Goal: Task Accomplishment & Management: Use online tool/utility

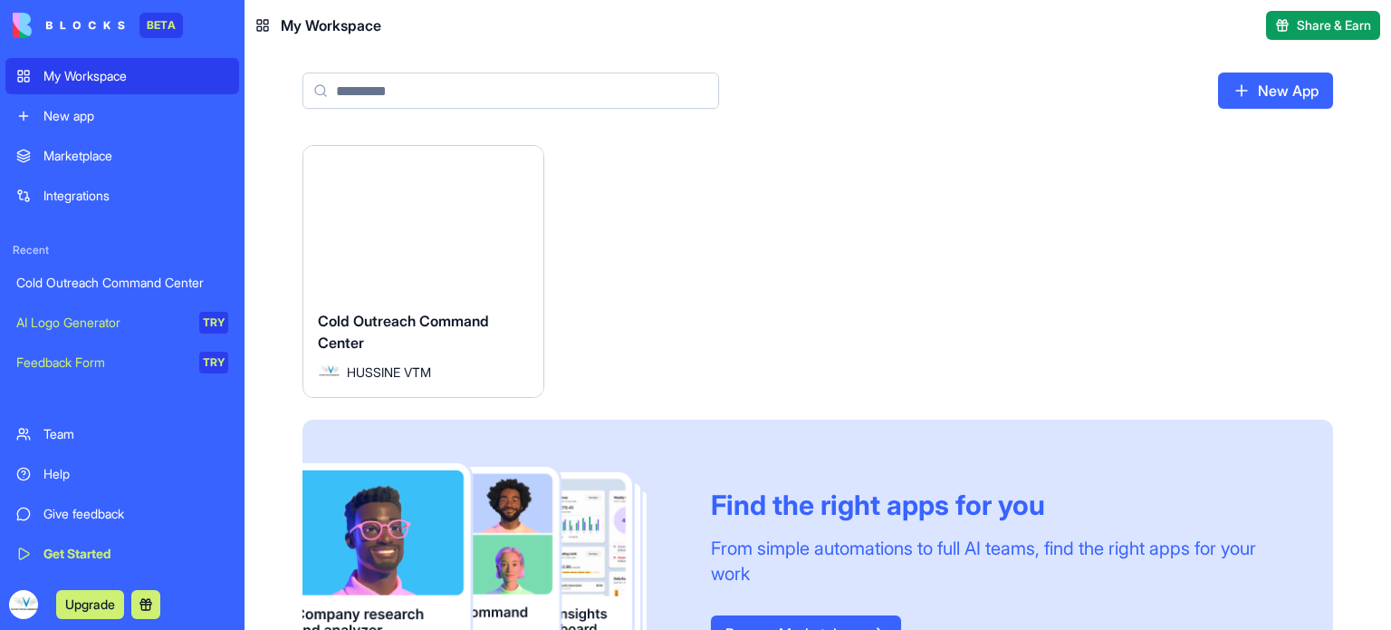
click at [485, 318] on span "Cold Outreach Command Center" at bounding box center [403, 332] width 171 height 40
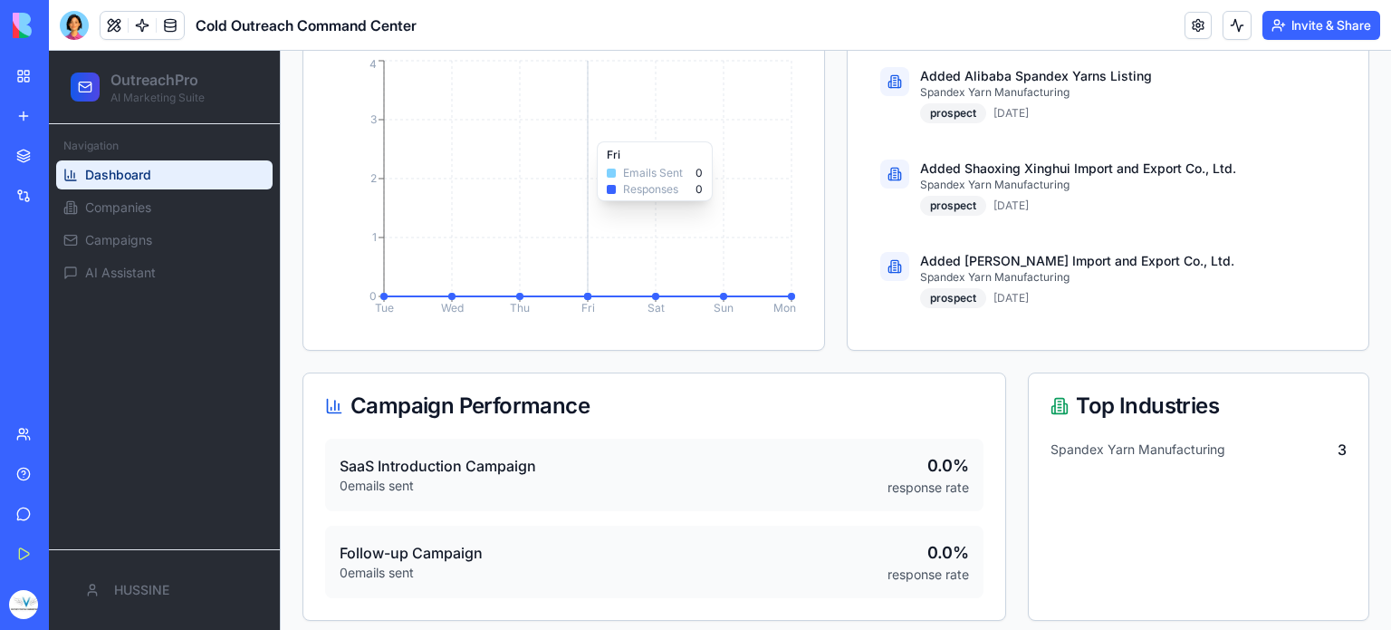
scroll to position [375, 0]
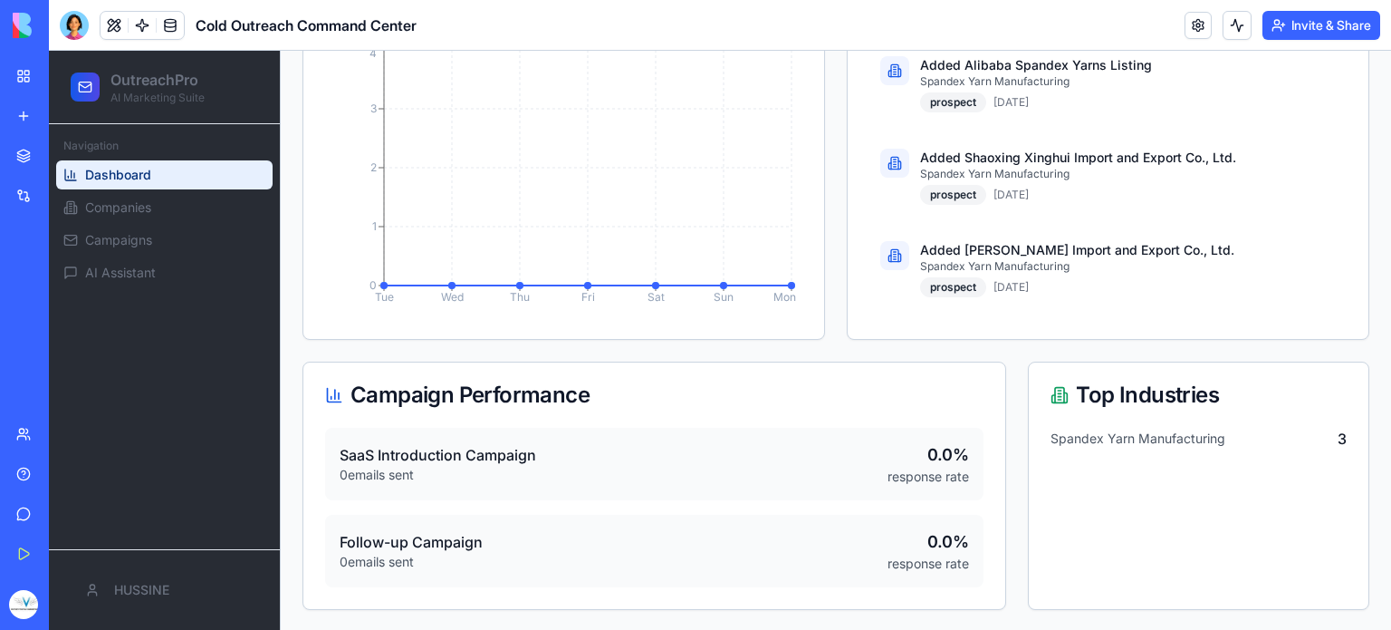
click at [42, 80] on link "My Workspace" at bounding box center [41, 76] width 72 height 36
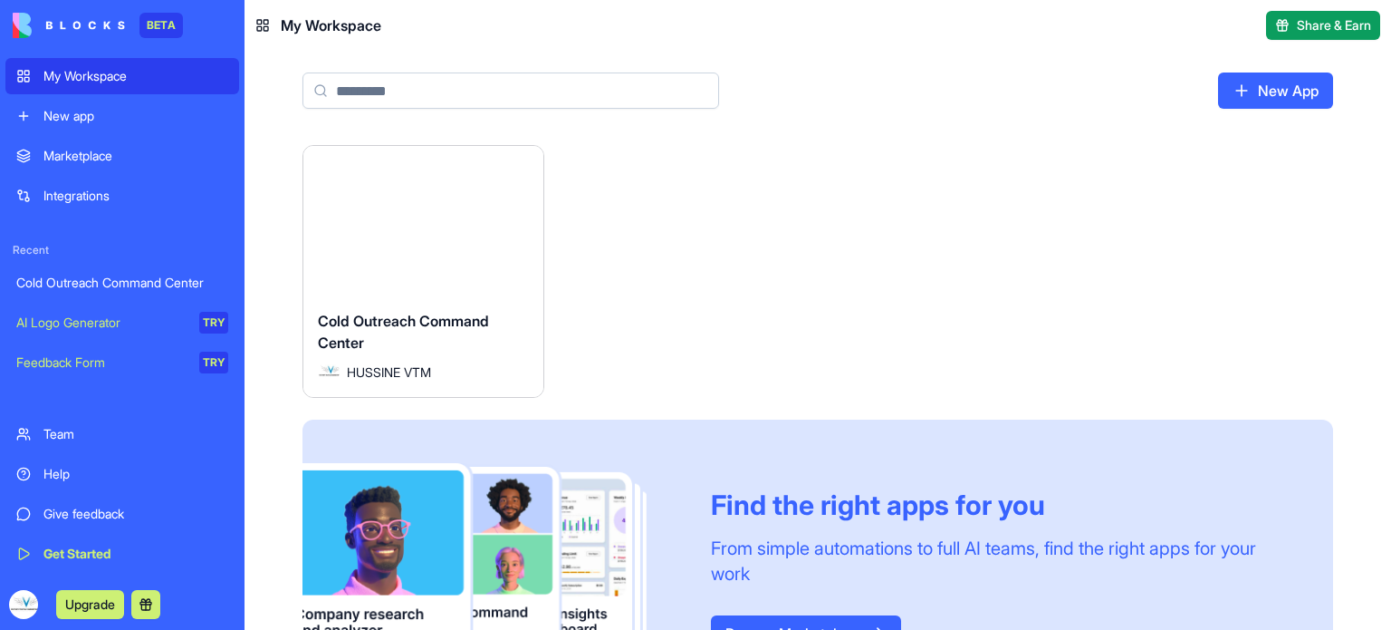
click at [525, 169] on html "BETA My Workspace New app Marketplace Integrations Recent Cold Outreach Command…" at bounding box center [695, 315] width 1391 height 630
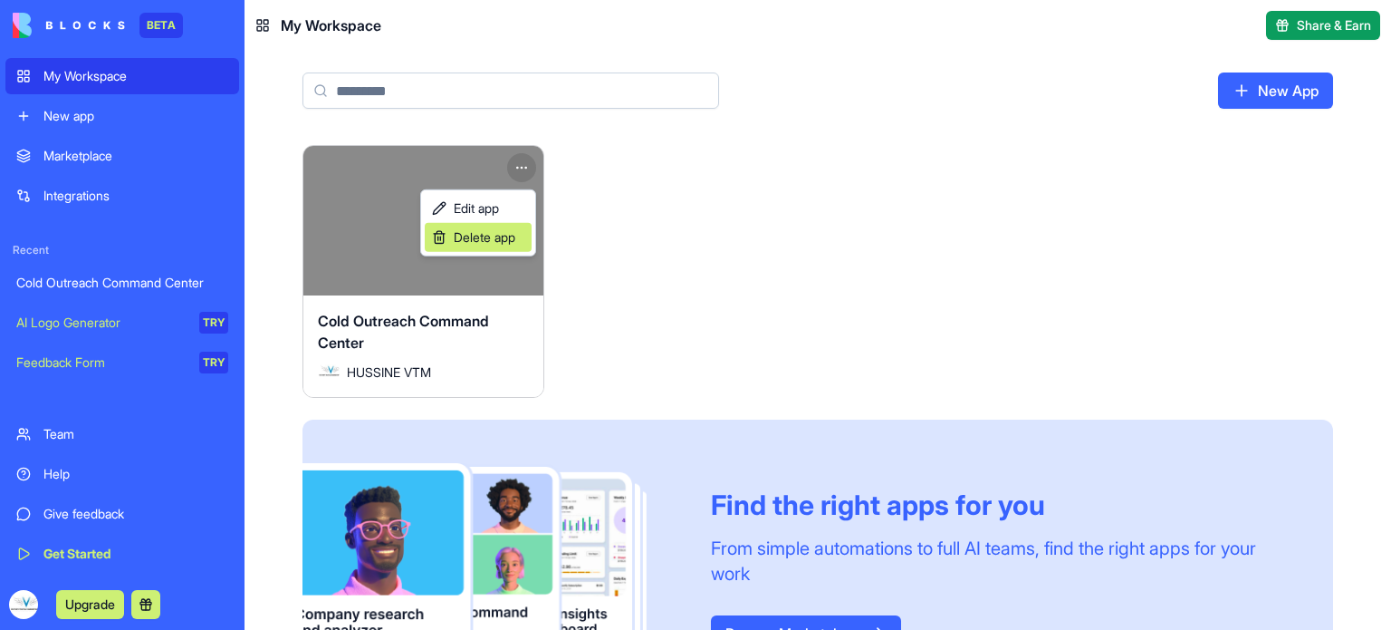
click at [496, 240] on span "Delete app" at bounding box center [485, 237] width 62 height 18
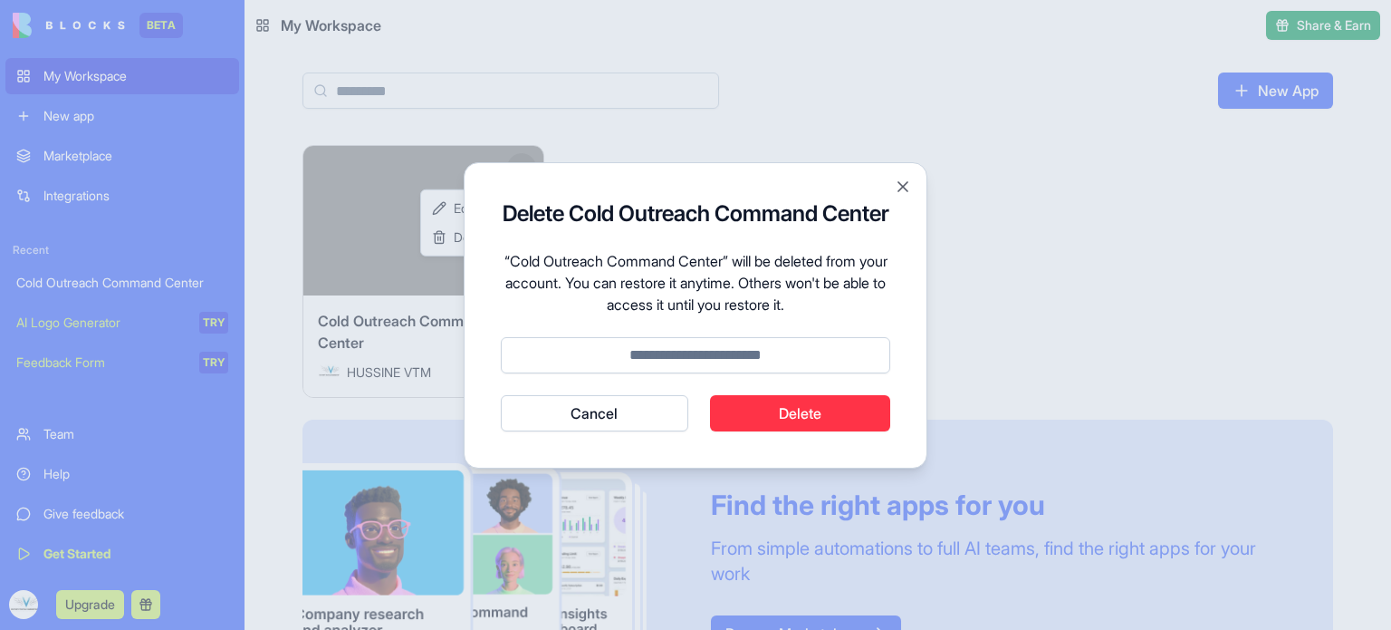
click at [713, 347] on input at bounding box center [696, 355] width 390 height 36
type input "******"
click at [754, 409] on button "Delete" at bounding box center [800, 413] width 181 height 36
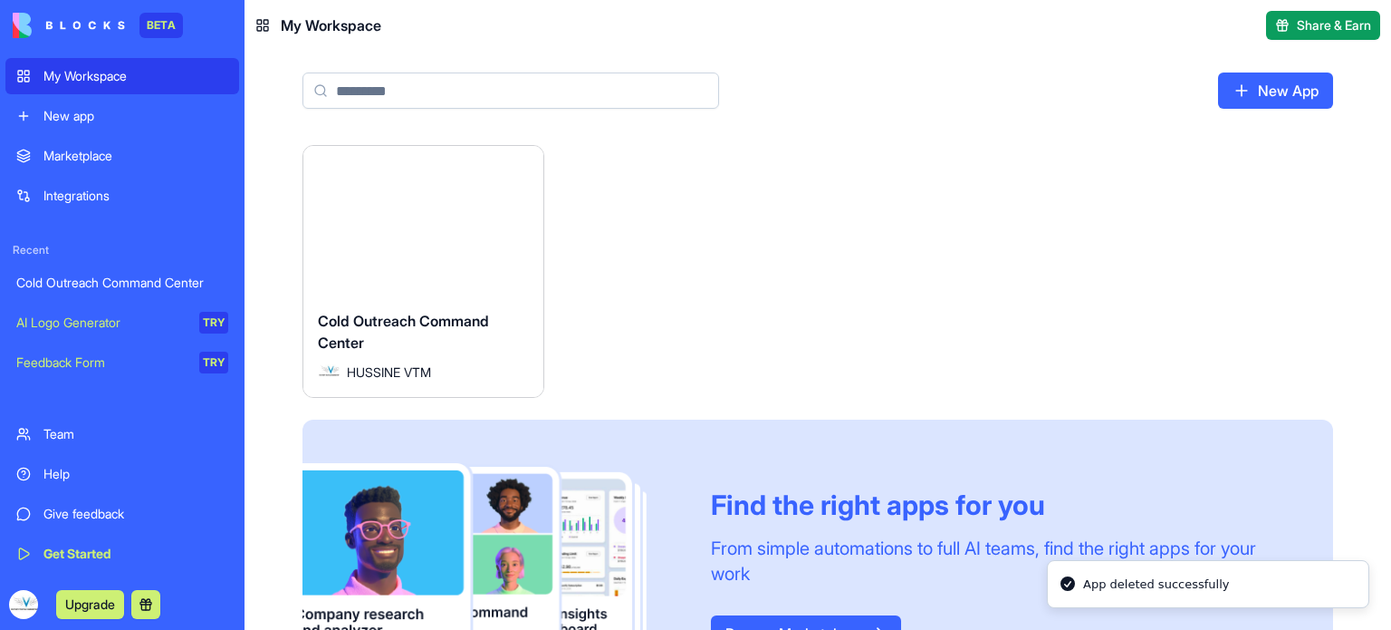
click at [877, 253] on html "BETA My Workspace New app Marketplace Integrations Recent Cold Outreach Command…" at bounding box center [695, 315] width 1391 height 630
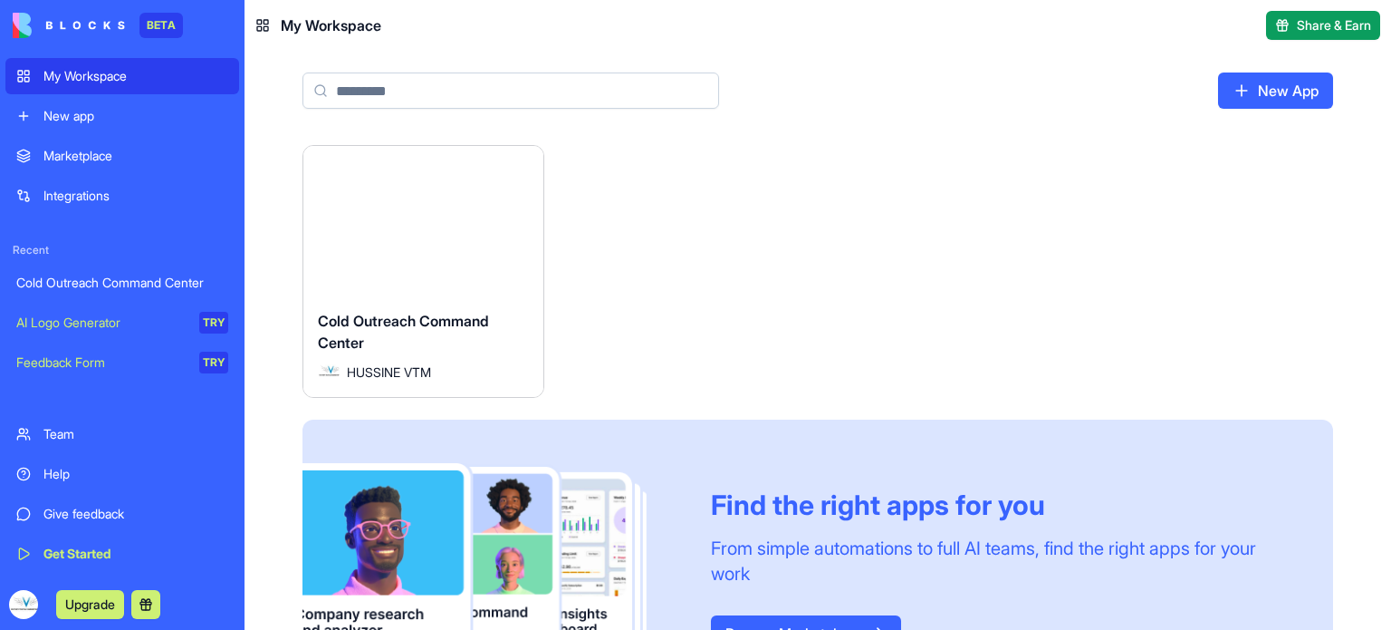
click at [1282, 102] on link "New App" at bounding box center [1275, 90] width 115 height 36
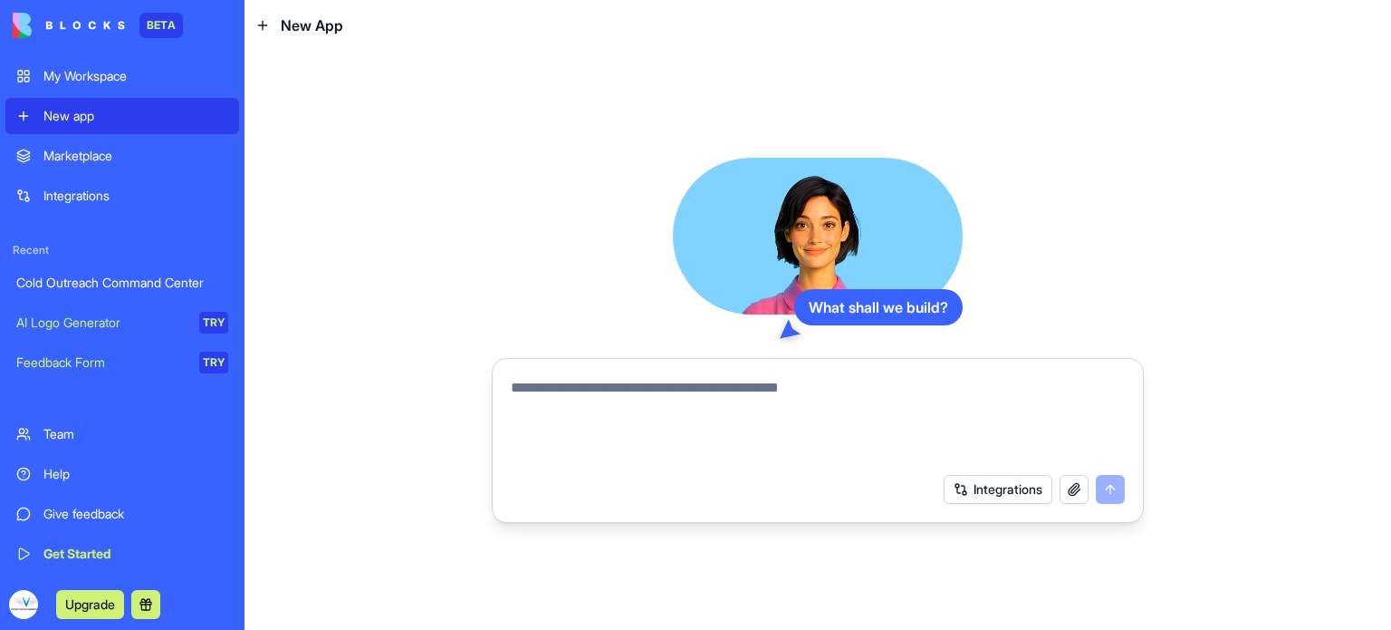
click at [761, 367] on div at bounding box center [818, 415] width 636 height 98
click at [739, 391] on textarea at bounding box center [818, 420] width 614 height 87
type textarea "*"
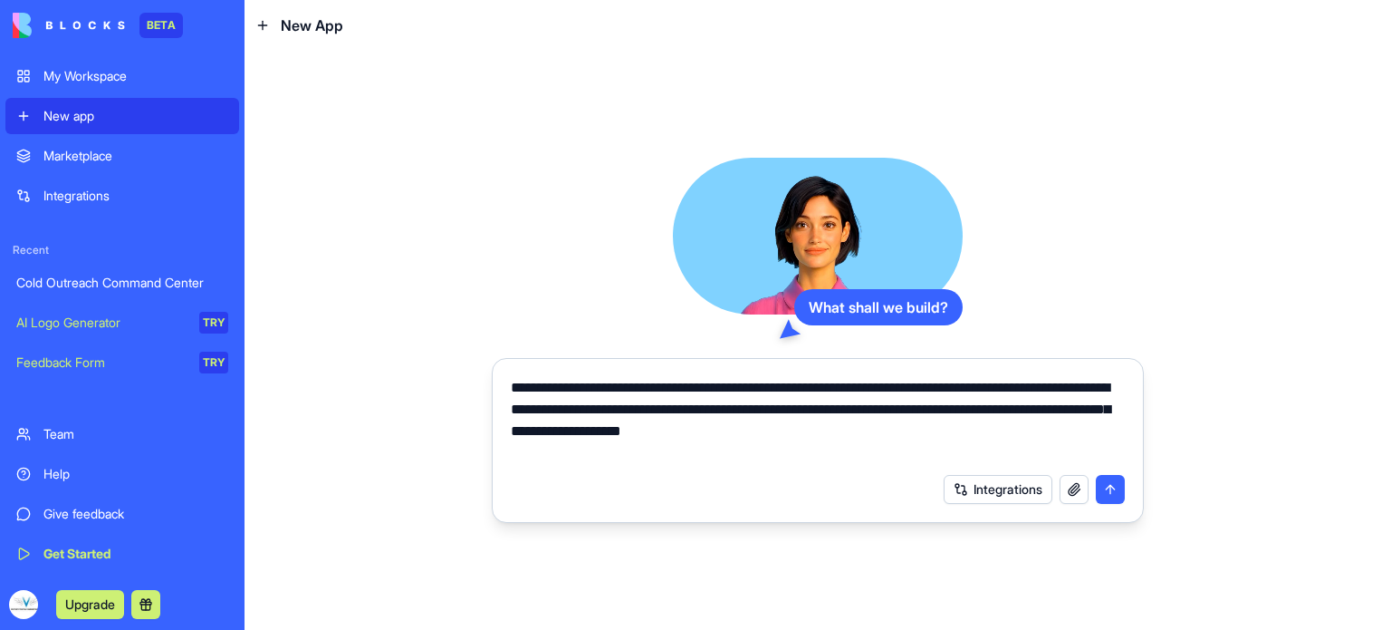
type textarea "**********"
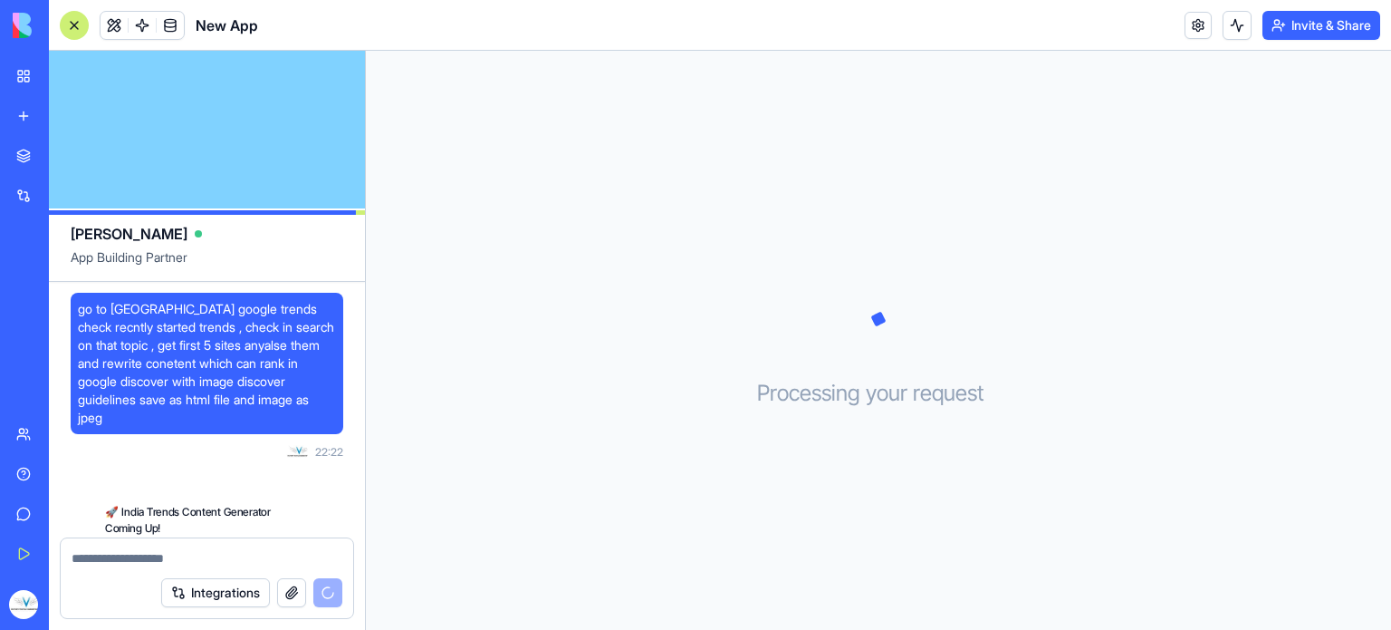
scroll to position [174, 0]
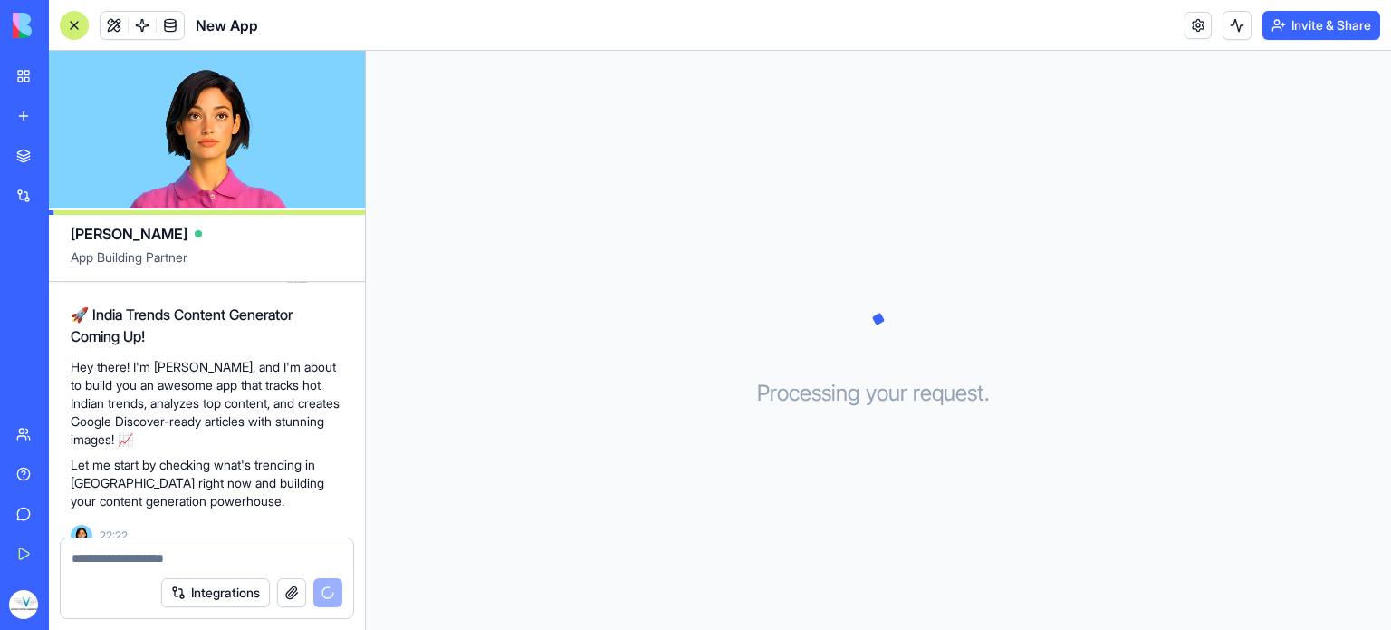
click at [63, 155] on div "Marketplace" at bounding box center [55, 156] width 24 height 18
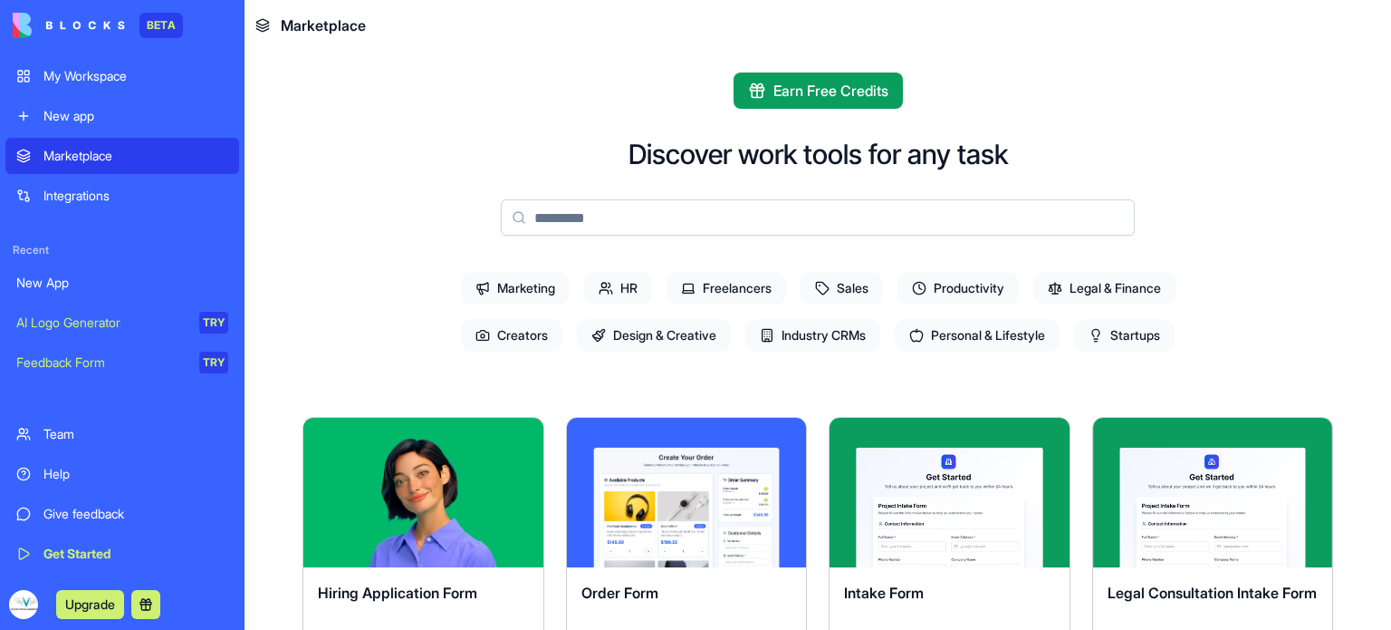
click at [96, 189] on div "Integrations" at bounding box center [135, 196] width 185 height 18
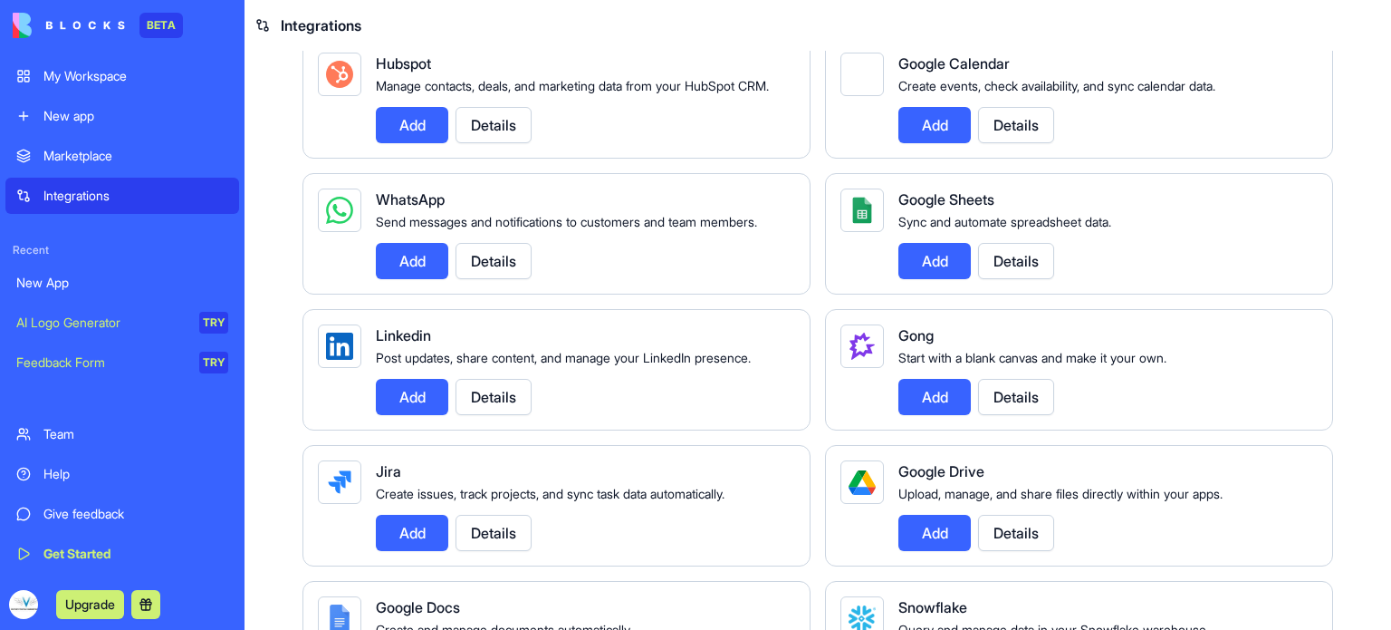
scroll to position [732, 0]
click at [406, 278] on button "Add" at bounding box center [412, 260] width 72 height 36
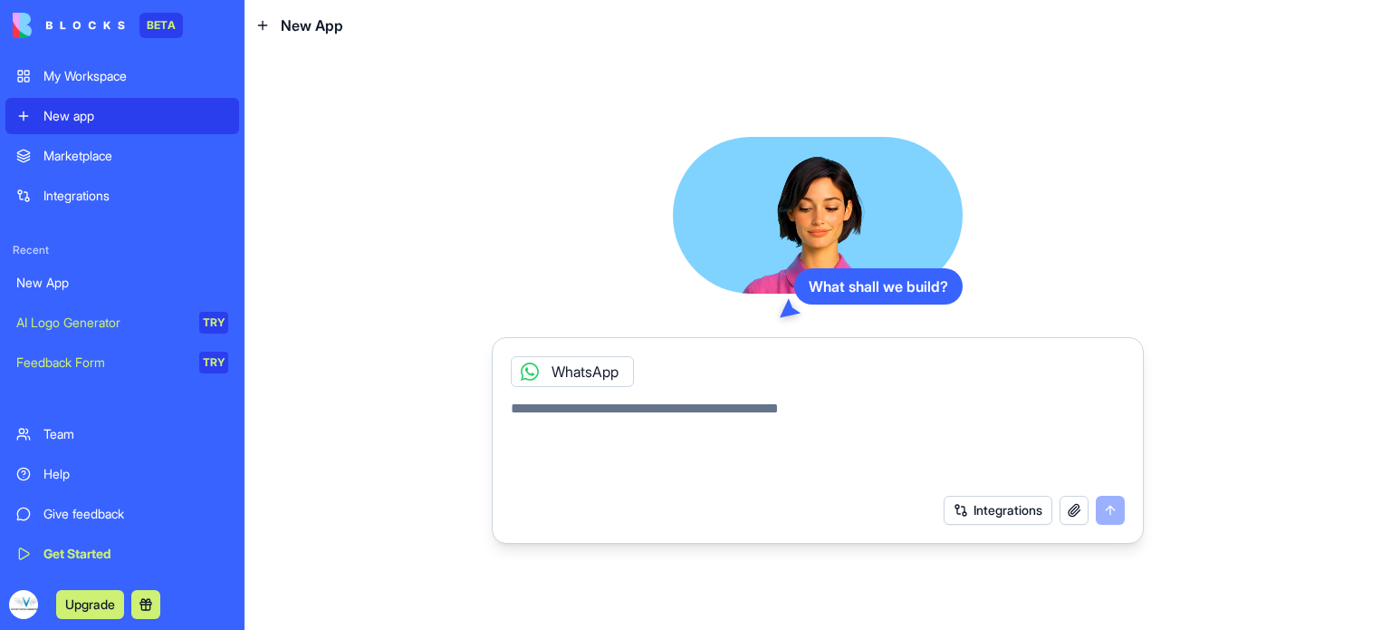
click at [726, 414] on textarea at bounding box center [818, 441] width 614 height 87
click at [697, 407] on textarea at bounding box center [818, 441] width 614 height 87
click at [149, 285] on div "New App" at bounding box center [122, 283] width 212 height 18
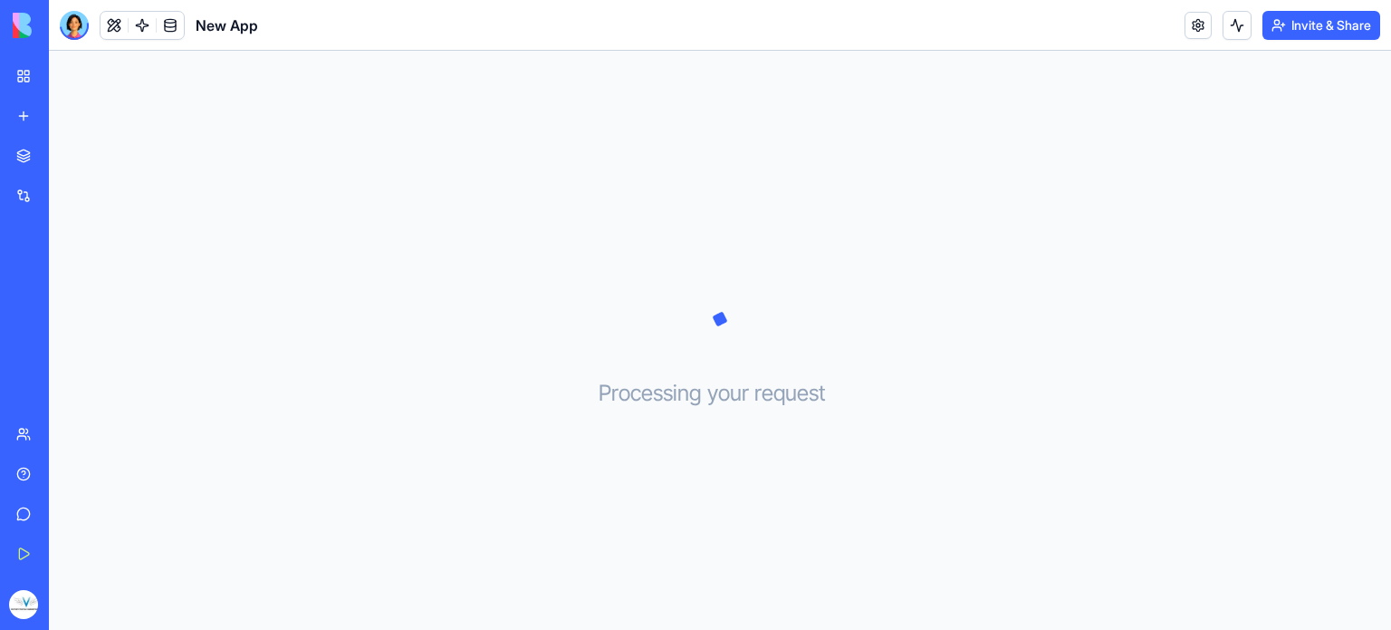
click at [78, 65] on link "My Workspace" at bounding box center [41, 76] width 72 height 36
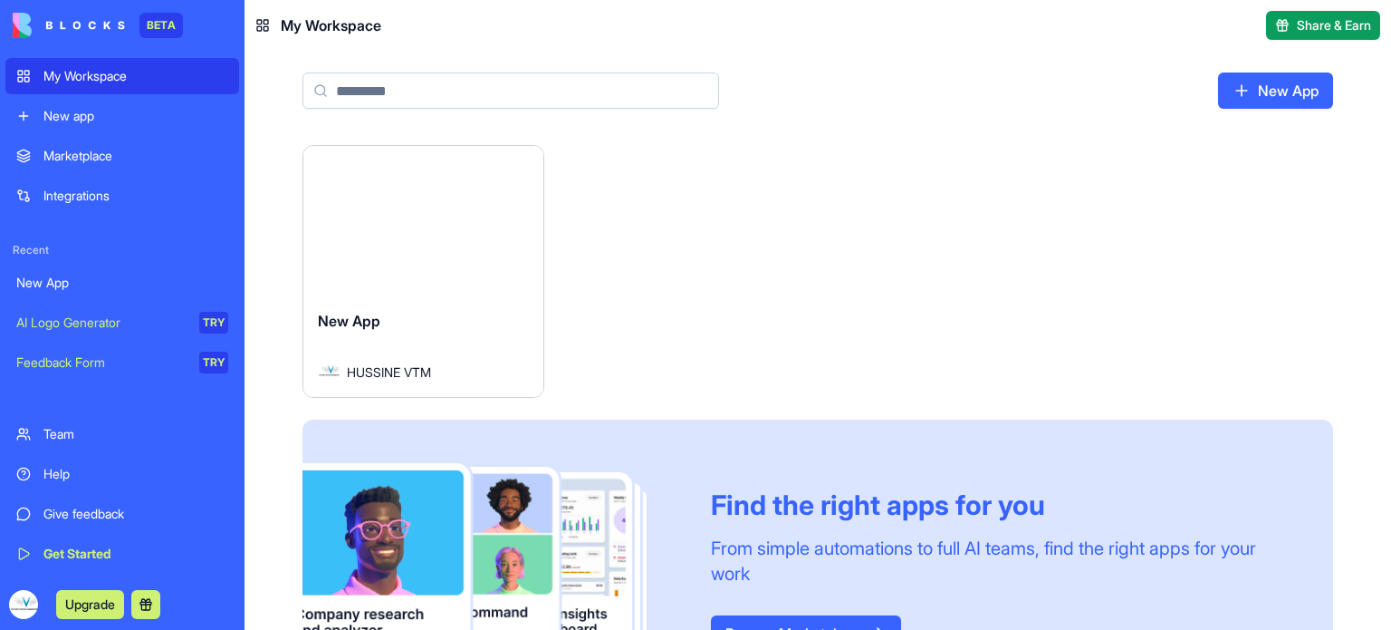
click at [447, 248] on div "Launch" at bounding box center [423, 220] width 240 height 149
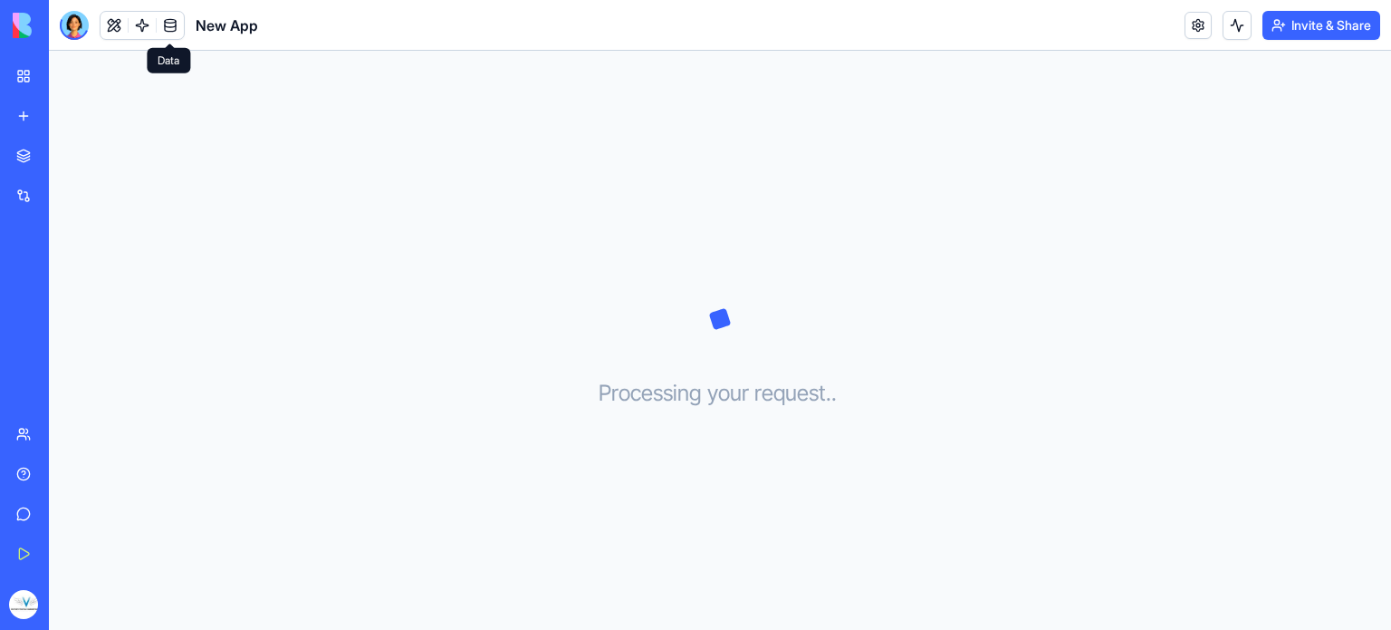
click at [163, 26] on link at bounding box center [170, 25] width 27 height 27
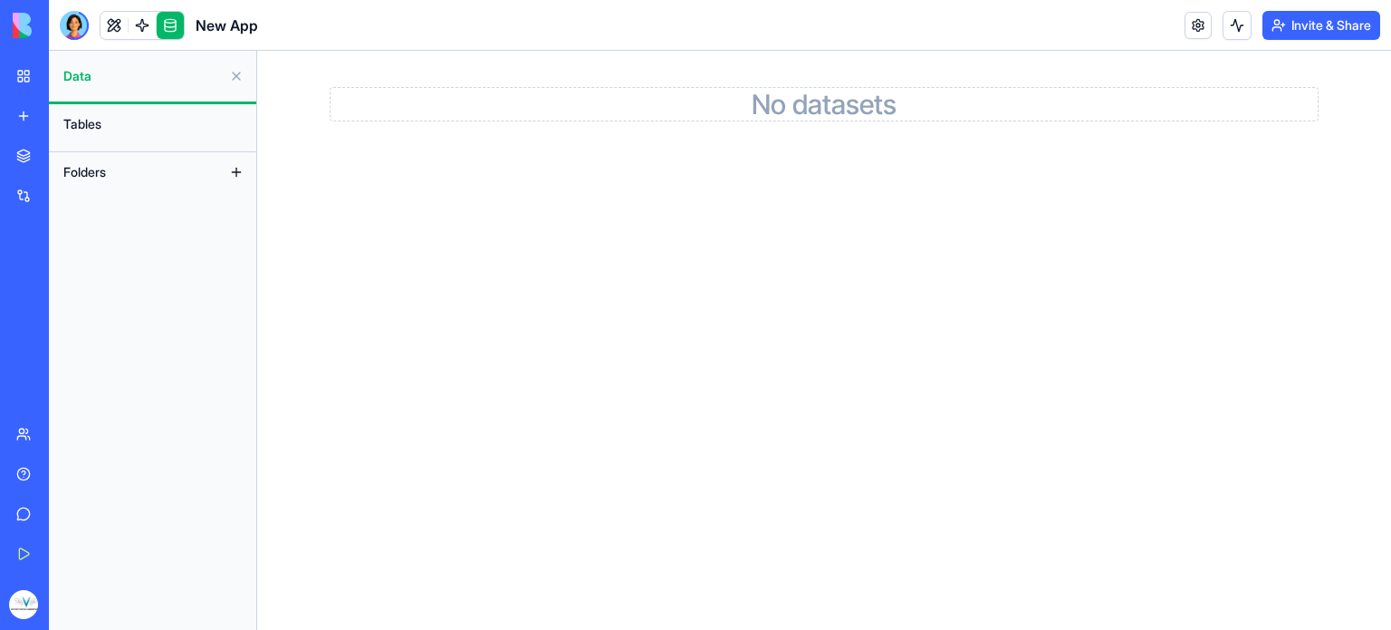
click at [122, 121] on button "Tables" at bounding box center [152, 124] width 197 height 29
click at [138, 33] on link at bounding box center [142, 25] width 27 height 27
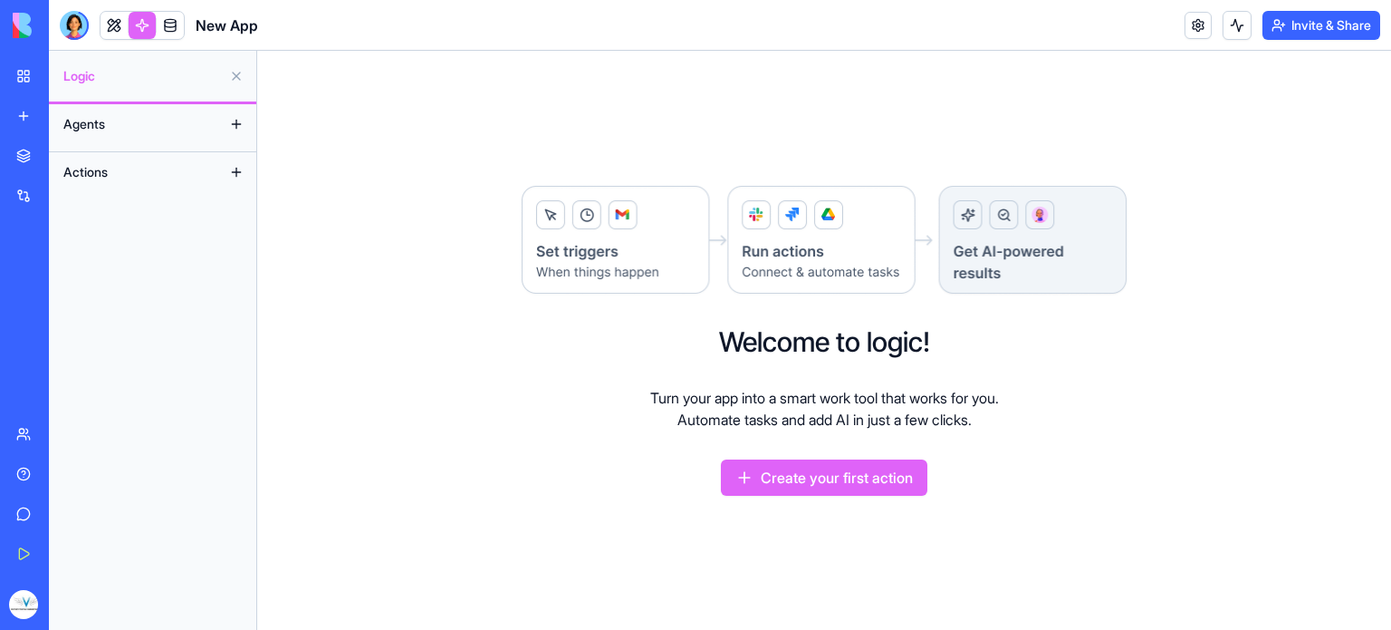
click at [145, 120] on button "Agents" at bounding box center [138, 124] width 168 height 29
click at [111, 21] on link at bounding box center [114, 25] width 27 height 27
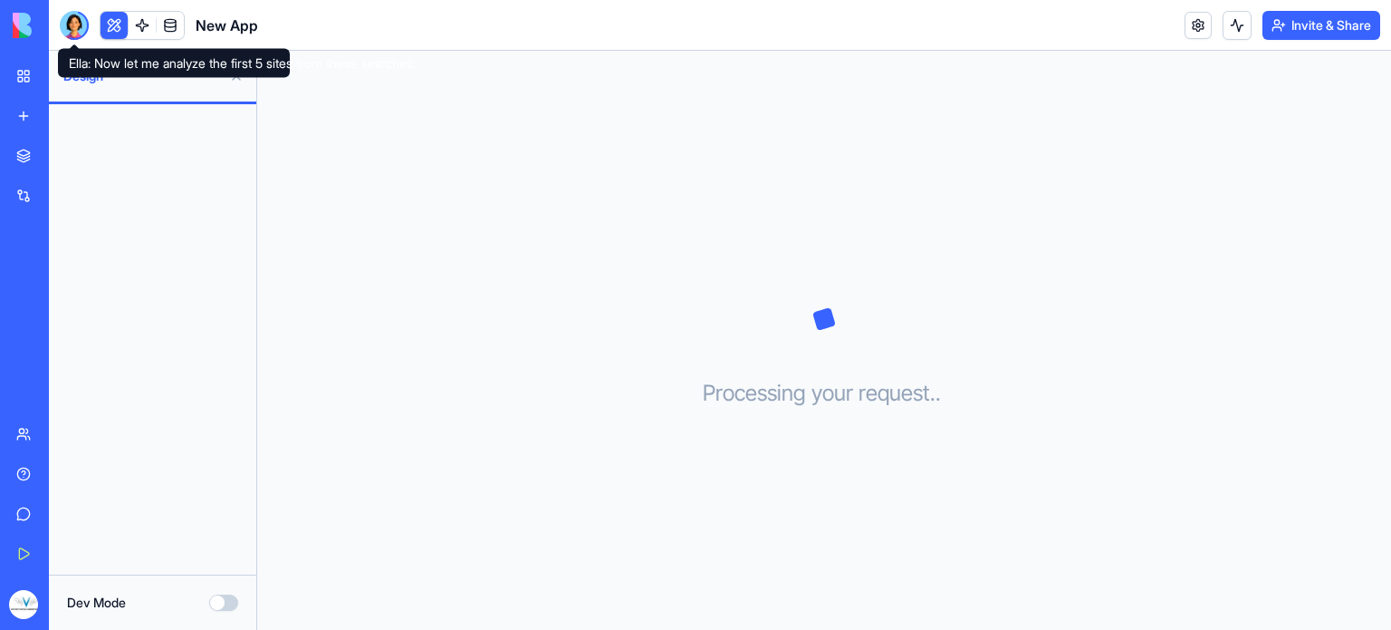
click at [64, 30] on div at bounding box center [74, 25] width 29 height 29
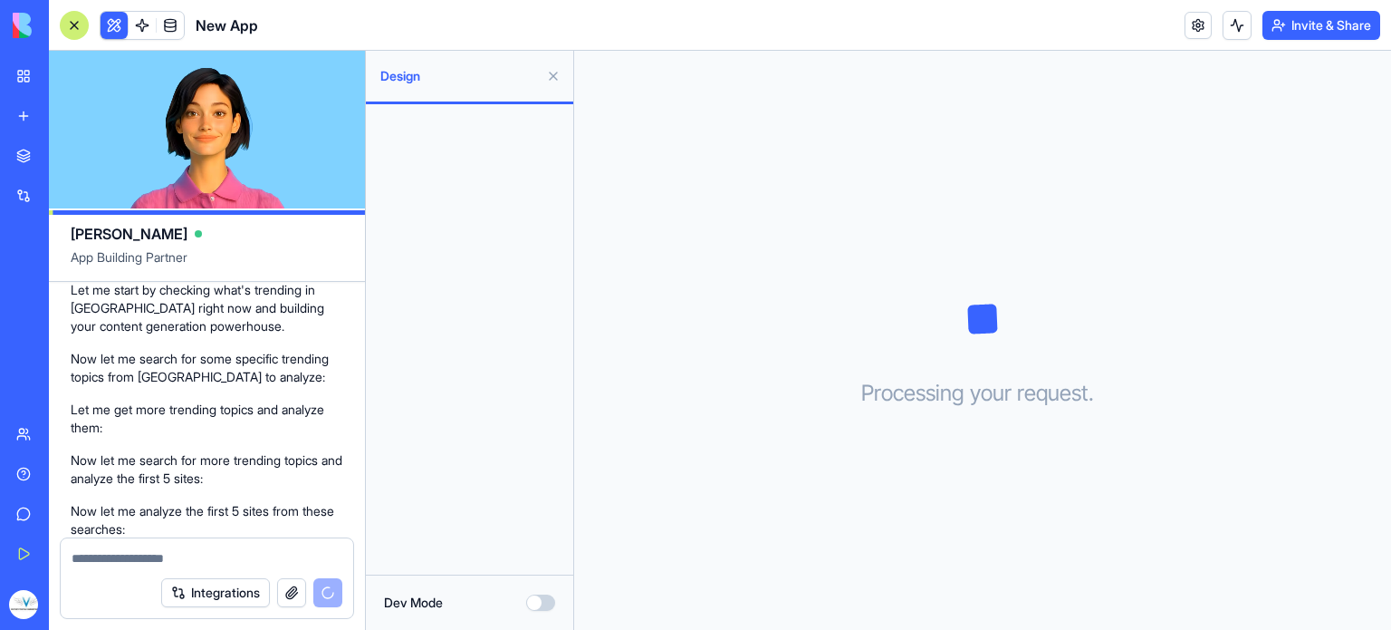
scroll to position [377, 0]
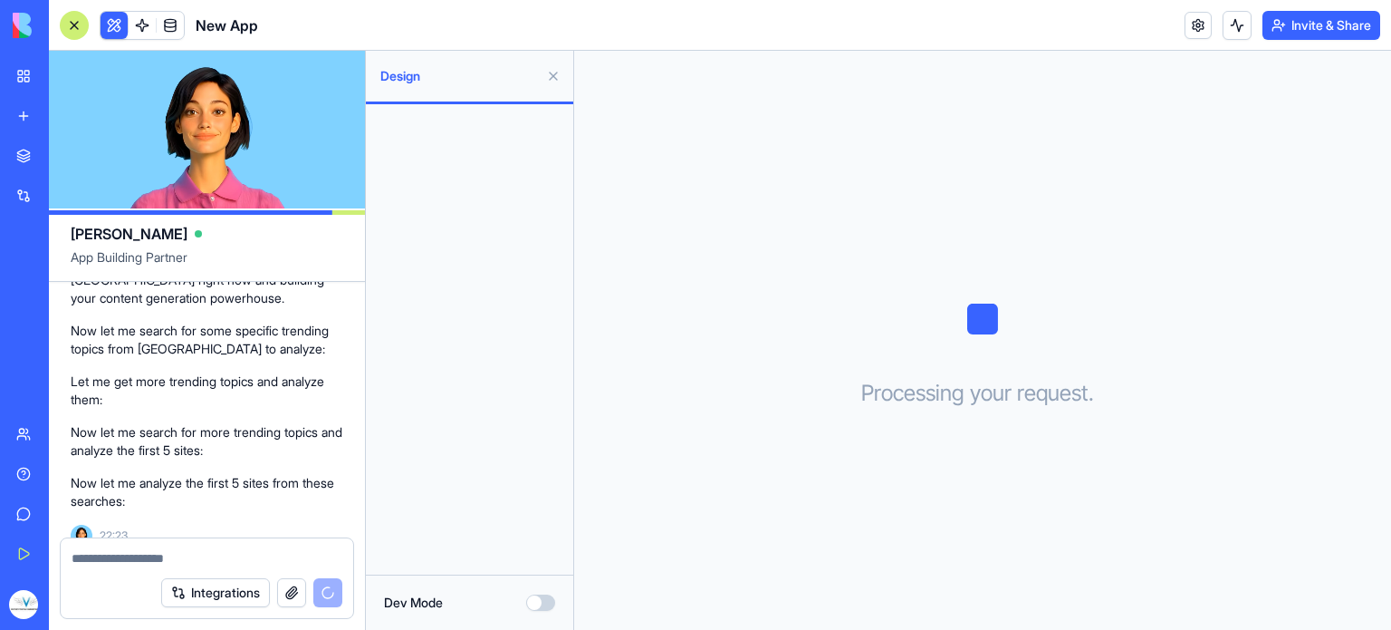
click at [553, 80] on button at bounding box center [553, 76] width 29 height 29
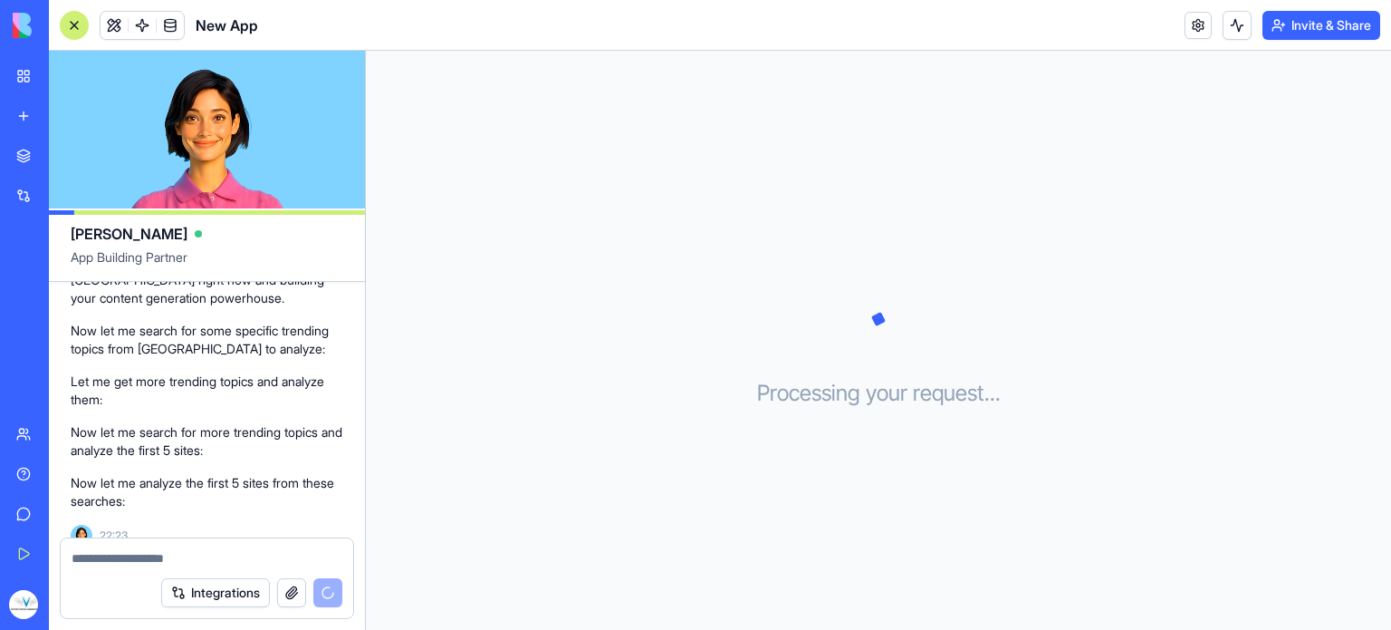
click at [248, 567] on div "Integrations" at bounding box center [207, 592] width 293 height 51
click at [211, 566] on textarea at bounding box center [207, 558] width 271 height 18
click at [217, 584] on button "Integrations" at bounding box center [215, 592] width 109 height 29
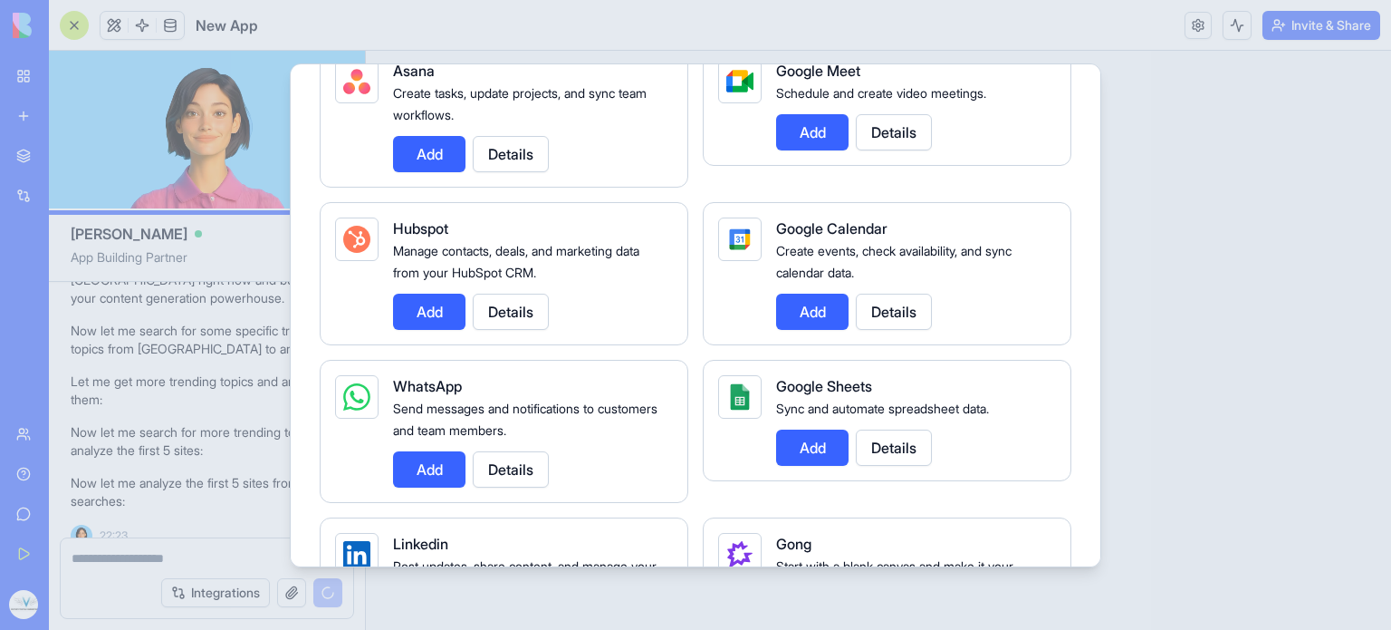
scroll to position [654, 0]
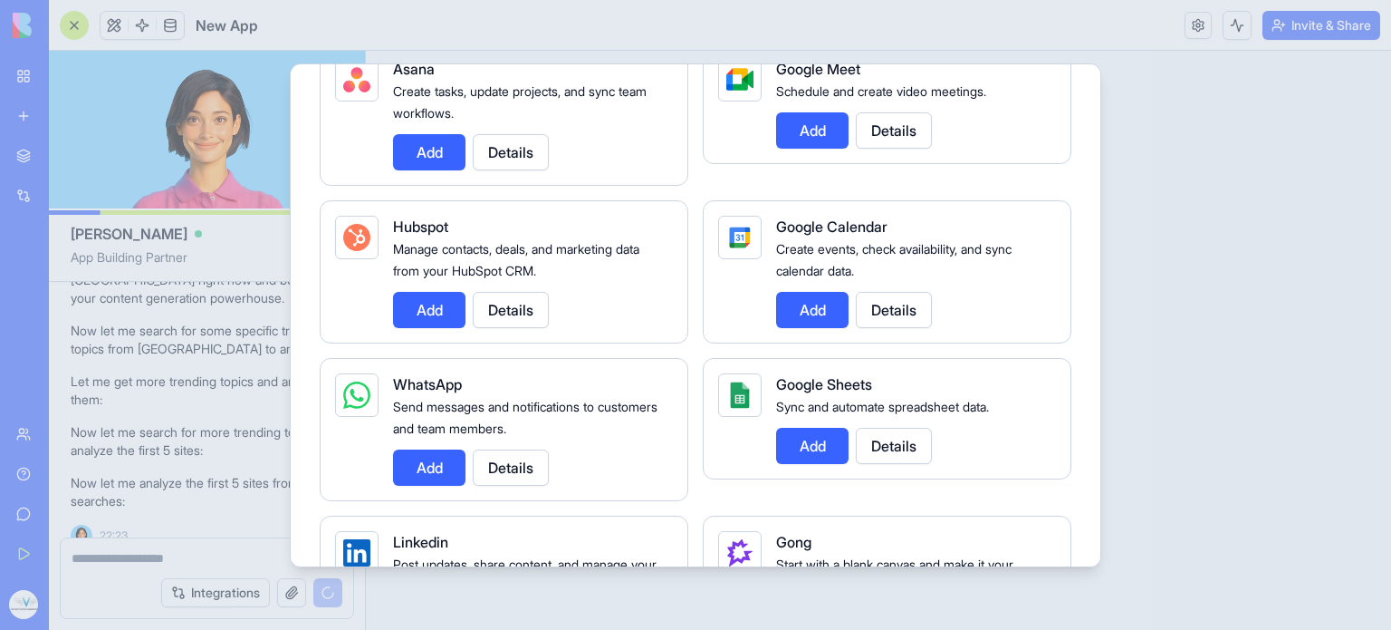
click at [422, 464] on button "Add" at bounding box center [429, 467] width 72 height 36
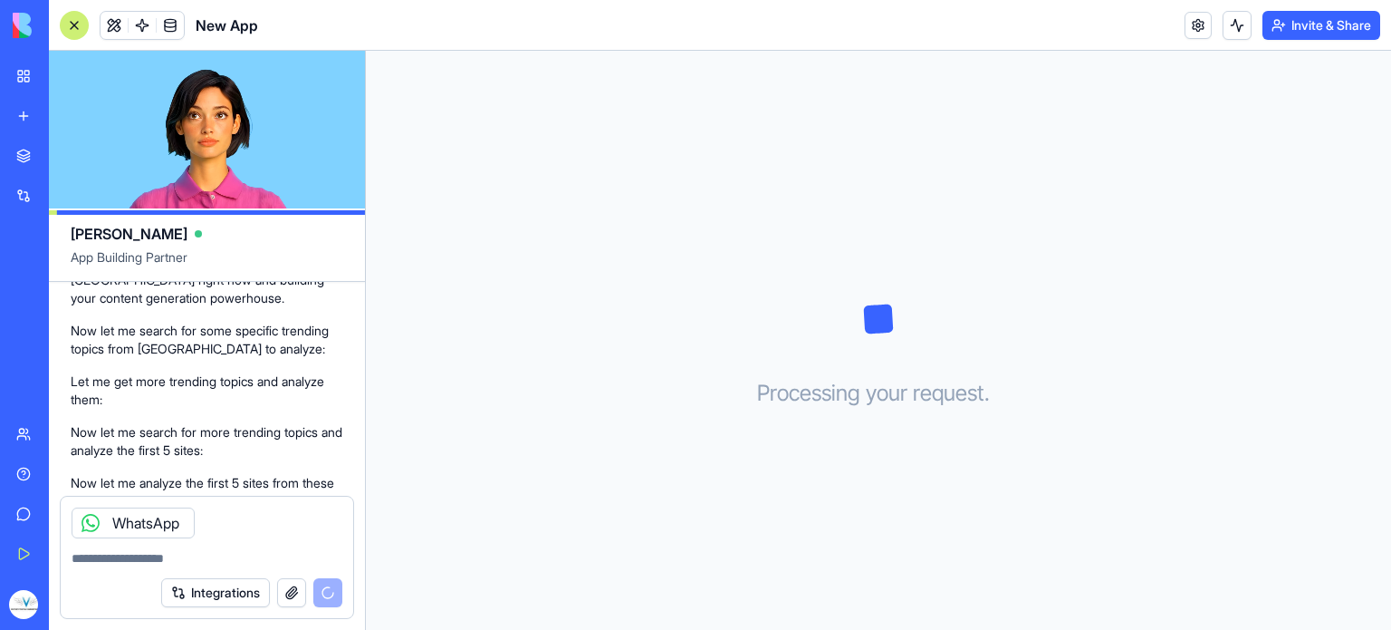
drag, startPoint x: 216, startPoint y: 544, endPoint x: 135, endPoint y: 569, distance: 84.5
click at [135, 569] on form "WhatsApp Integrations" at bounding box center [207, 557] width 294 height 123
click at [123, 549] on textarea at bounding box center [207, 558] width 271 height 18
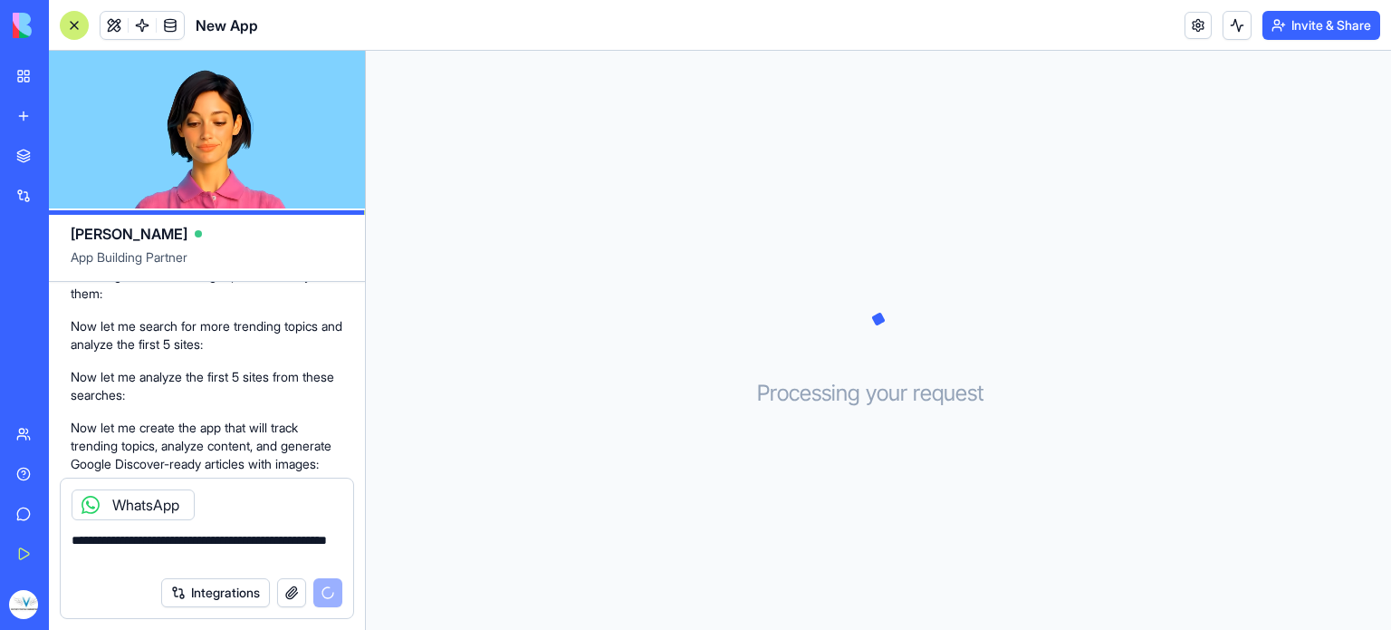
scroll to position [556, 0]
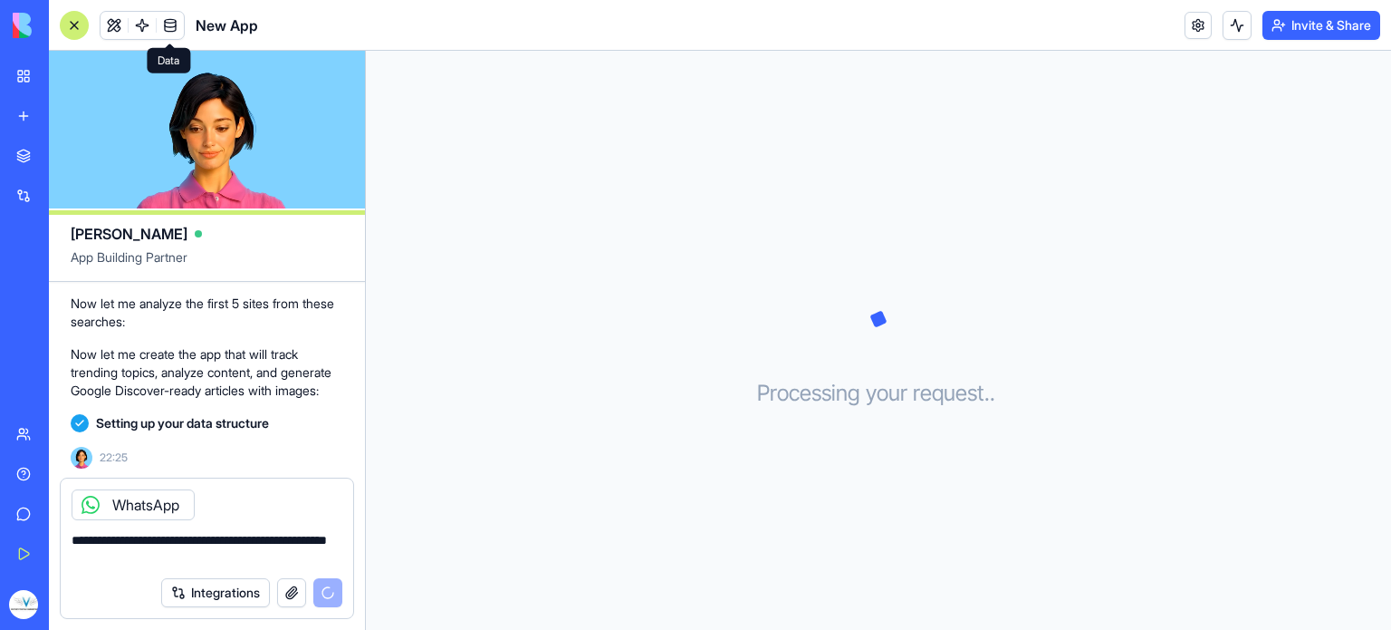
type textarea "**********"
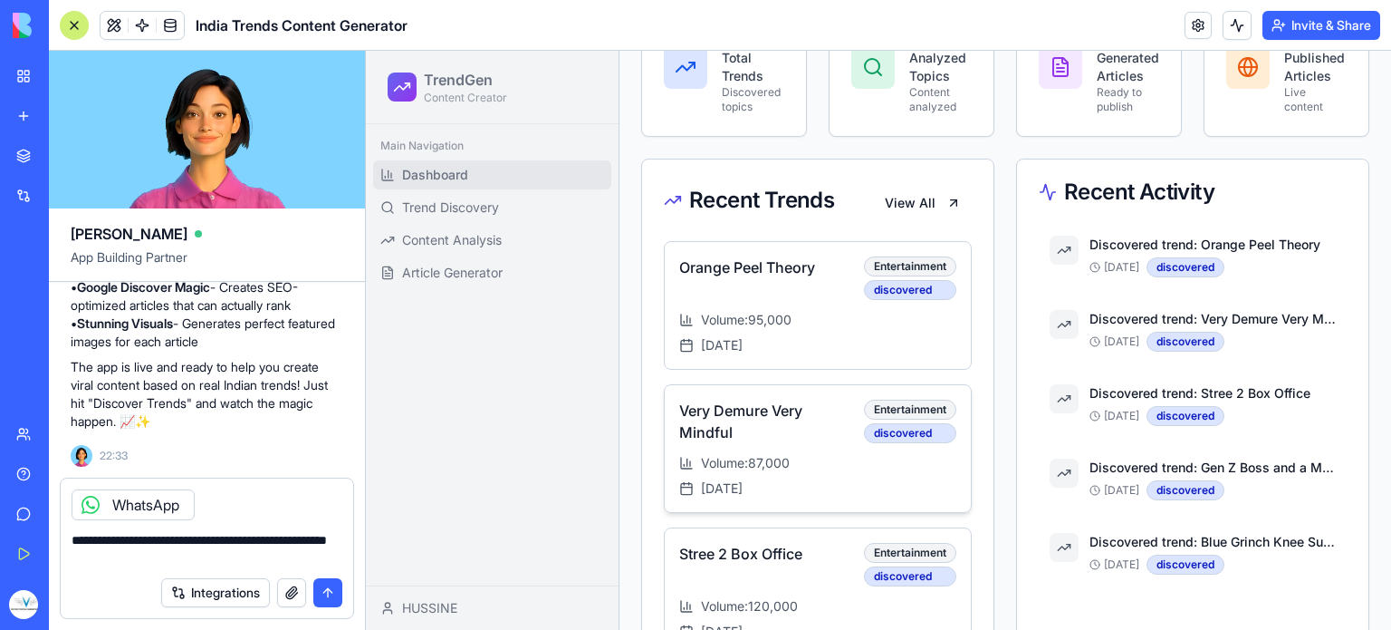
scroll to position [237, 0]
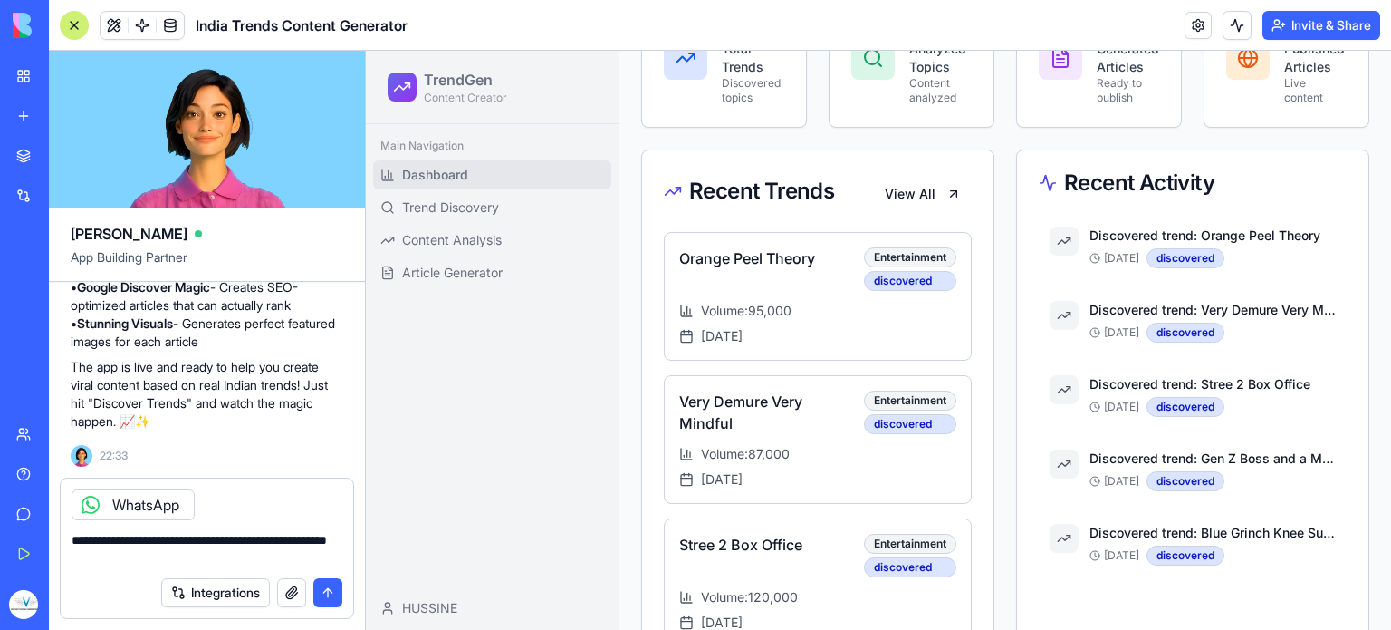
click at [328, 596] on button "submit" at bounding box center [327, 592] width 29 height 29
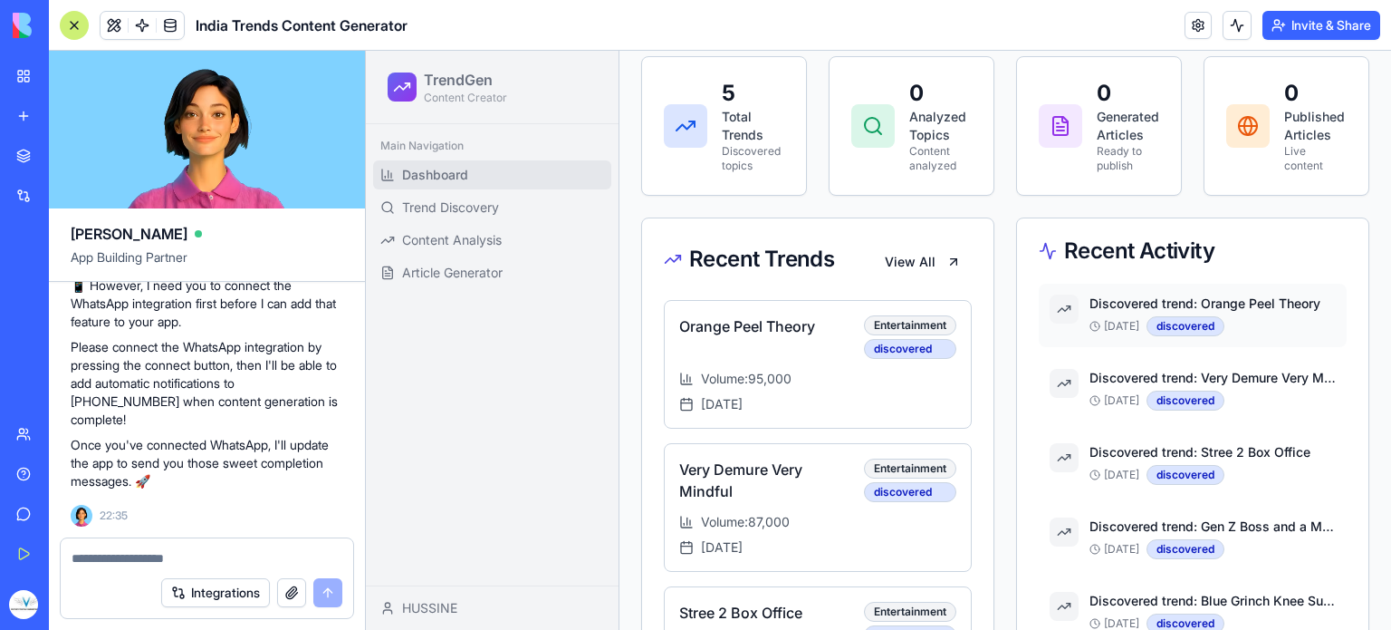
scroll to position [167, 0]
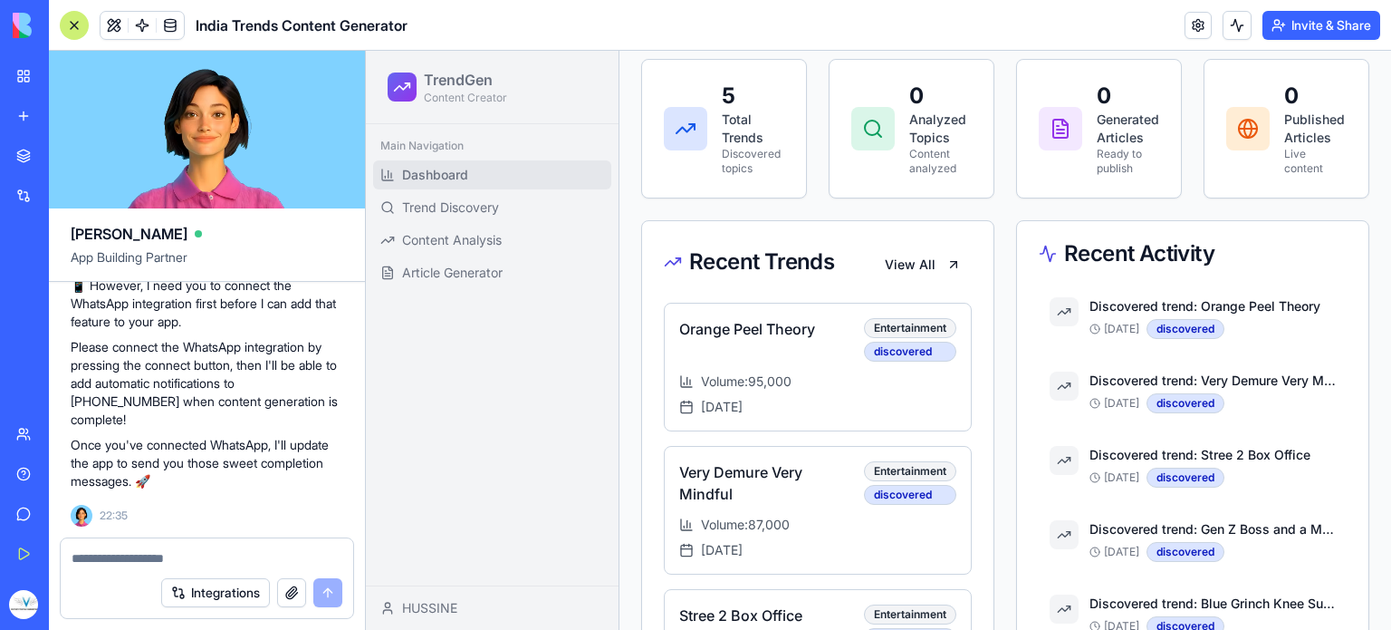
click at [755, 137] on div "Total Trends" at bounding box center [753, 129] width 63 height 36
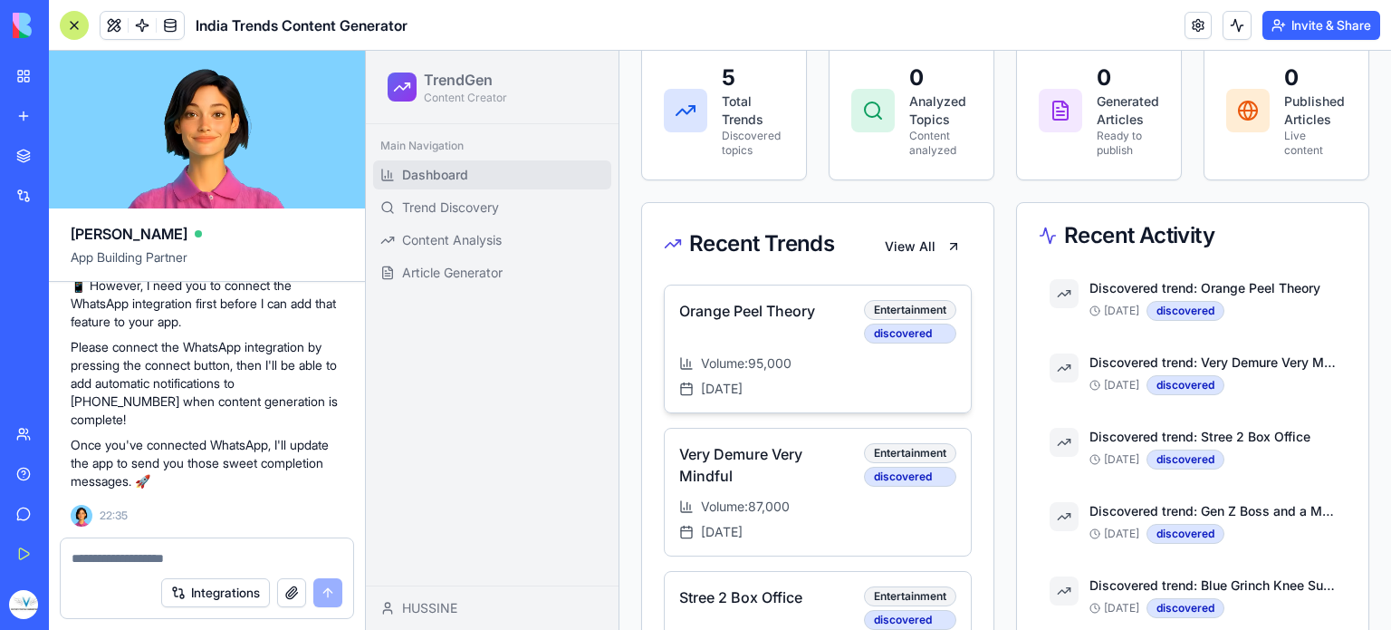
scroll to position [187, 0]
click at [923, 241] on button "View All" at bounding box center [923, 244] width 98 height 33
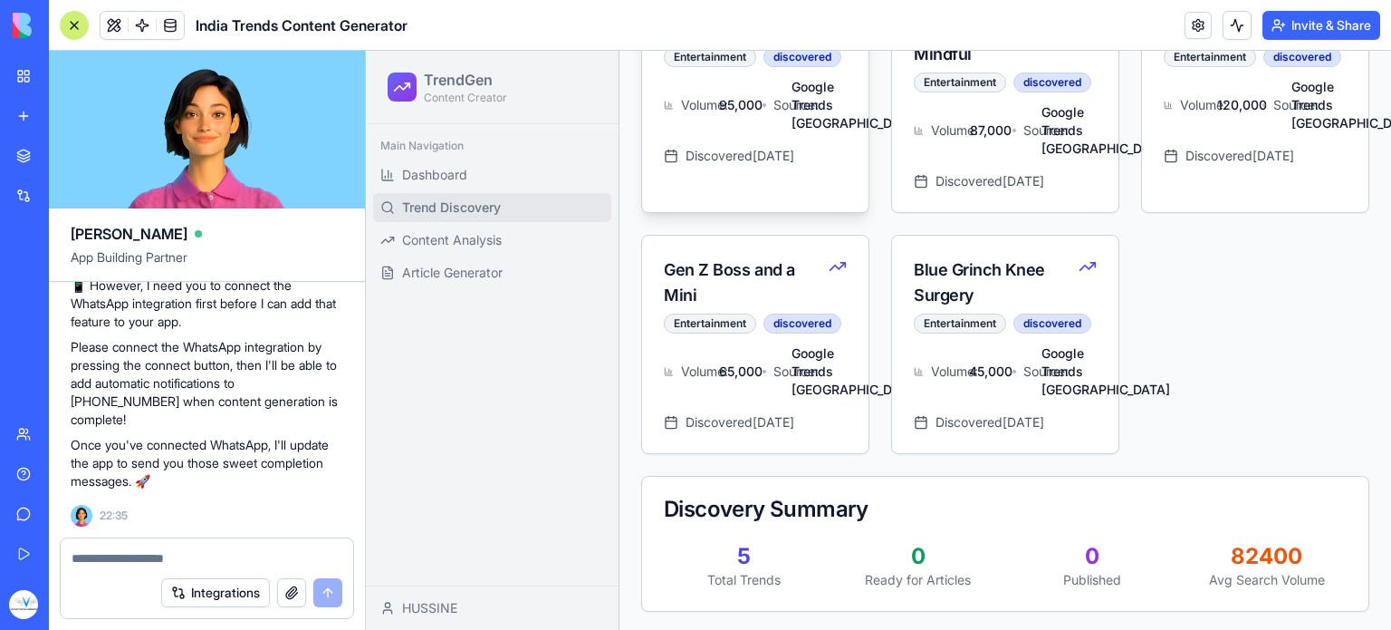
scroll to position [743, 0]
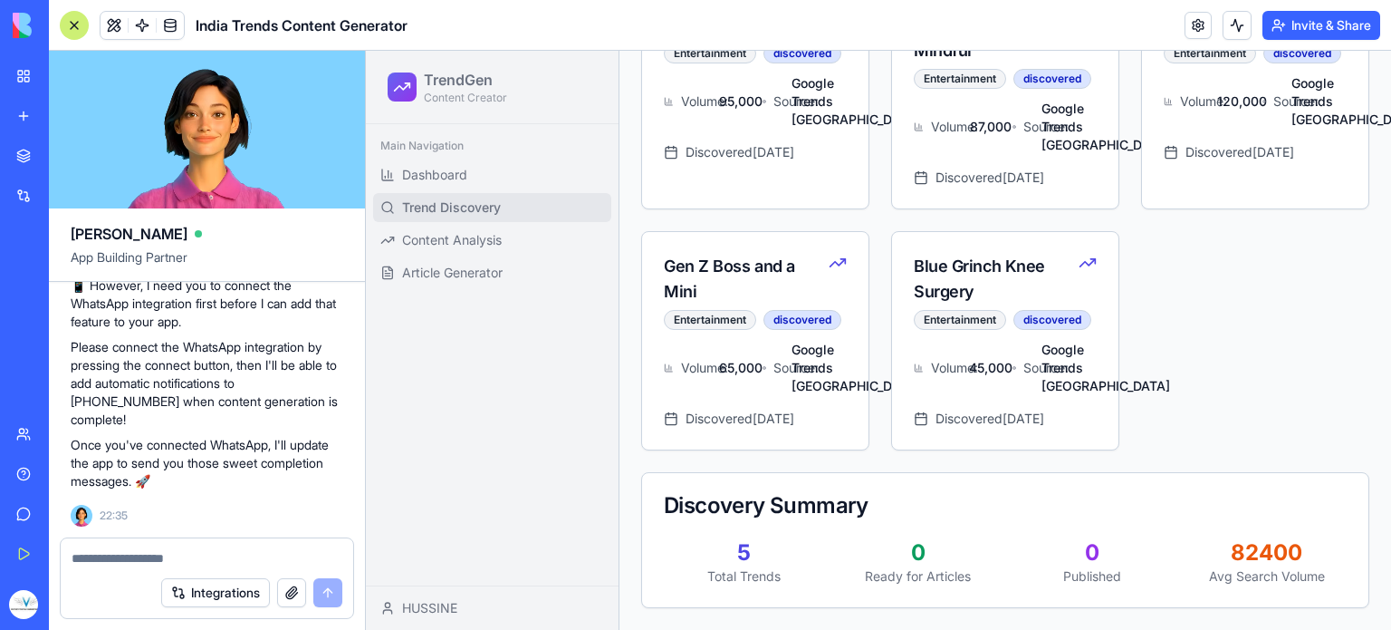
click at [152, 555] on textarea at bounding box center [208, 558] width 272 height 18
paste textarea "**********"
type textarea "**********"
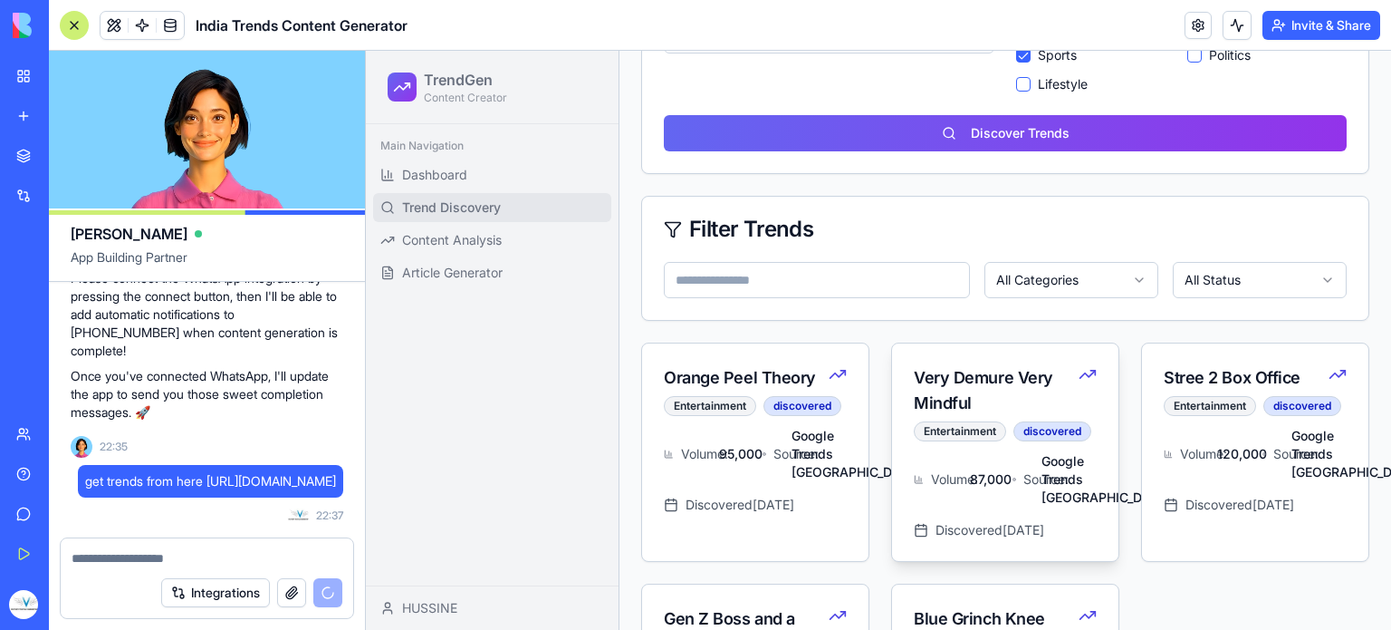
scroll to position [301, 0]
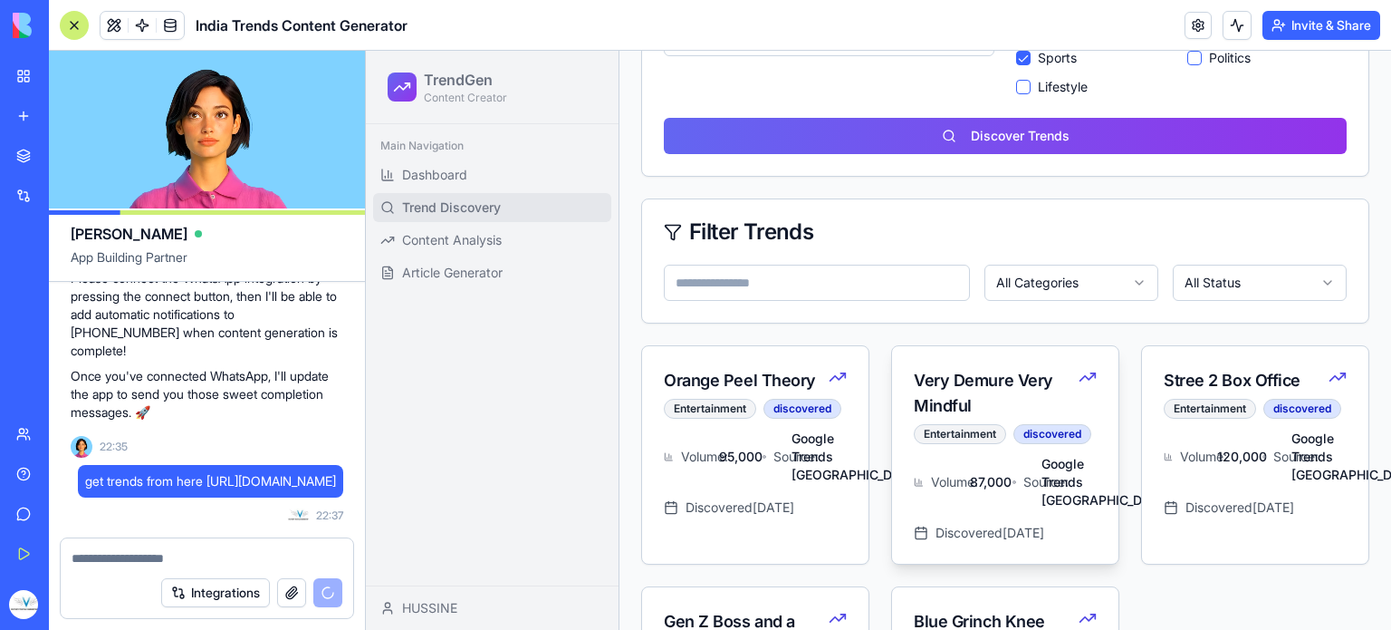
click at [1013, 380] on div "Very Demure Very Mindful" at bounding box center [993, 393] width 158 height 51
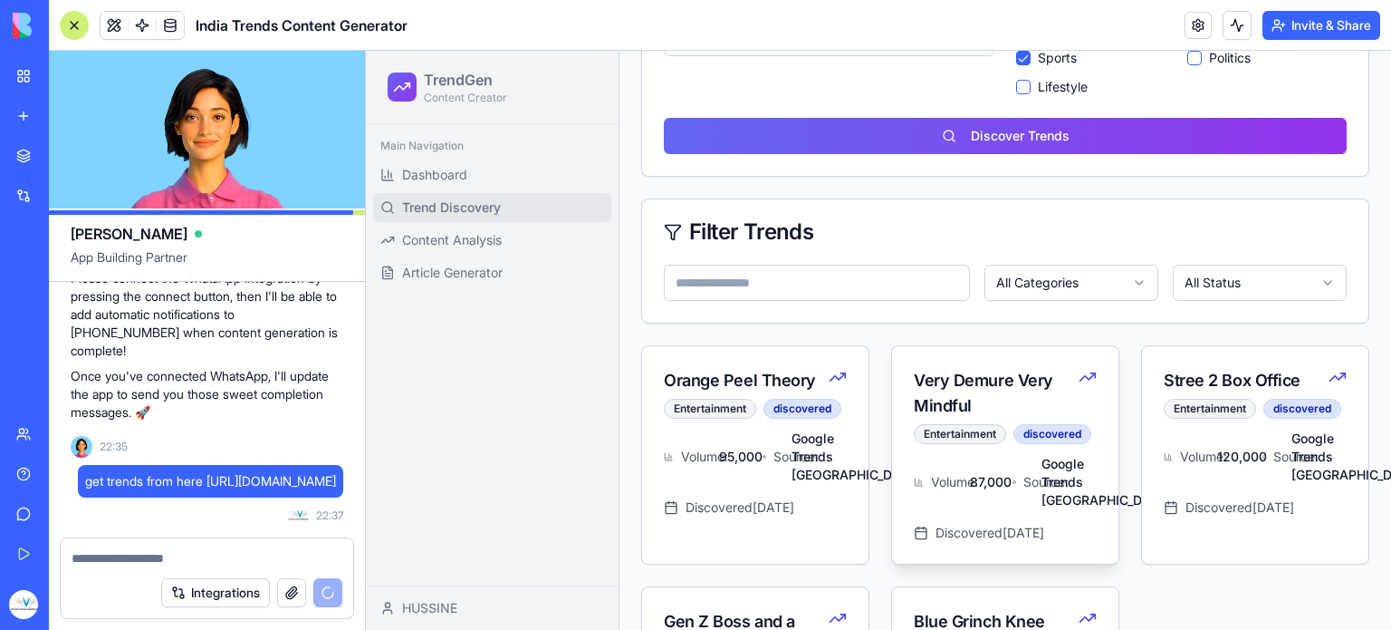
click at [973, 542] on span "Discovered [DATE]" at bounding box center [990, 533] width 109 height 18
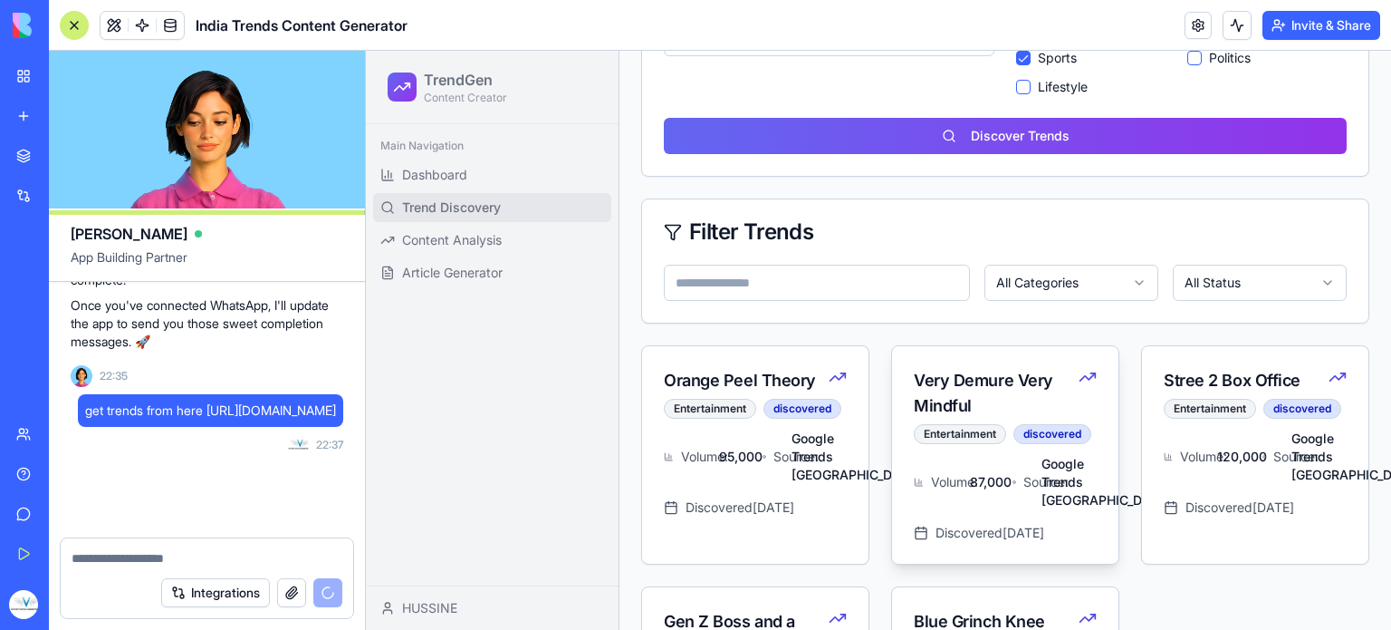
scroll to position [1834, 0]
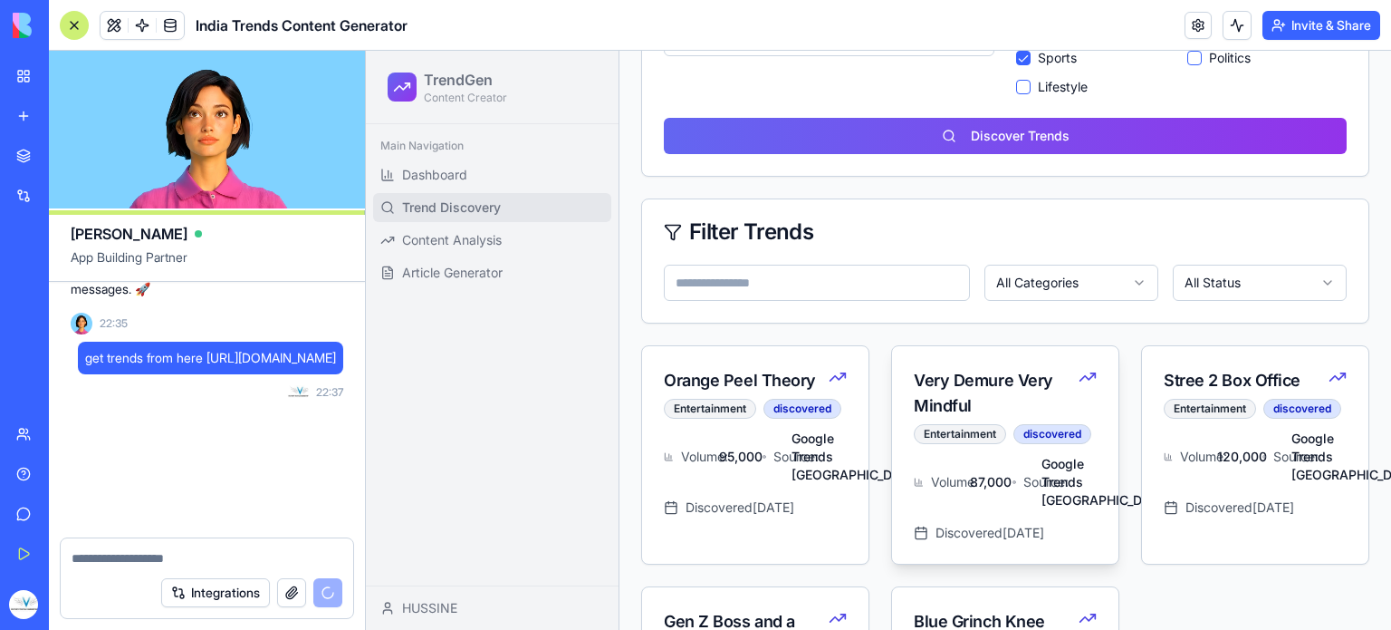
click at [1044, 505] on span "Google Trends [GEOGRAPHIC_DATA]" at bounding box center [1069, 482] width 55 height 54
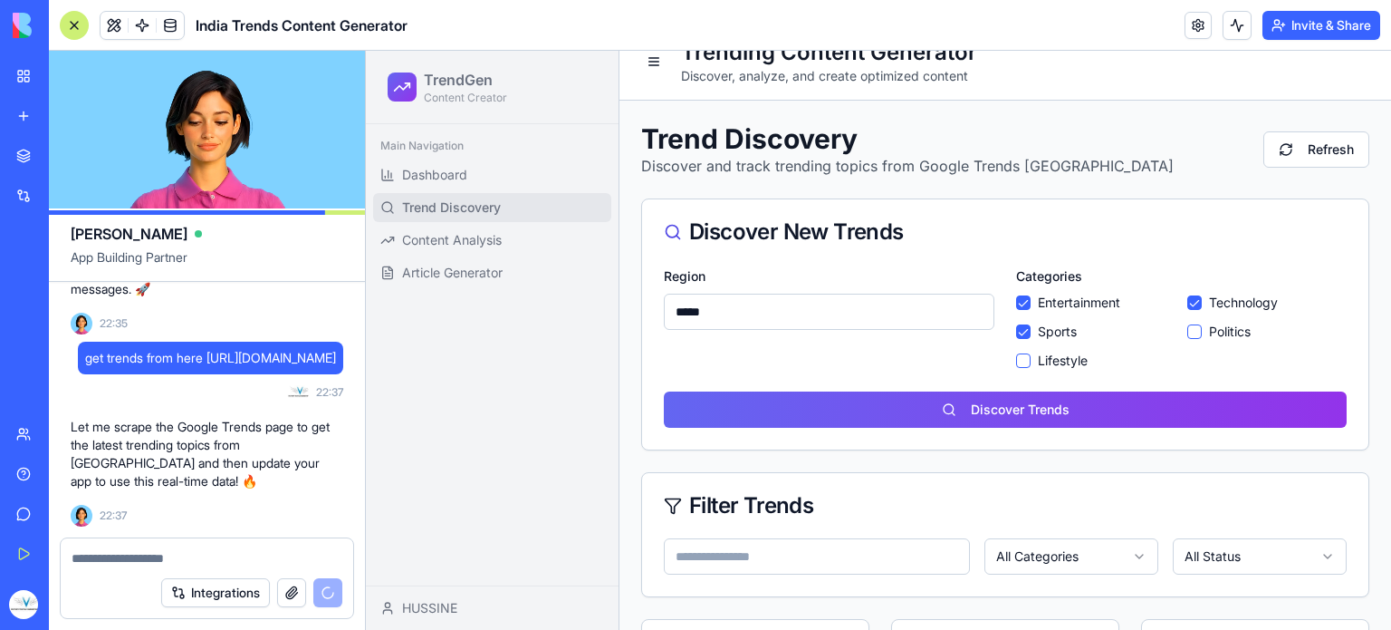
scroll to position [0, 0]
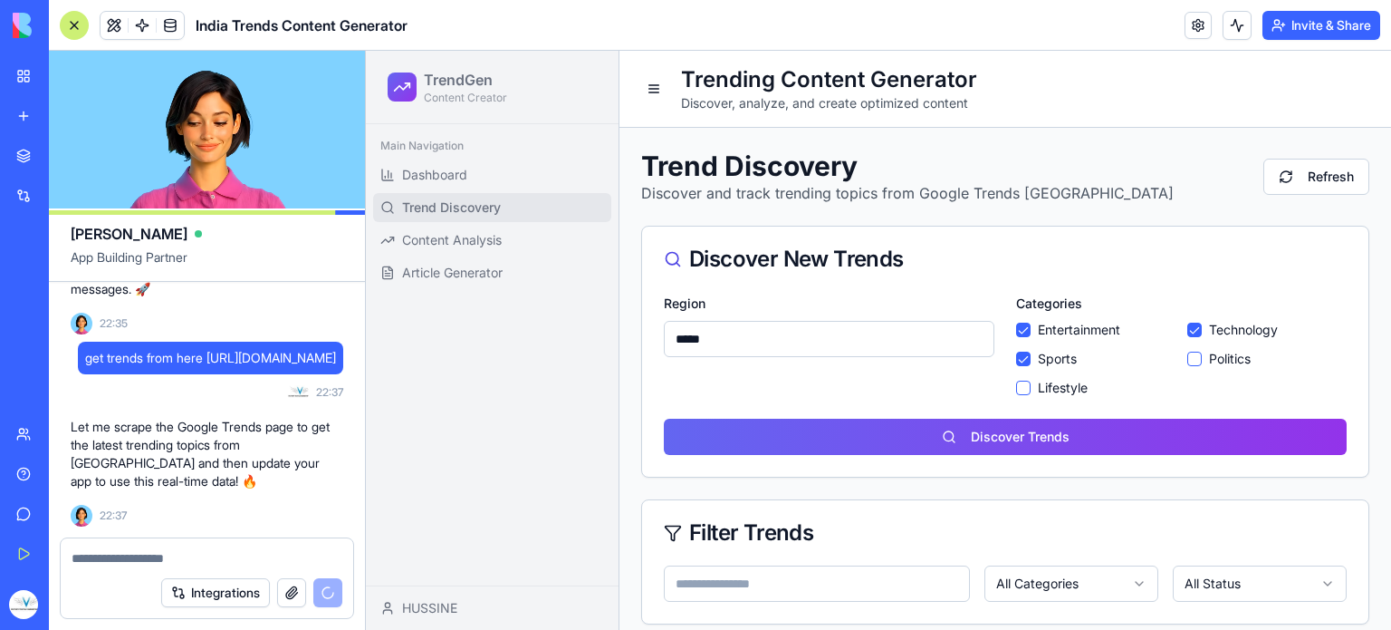
click at [897, 238] on div "Discover New Trends" at bounding box center [1005, 258] width 727 height 65
click at [1016, 327] on button "Entertainment" at bounding box center [1023, 329] width 14 height 14
click at [1016, 356] on button "Sports" at bounding box center [1023, 358] width 14 height 14
click at [1021, 329] on button "Entertainment" at bounding box center [1023, 329] width 14 height 14
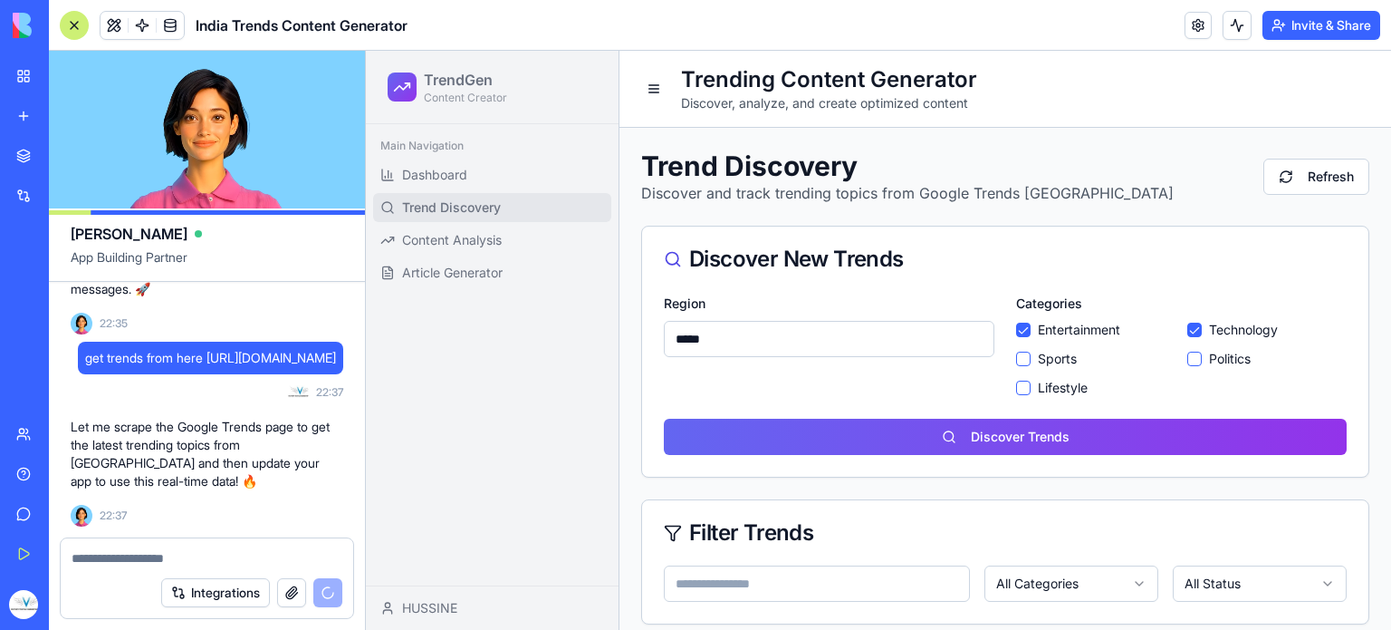
click at [1209, 359] on label "Politics" at bounding box center [1230, 359] width 42 height 18
click at [1201, 359] on button "Politics" at bounding box center [1195, 358] width 14 height 14
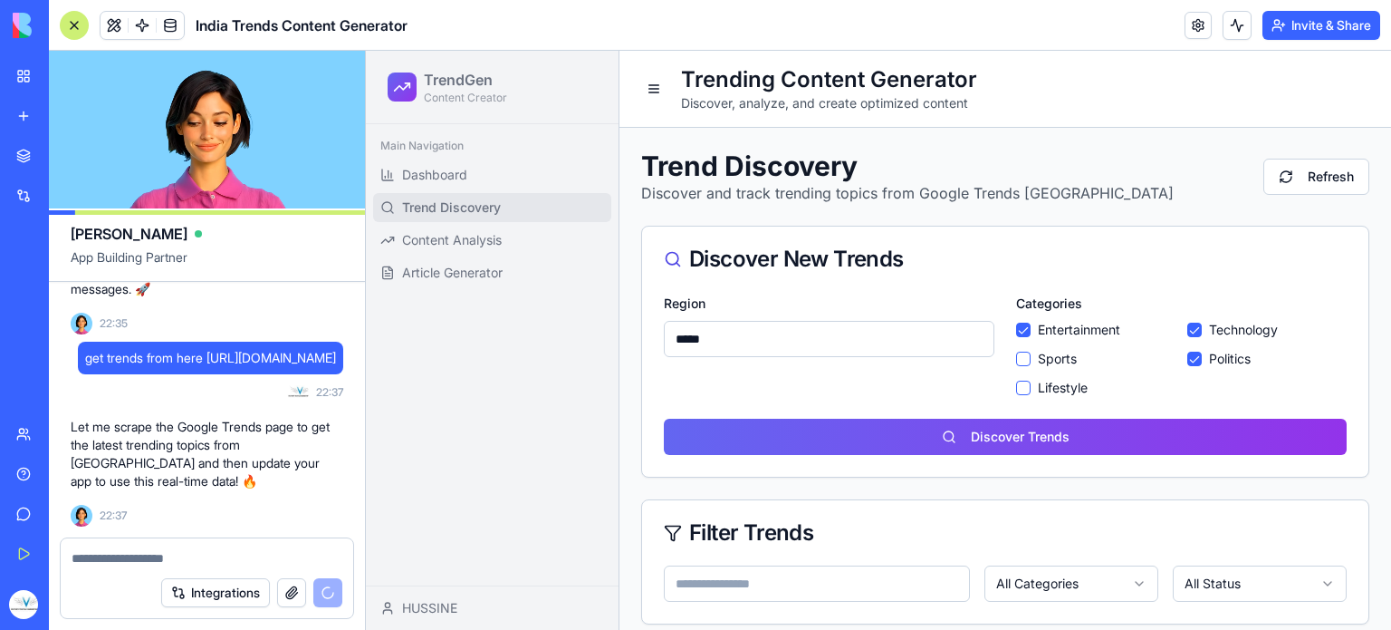
click at [1051, 356] on label "Sports" at bounding box center [1057, 359] width 39 height 18
click at [1031, 356] on button "Sports" at bounding box center [1023, 358] width 14 height 14
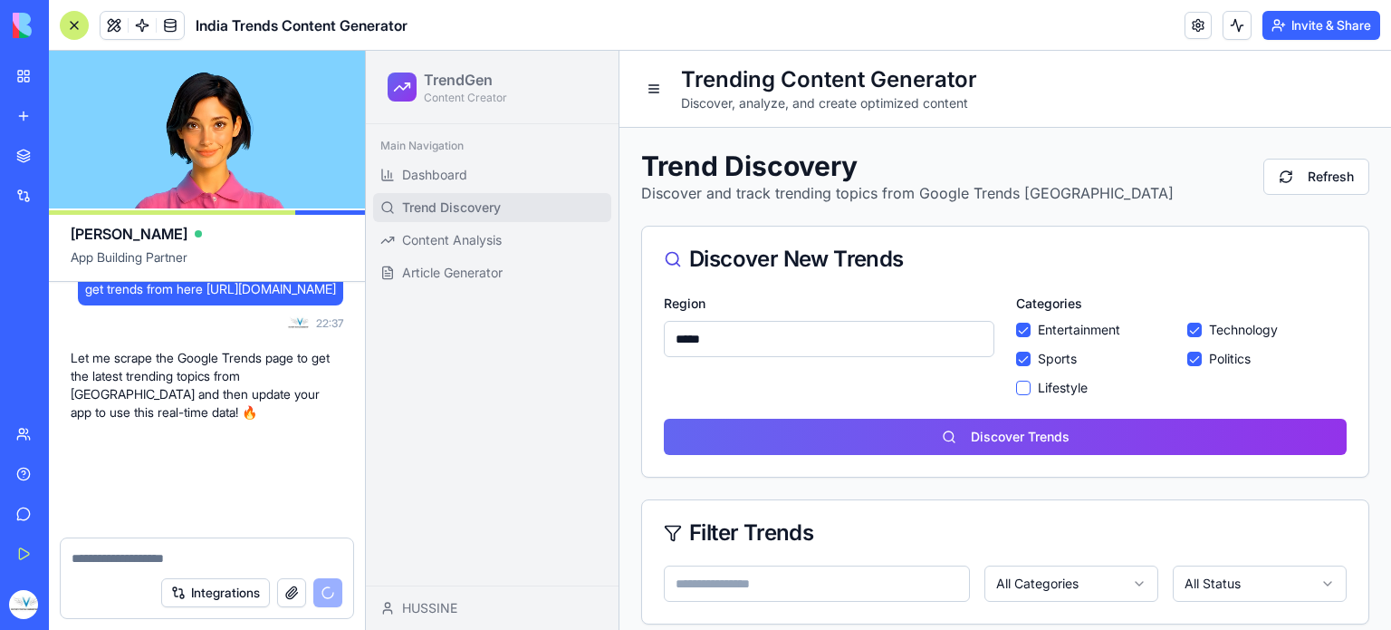
scroll to position [1902, 0]
click at [1054, 388] on label "Lifestyle" at bounding box center [1063, 388] width 50 height 18
click at [1031, 388] on button "Lifestyle" at bounding box center [1023, 387] width 14 height 14
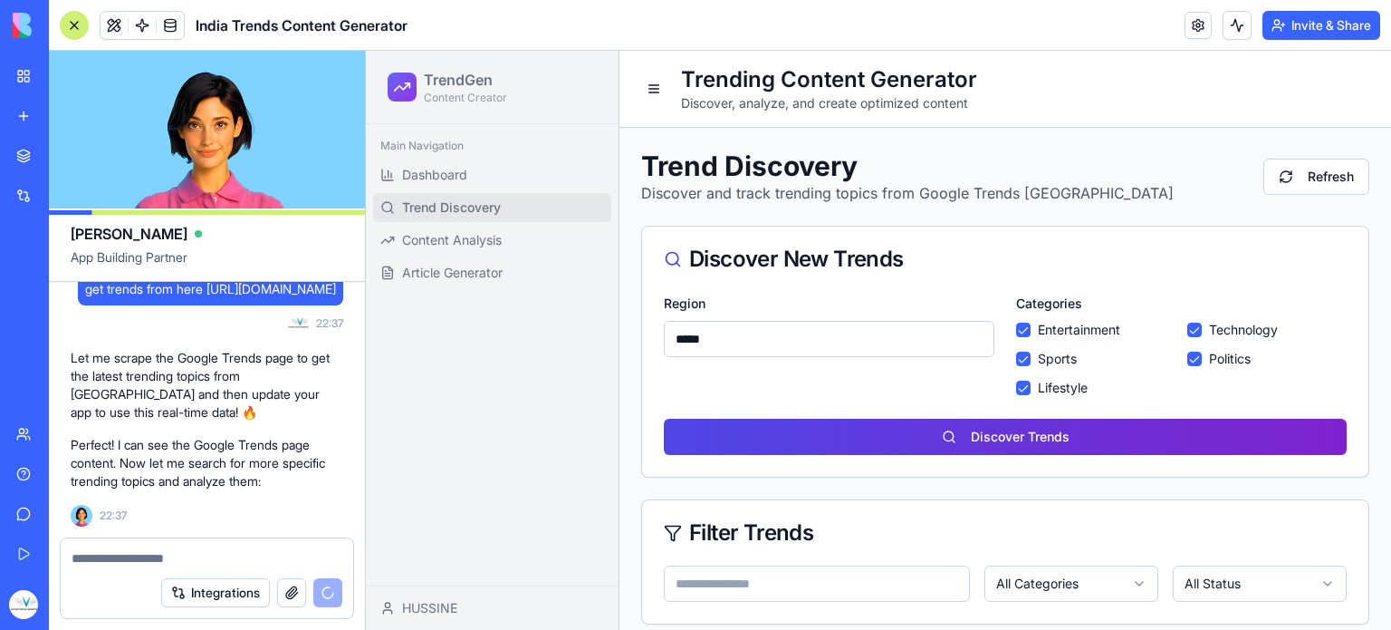
click at [1036, 435] on button "Discover Trends" at bounding box center [1005, 437] width 683 height 36
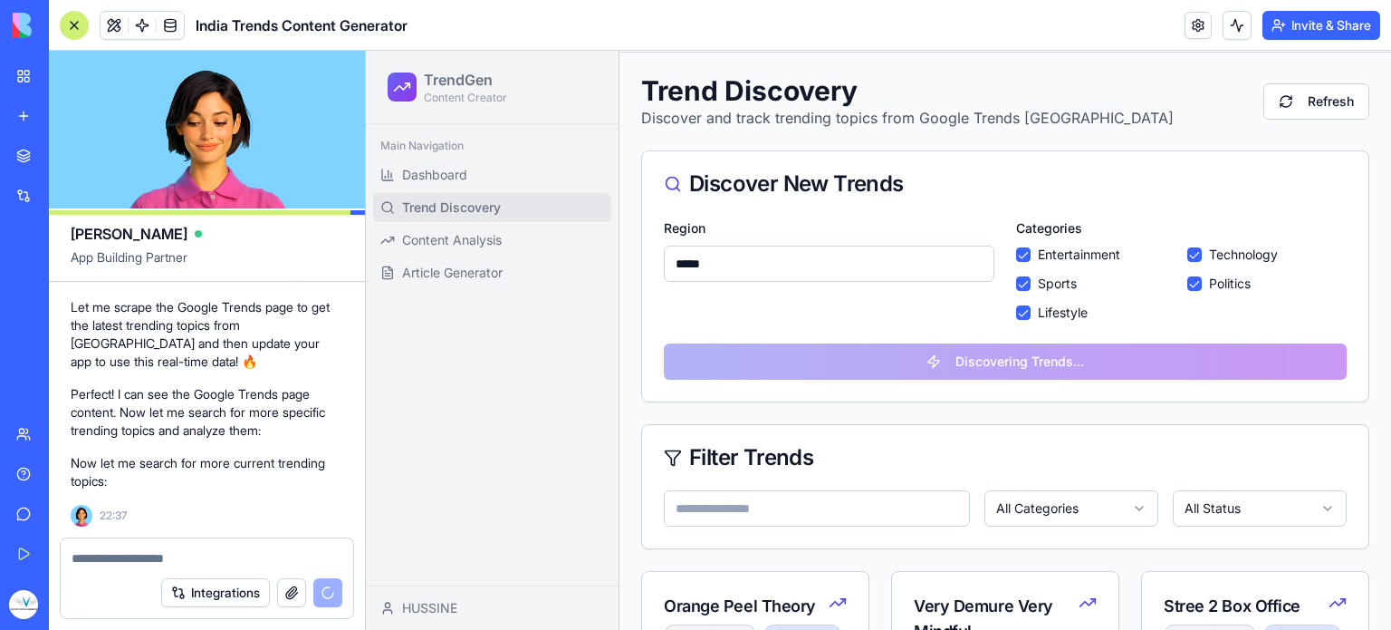
scroll to position [0, 0]
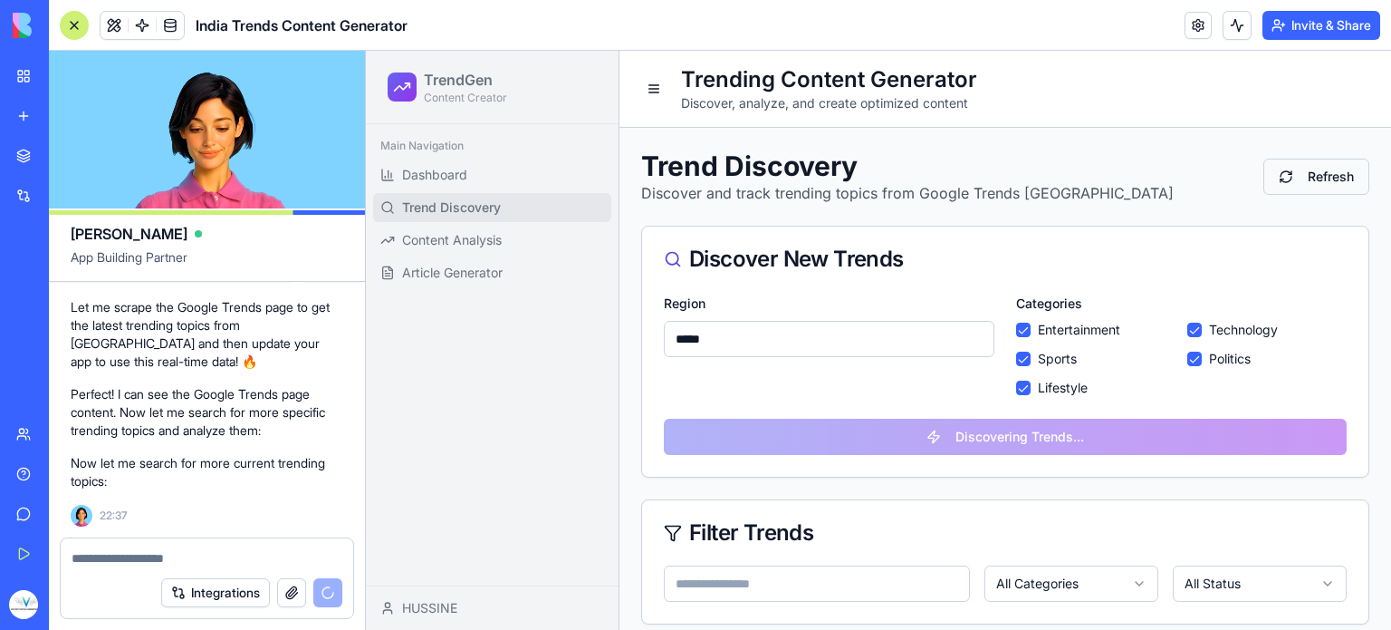
click at [1322, 183] on button "Refresh" at bounding box center [1317, 177] width 106 height 36
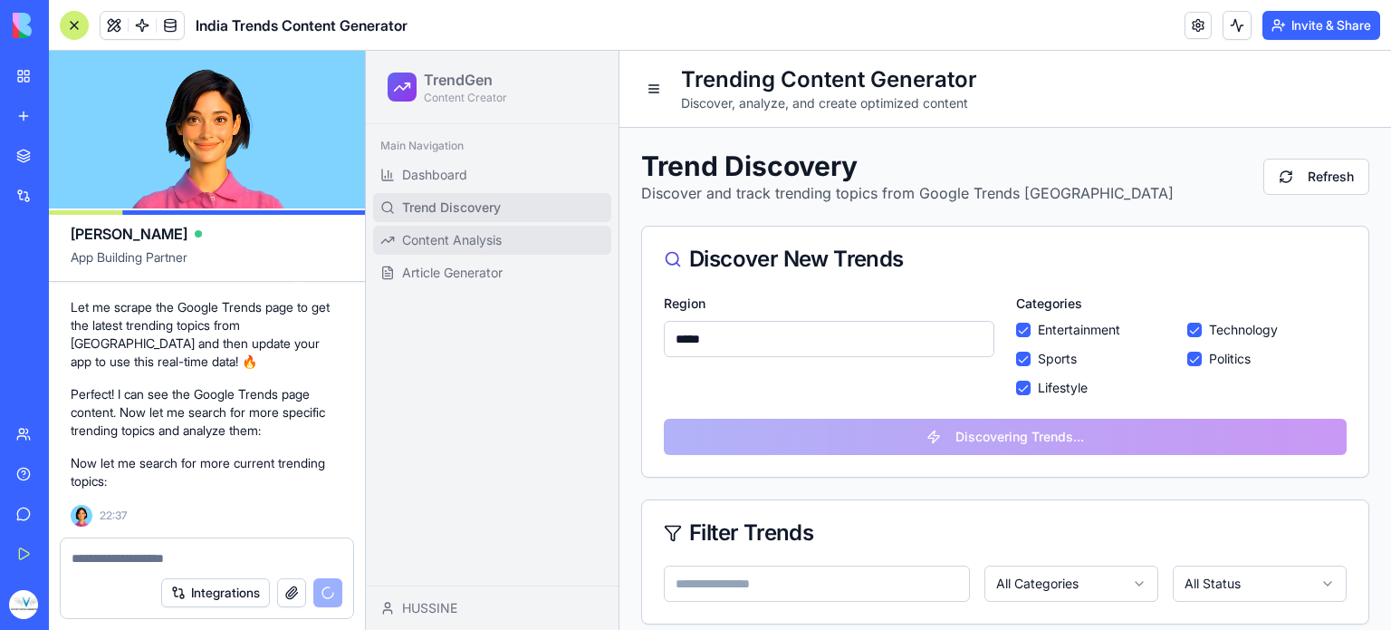
click at [515, 235] on link "Content Analysis" at bounding box center [492, 240] width 238 height 29
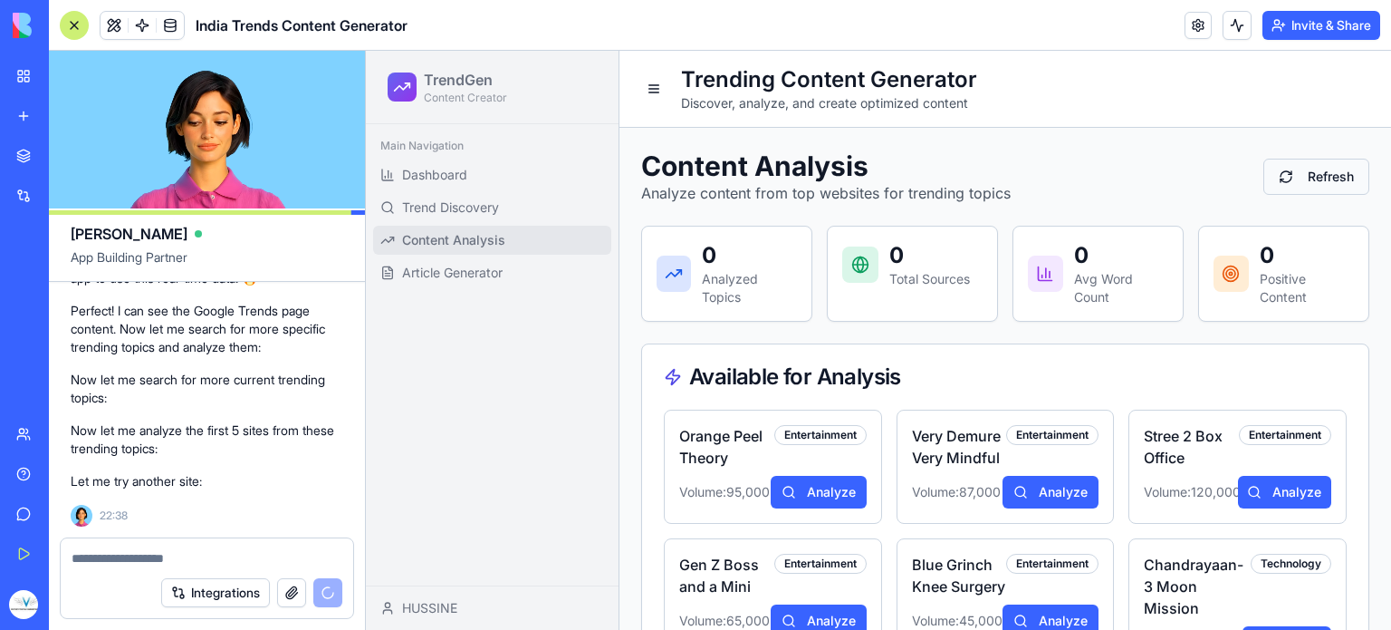
click at [1315, 179] on button "Refresh" at bounding box center [1317, 177] width 106 height 36
click at [490, 282] on link "Article Generator" at bounding box center [492, 272] width 238 height 29
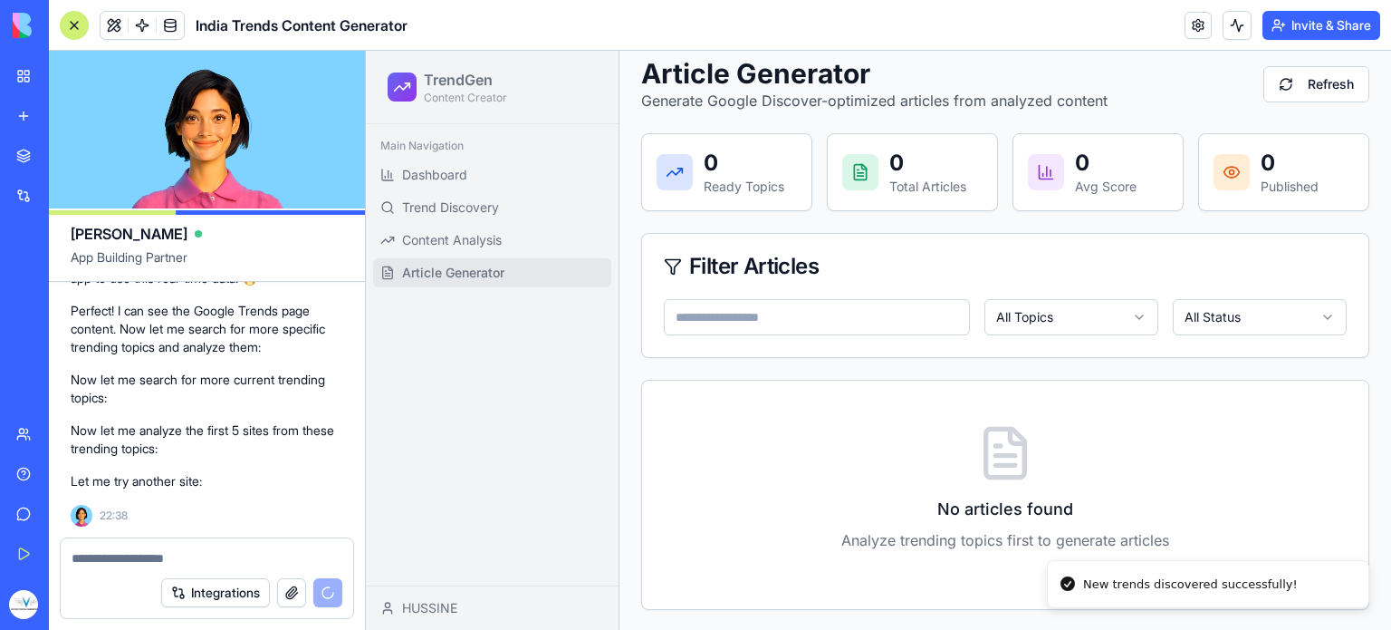
scroll to position [2069, 0]
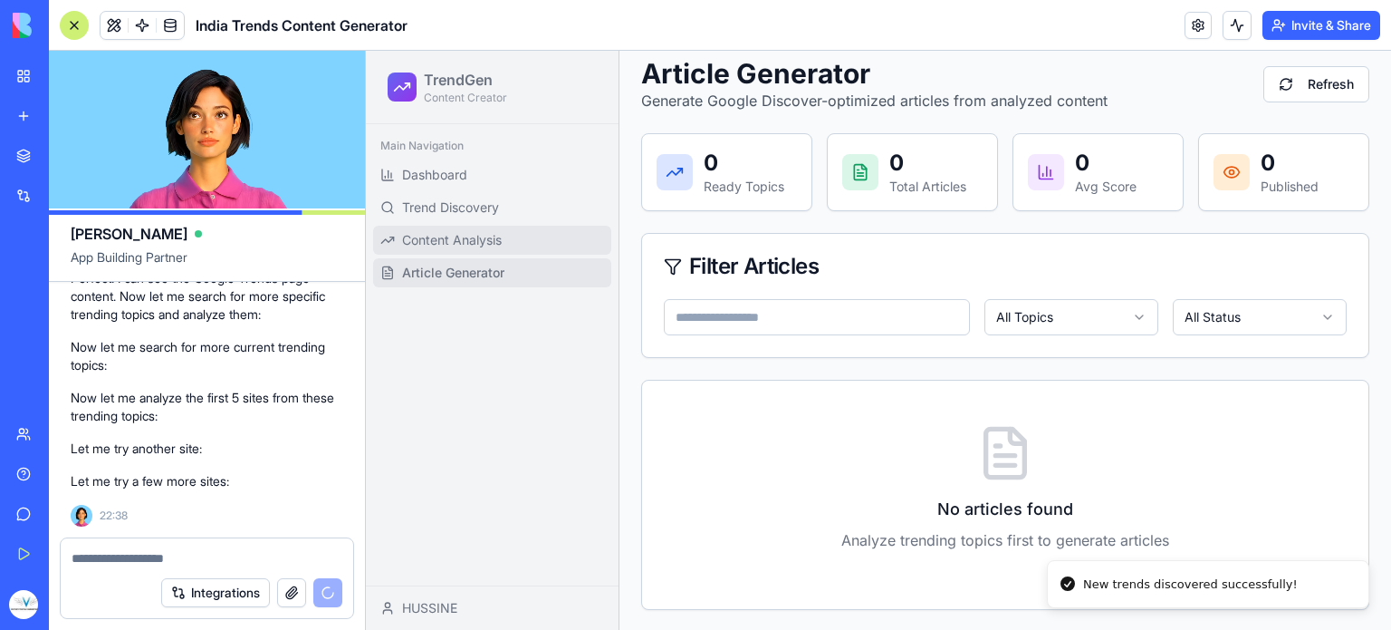
click at [512, 239] on link "Content Analysis" at bounding box center [492, 240] width 238 height 29
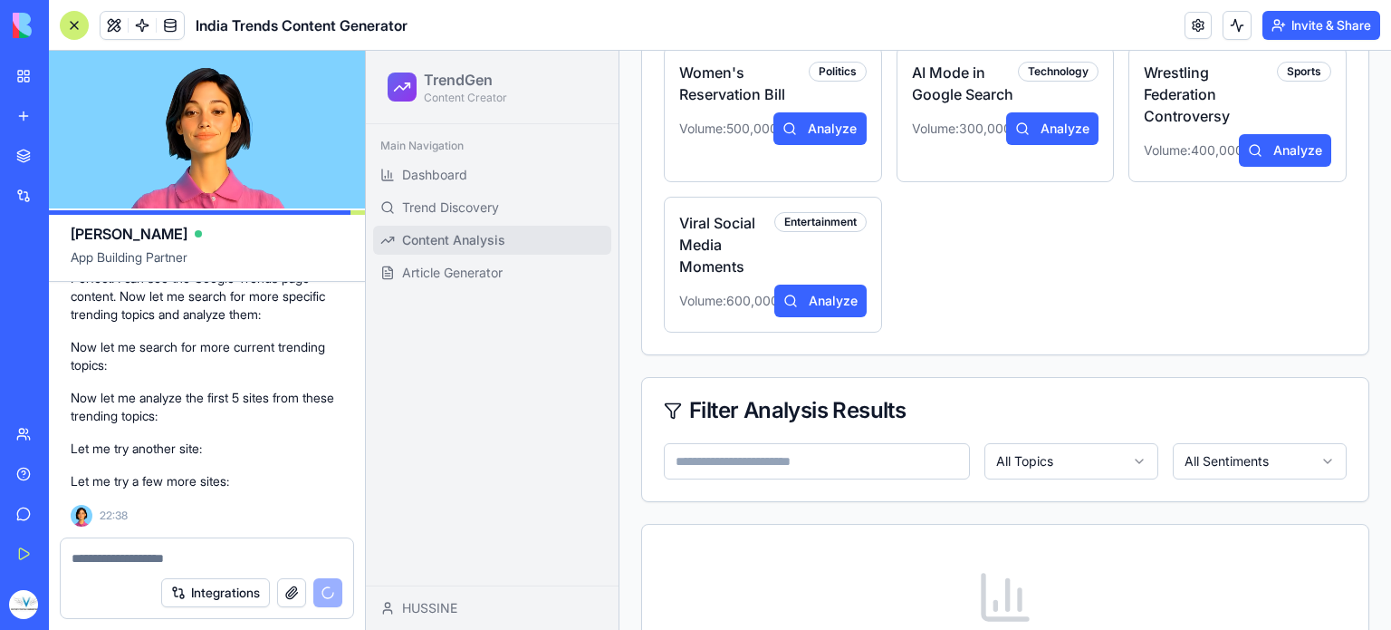
scroll to position [2069, 0]
click at [515, 279] on link "Article Generator" at bounding box center [492, 272] width 238 height 29
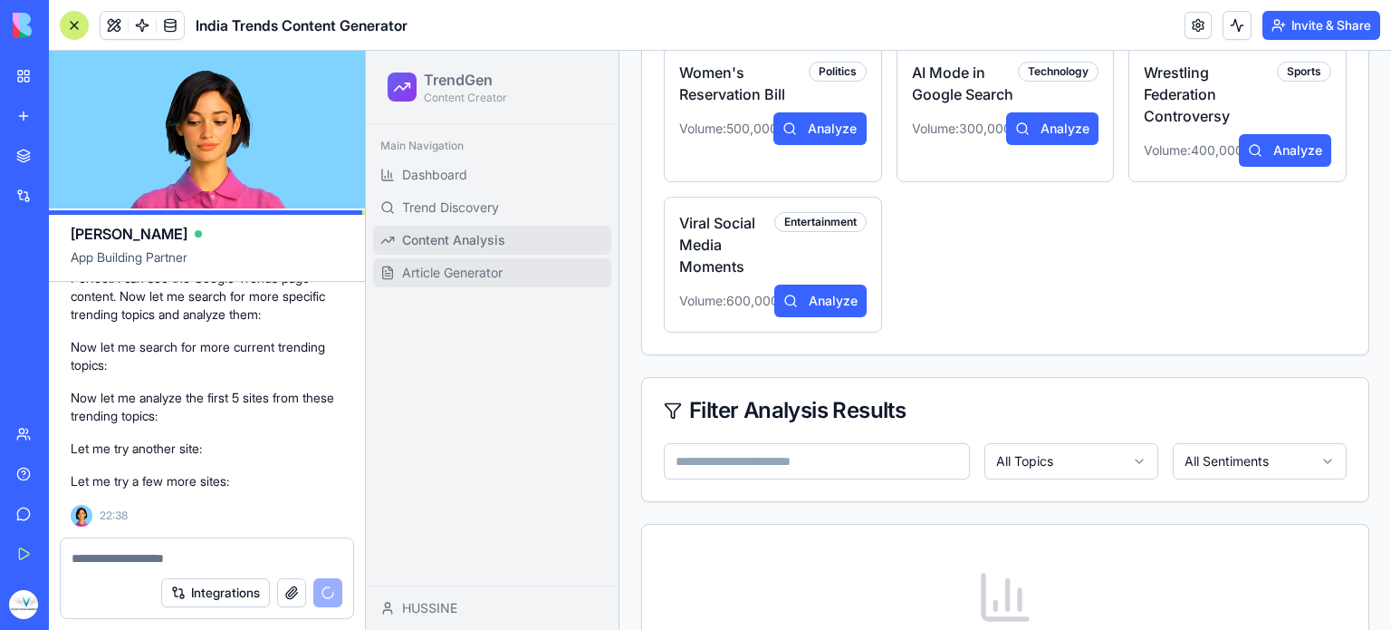
scroll to position [92, 0]
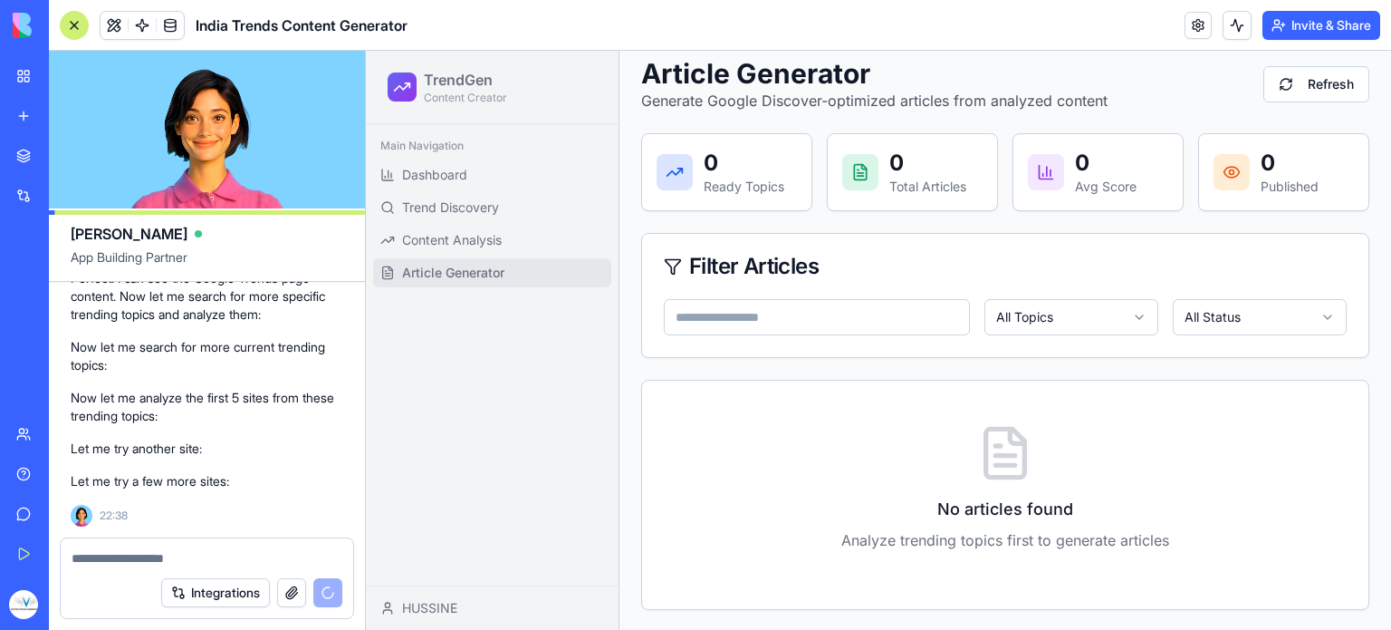
click at [794, 178] on div "0 Ready Topics" at bounding box center [726, 172] width 169 height 76
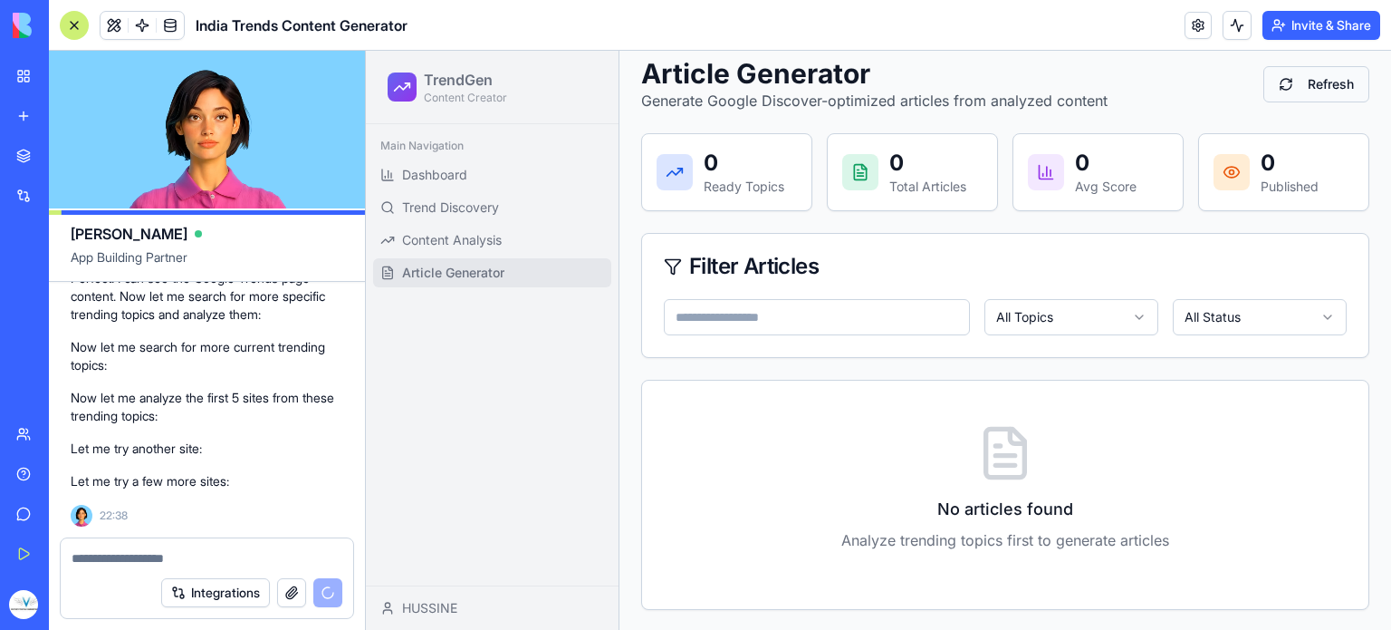
click at [1290, 87] on button "Refresh" at bounding box center [1317, 84] width 106 height 36
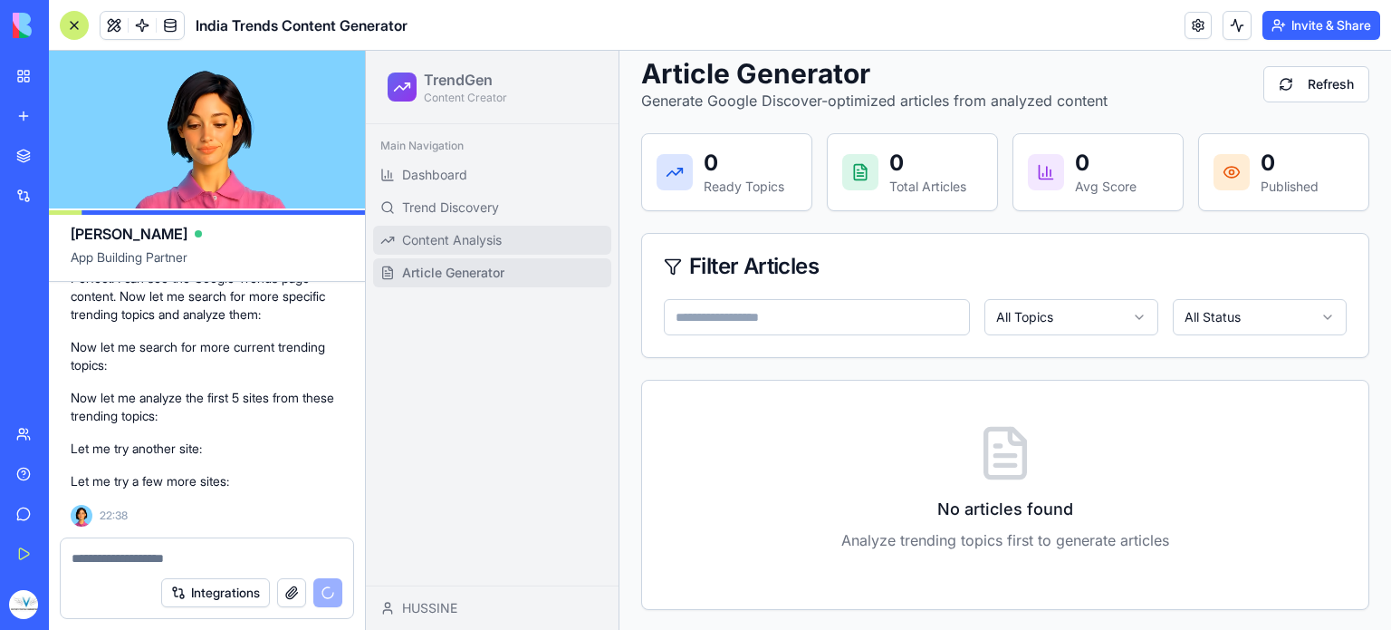
scroll to position [2102, 0]
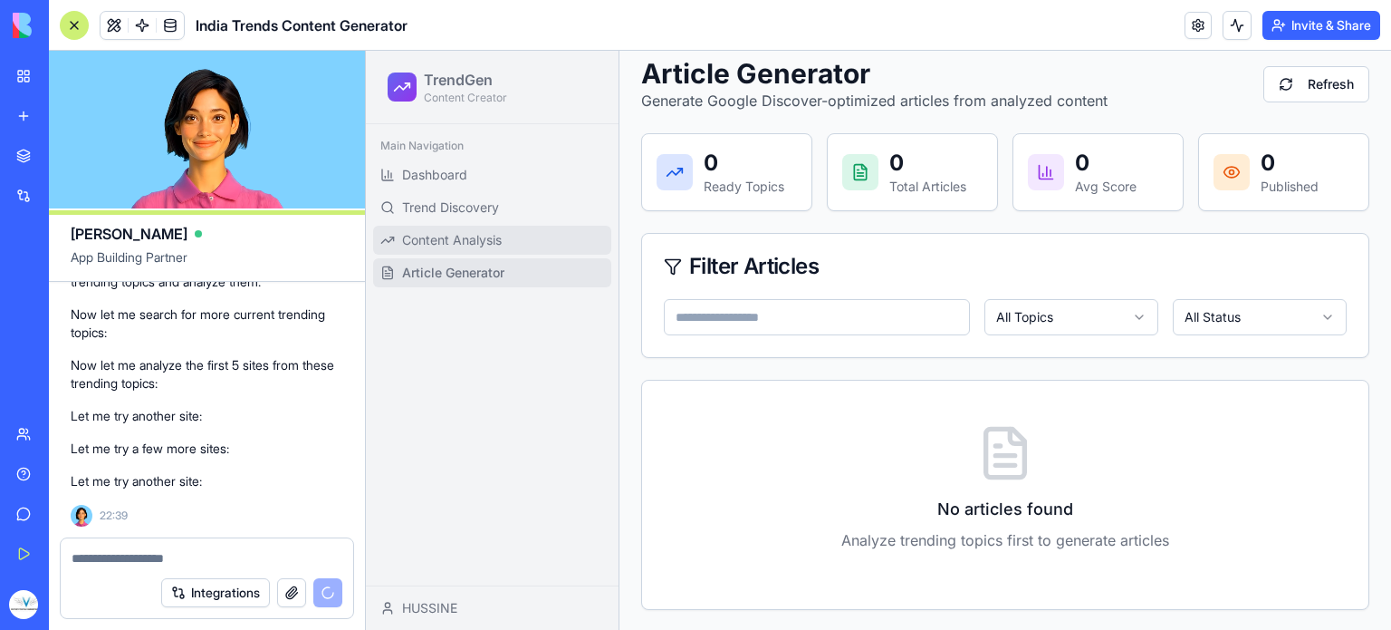
click at [553, 242] on link "Content Analysis" at bounding box center [492, 240] width 238 height 29
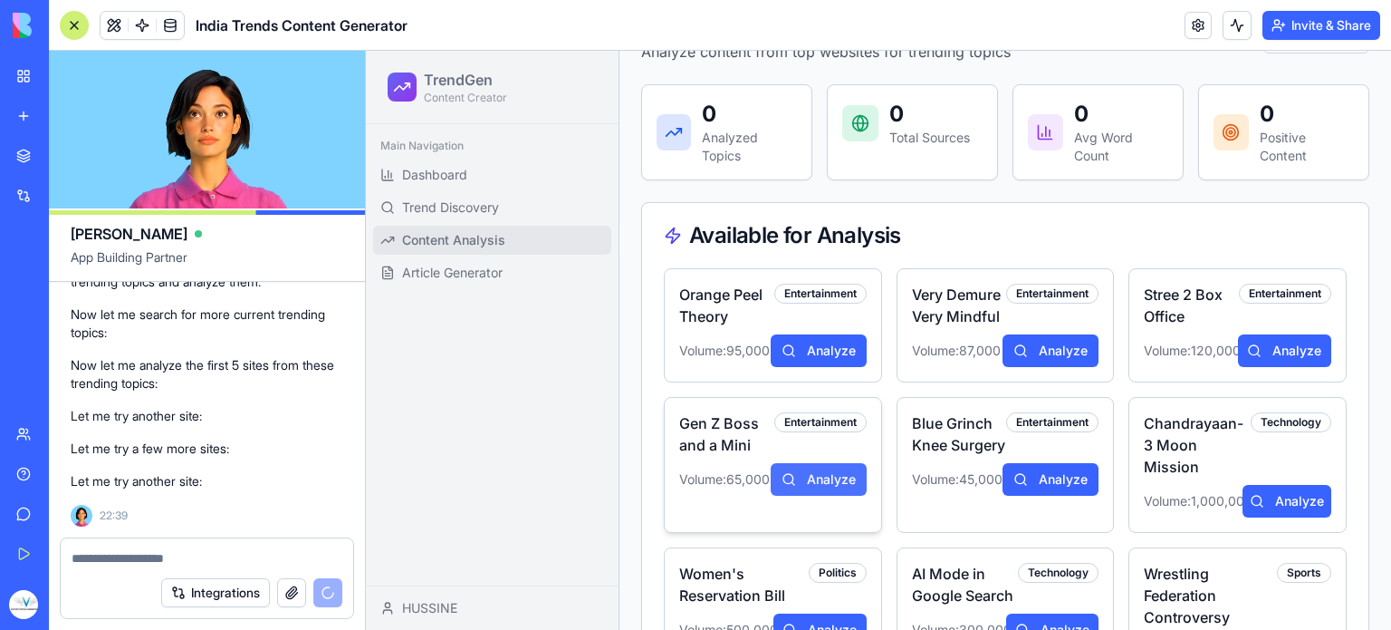
scroll to position [143, 0]
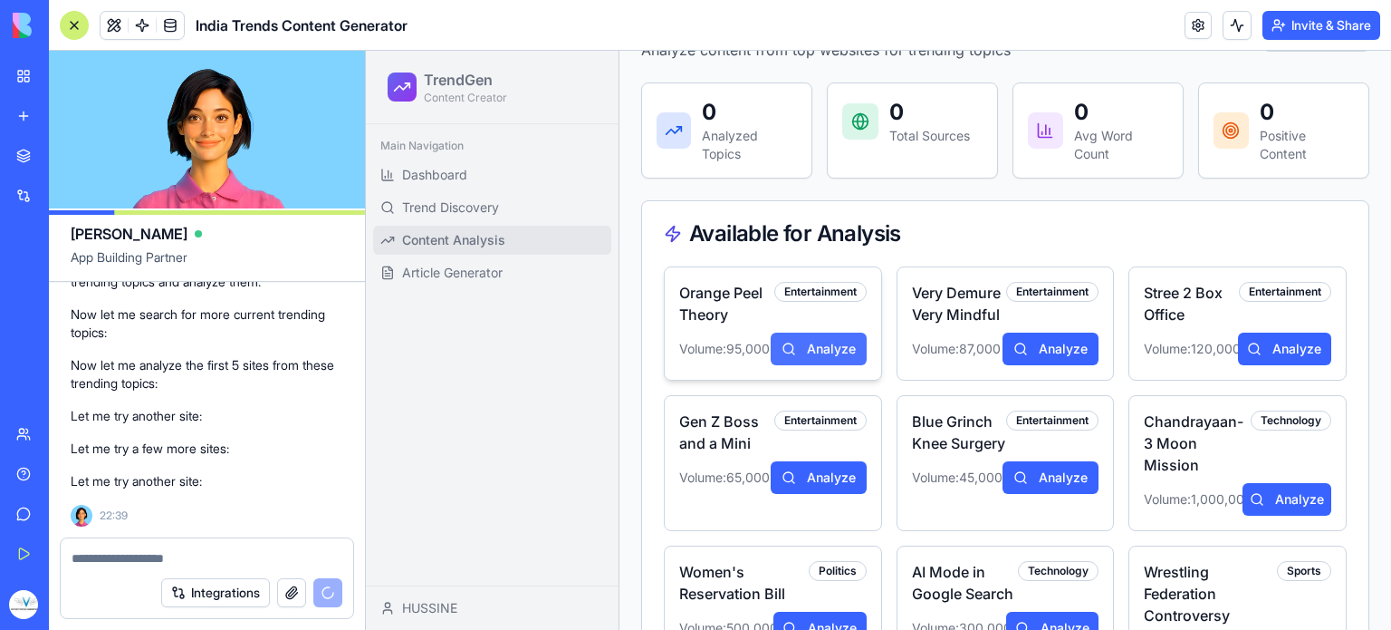
click at [804, 351] on button "Analyze" at bounding box center [819, 348] width 96 height 33
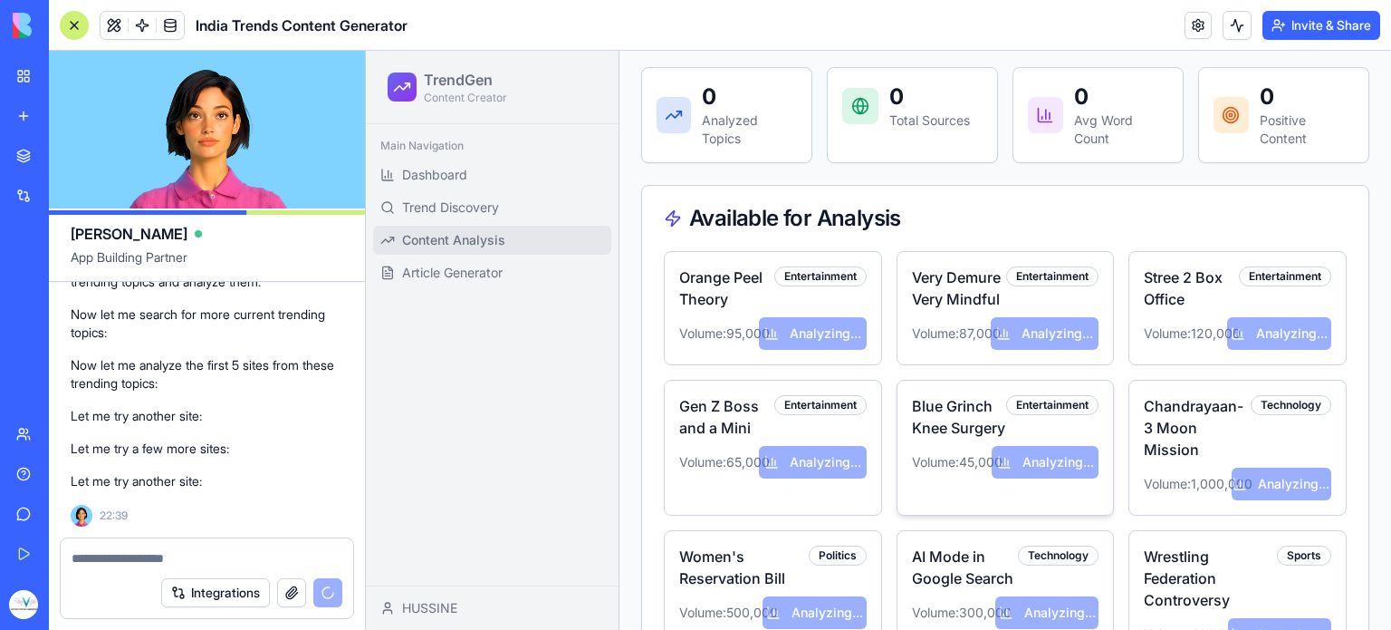
scroll to position [0, 0]
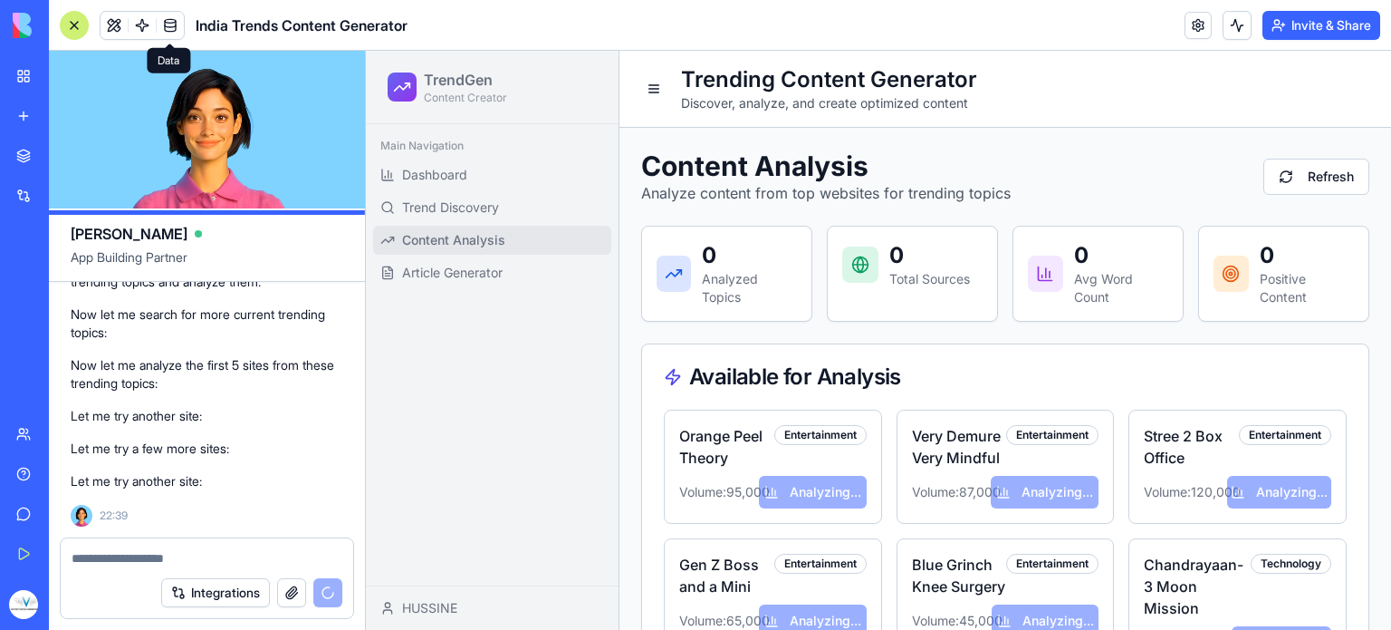
click at [172, 23] on span at bounding box center [170, 25] width 51 height 51
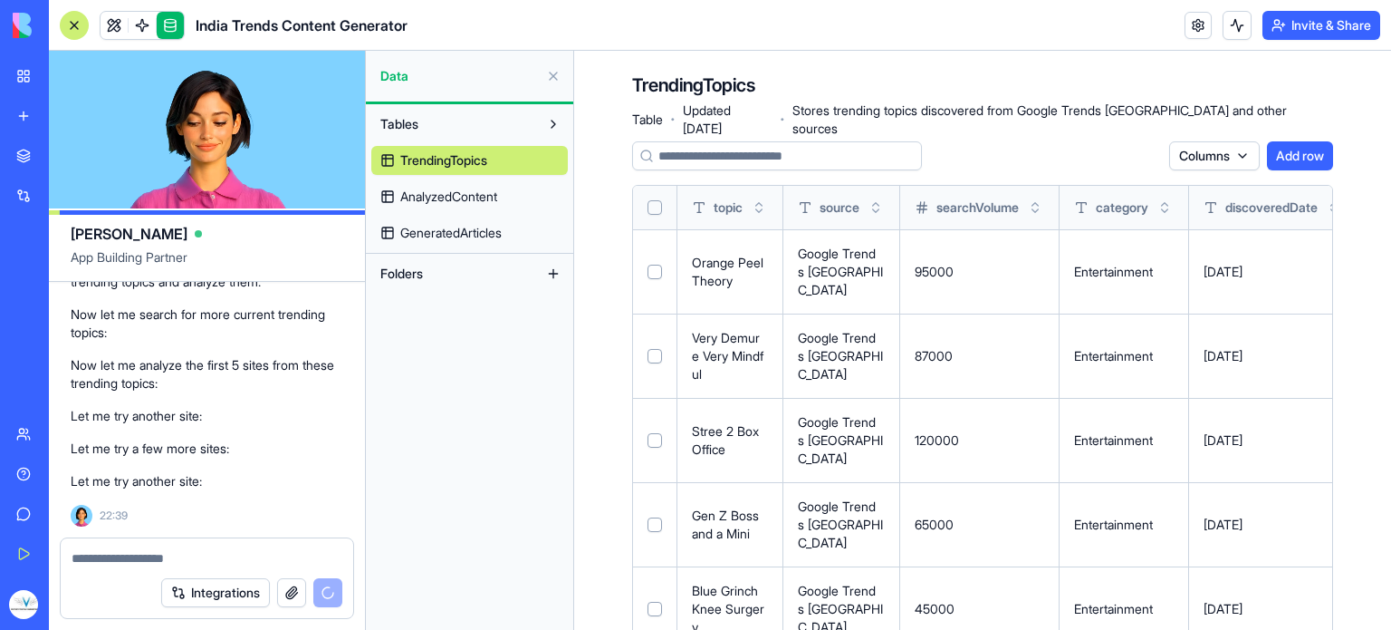
click at [476, 201] on span "AnalyzedContent" at bounding box center [448, 197] width 97 height 18
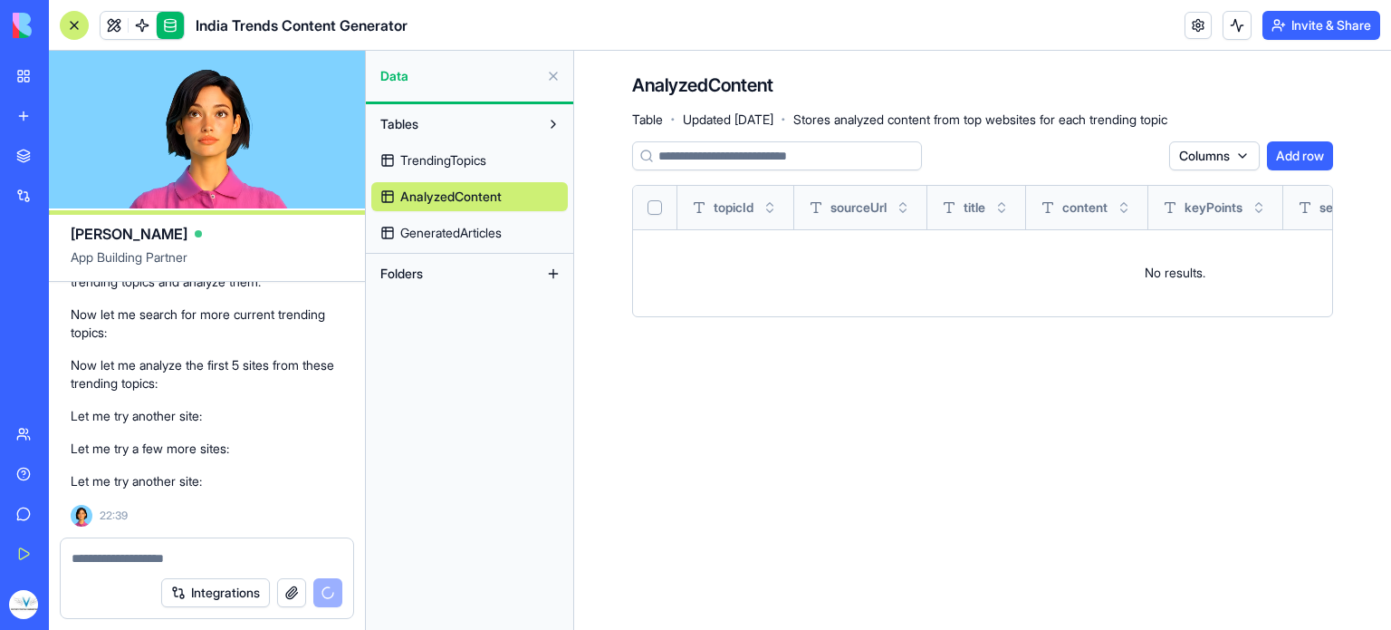
click at [478, 231] on span "GeneratedArticles" at bounding box center [450, 233] width 101 height 18
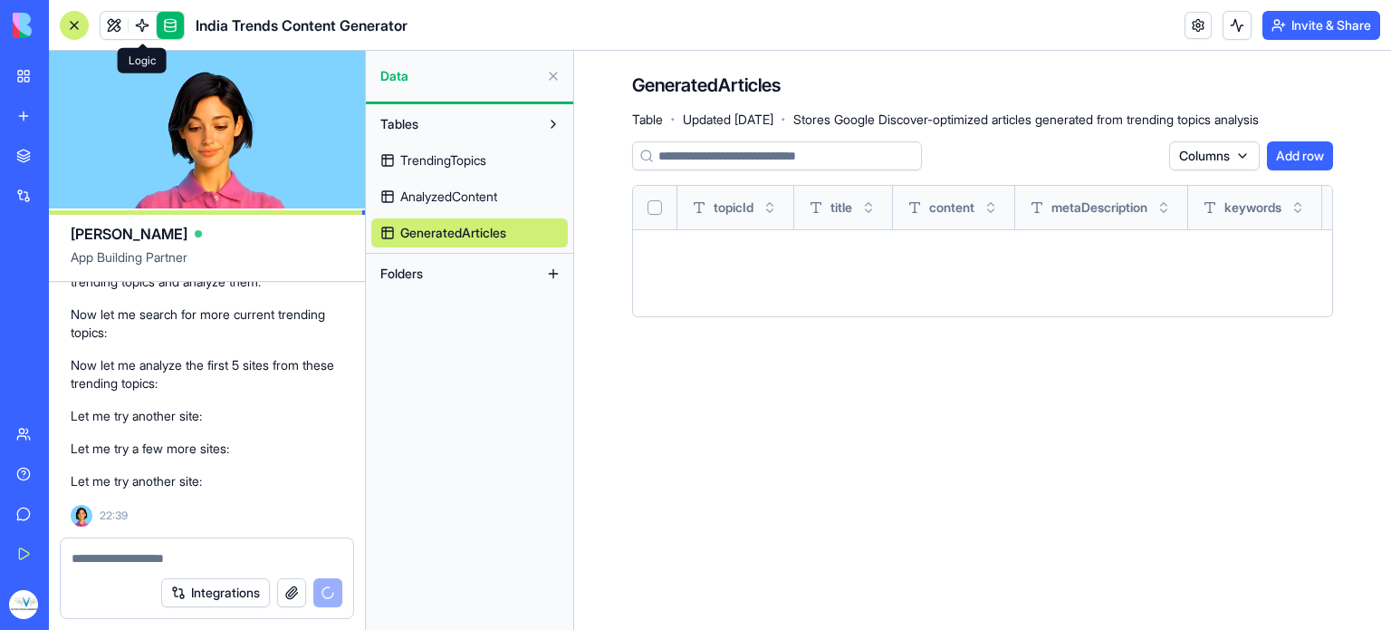
click at [138, 21] on span at bounding box center [142, 25] width 51 height 51
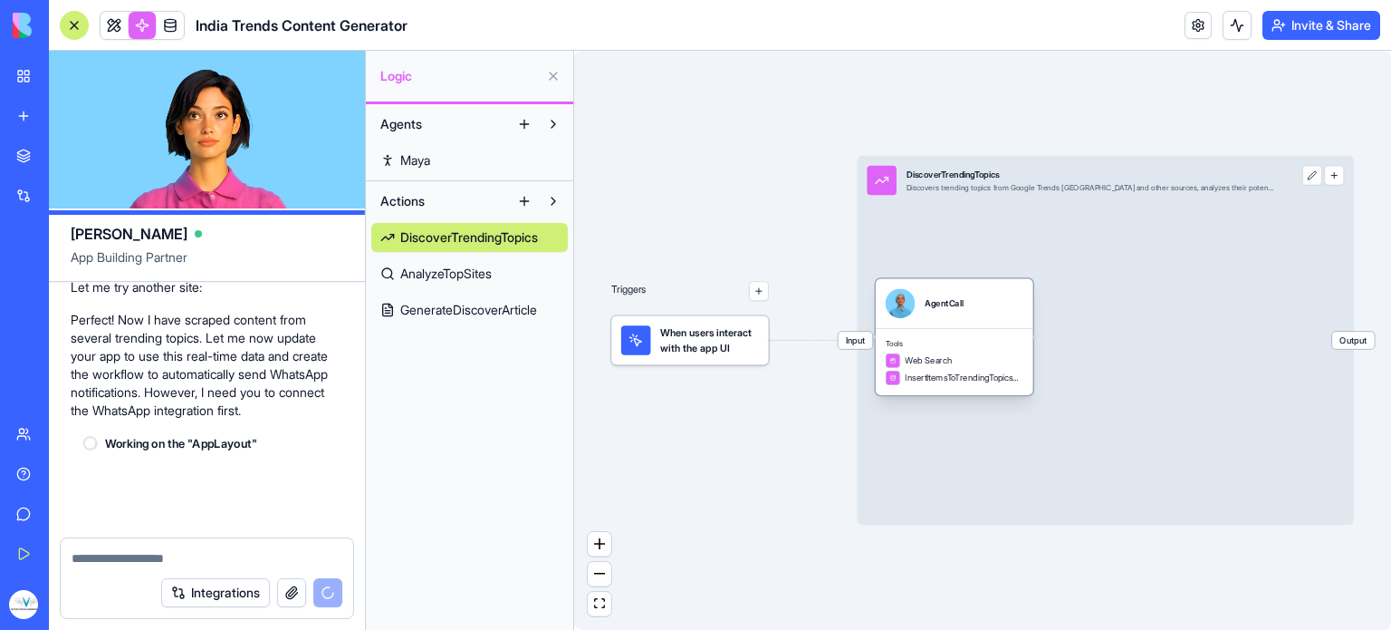
scroll to position [2388, 0]
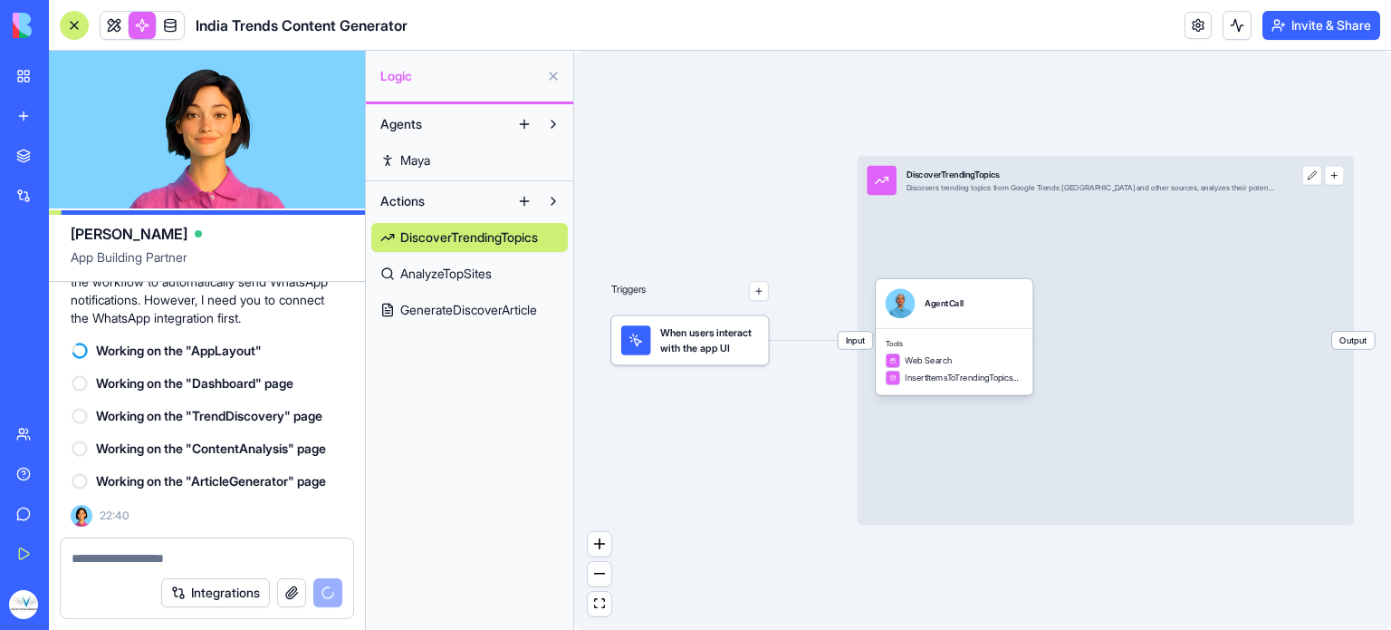
click at [449, 271] on span "AnalyzeTopSites" at bounding box center [445, 274] width 91 height 18
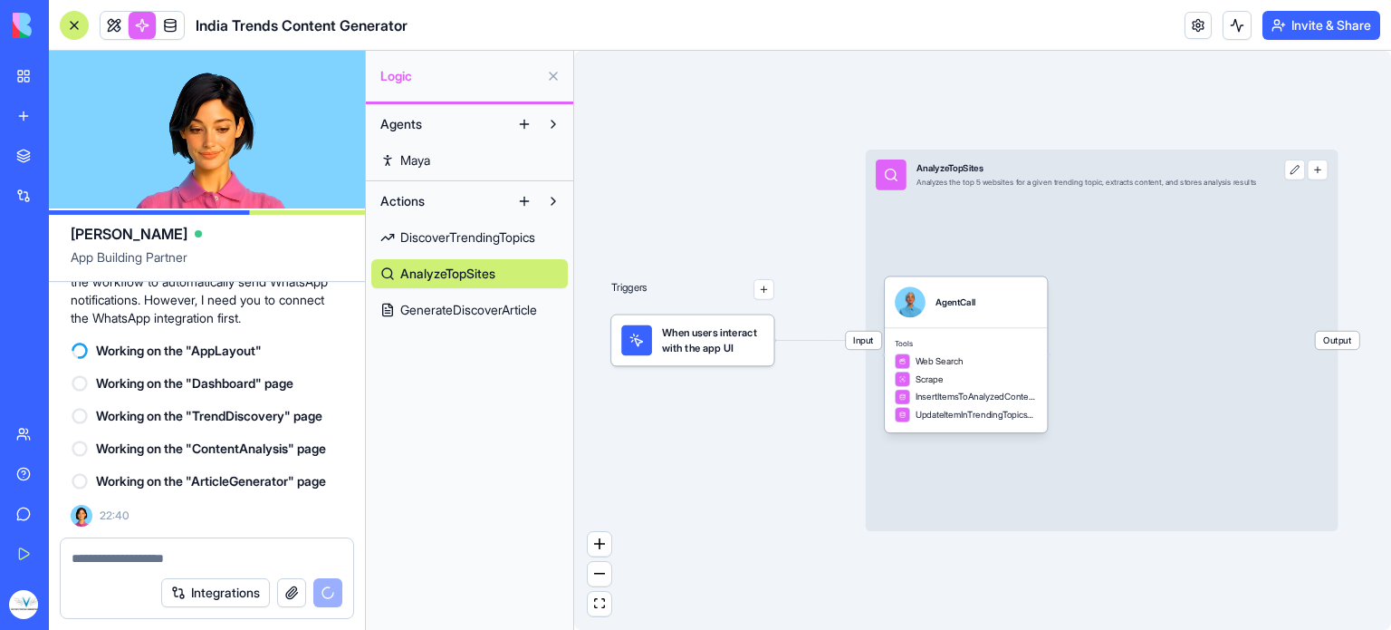
click at [455, 289] on div "DiscoverTrendingTopics AnalyzeTopSites GenerateDiscoverArticle" at bounding box center [469, 270] width 197 height 109
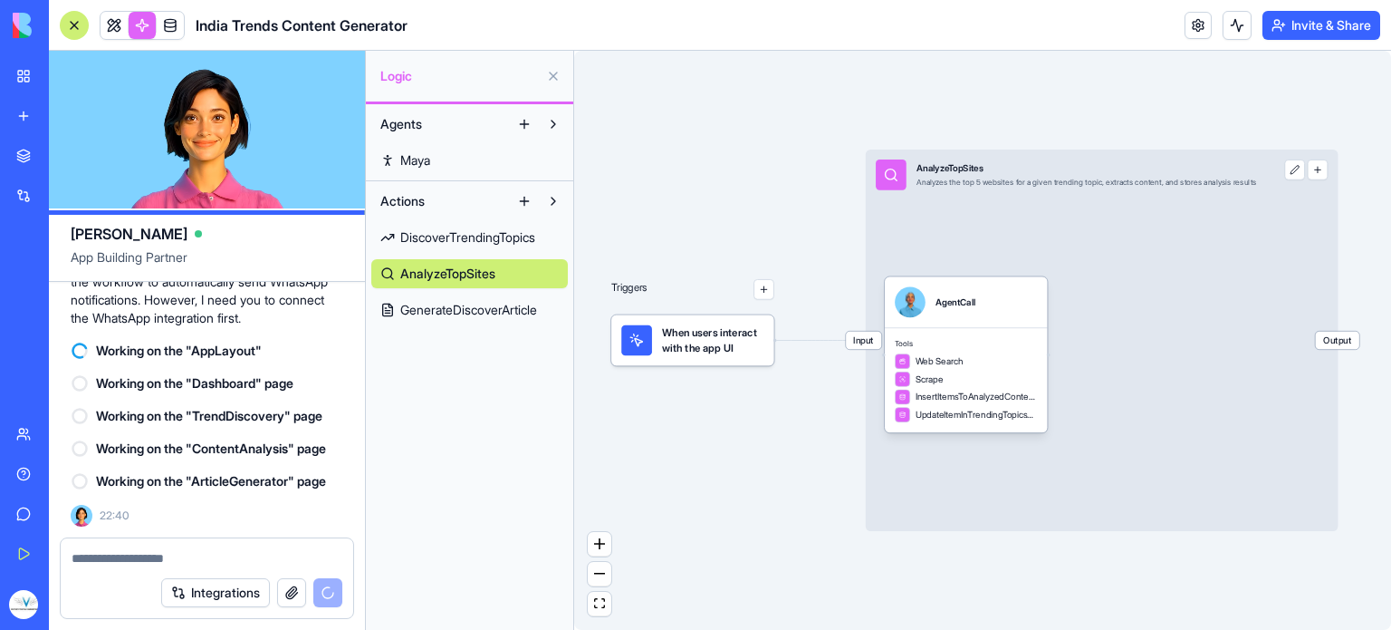
click at [468, 314] on span "GenerateDiscoverArticle" at bounding box center [468, 310] width 137 height 18
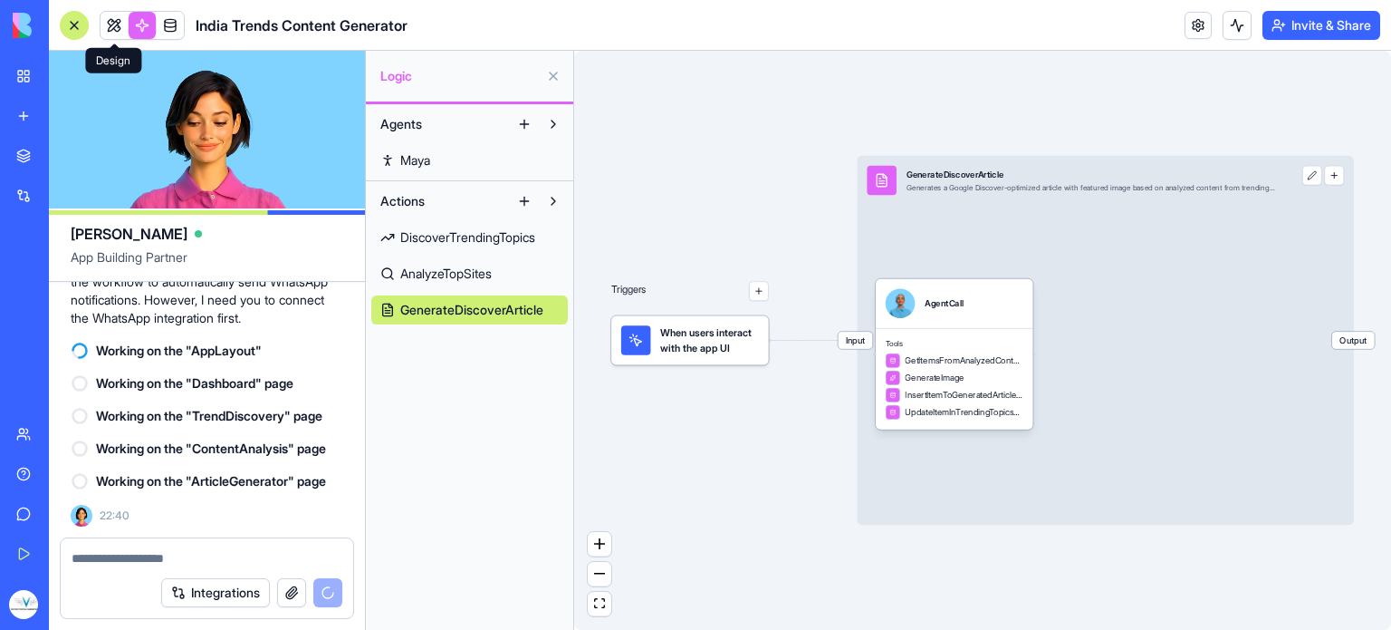
click at [112, 33] on link at bounding box center [114, 25] width 27 height 27
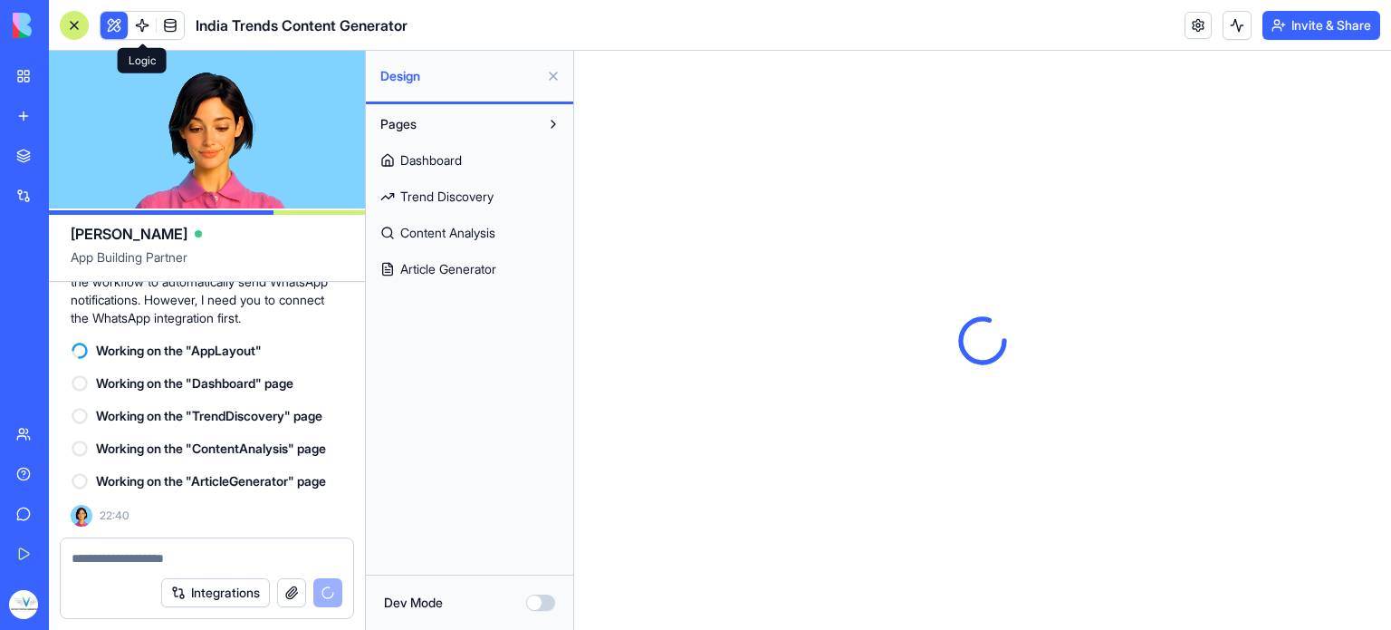
click at [517, 169] on link "Dashboard" at bounding box center [469, 160] width 197 height 29
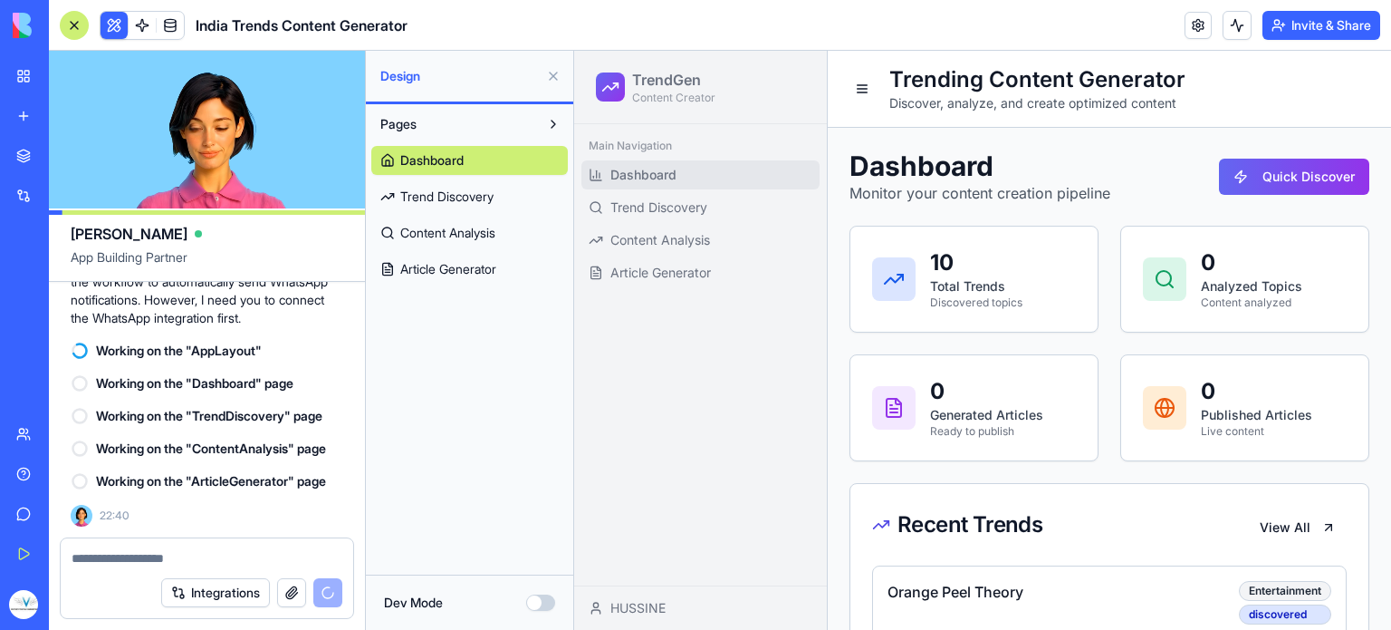
click at [558, 77] on button at bounding box center [553, 76] width 29 height 29
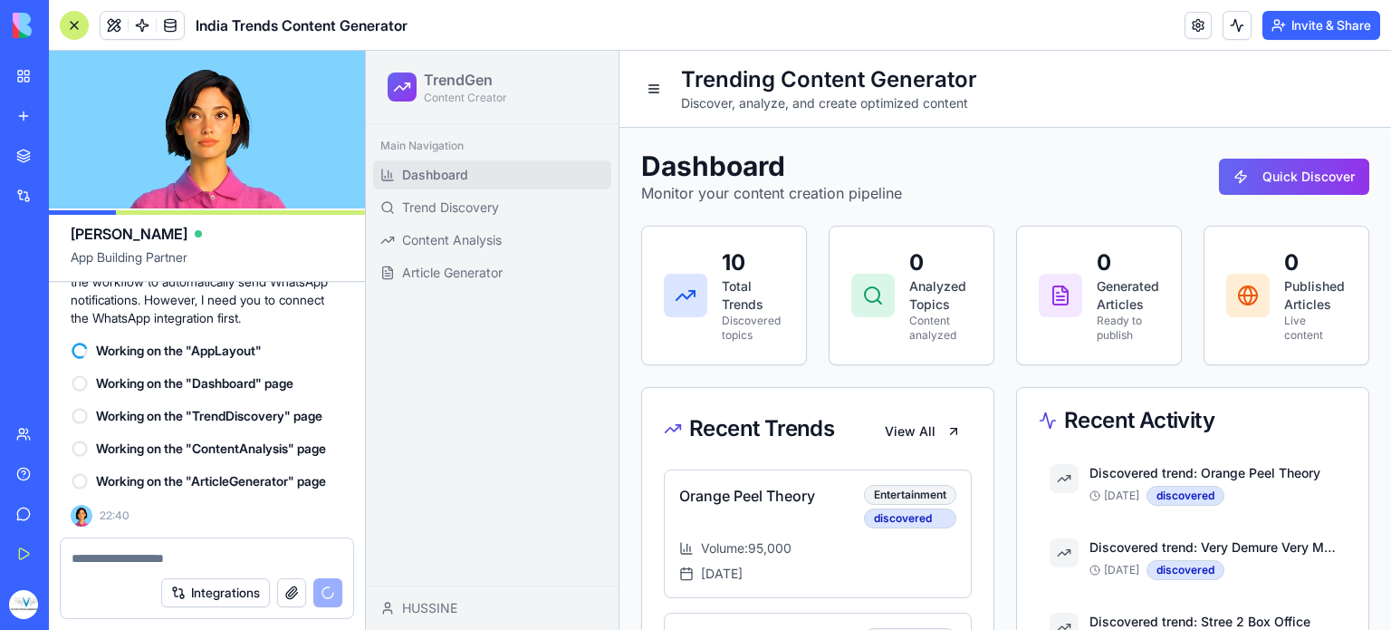
click at [486, 169] on link "Dashboard" at bounding box center [492, 174] width 238 height 29
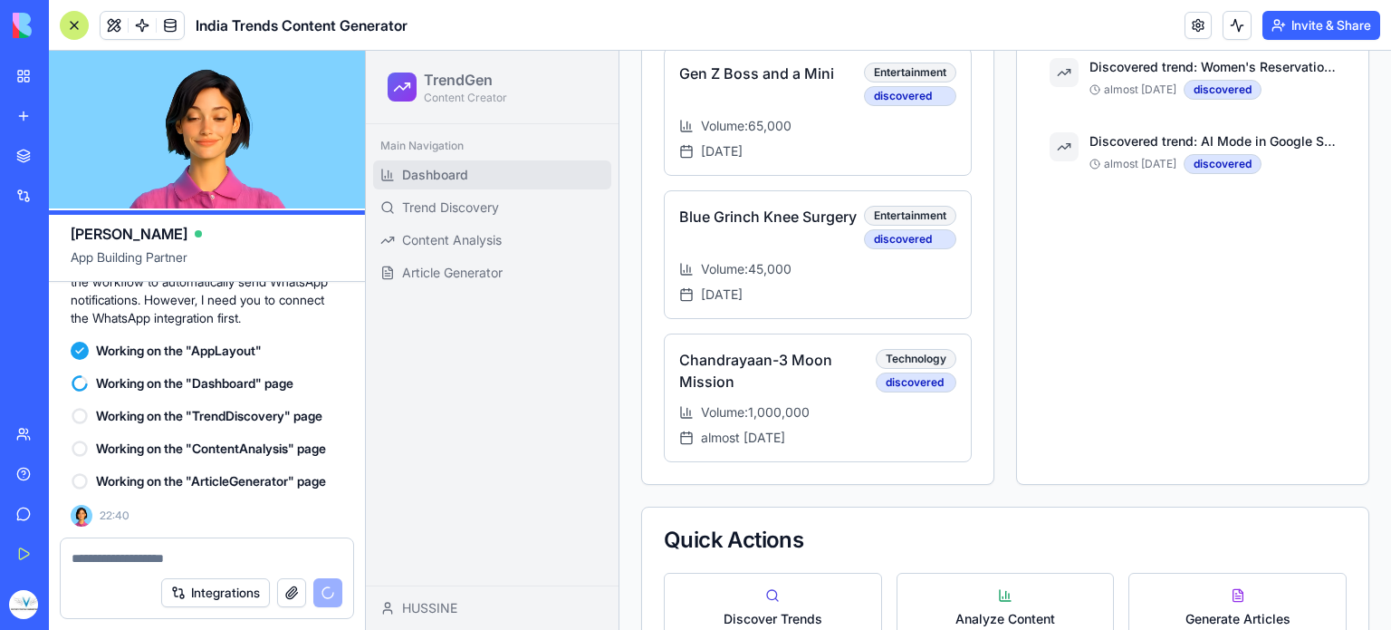
scroll to position [925, 0]
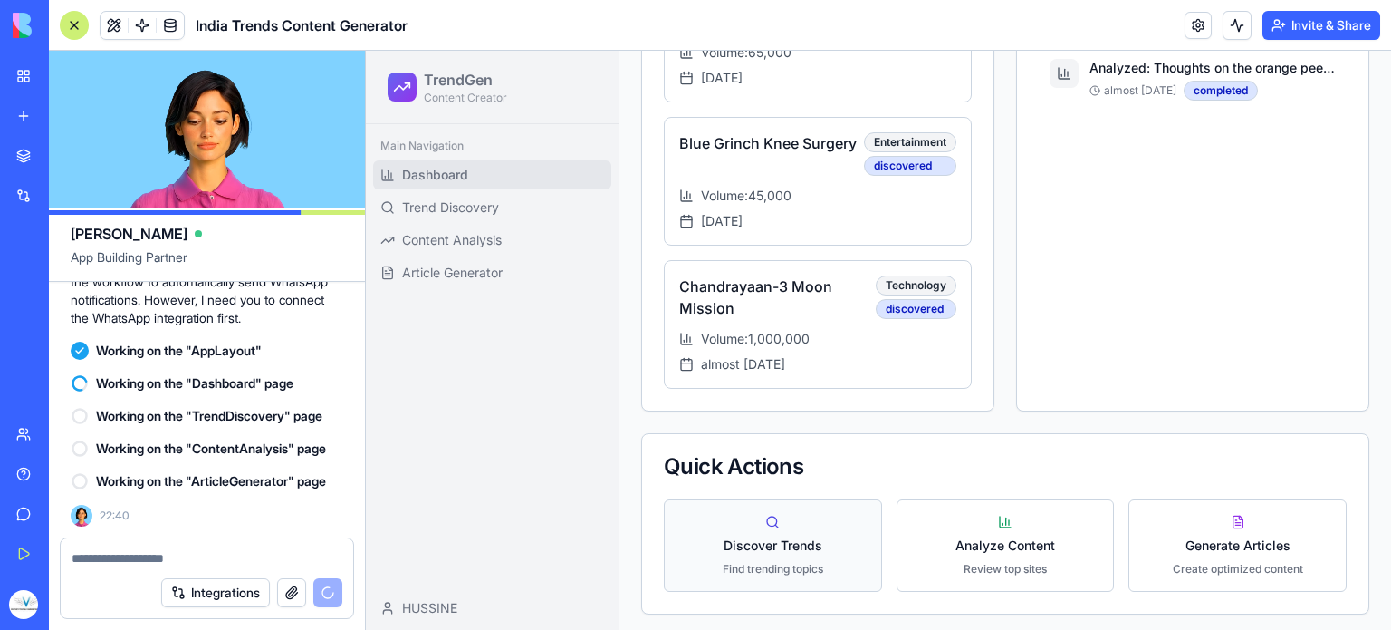
click at [787, 538] on span "Discover Trends" at bounding box center [773, 545] width 99 height 18
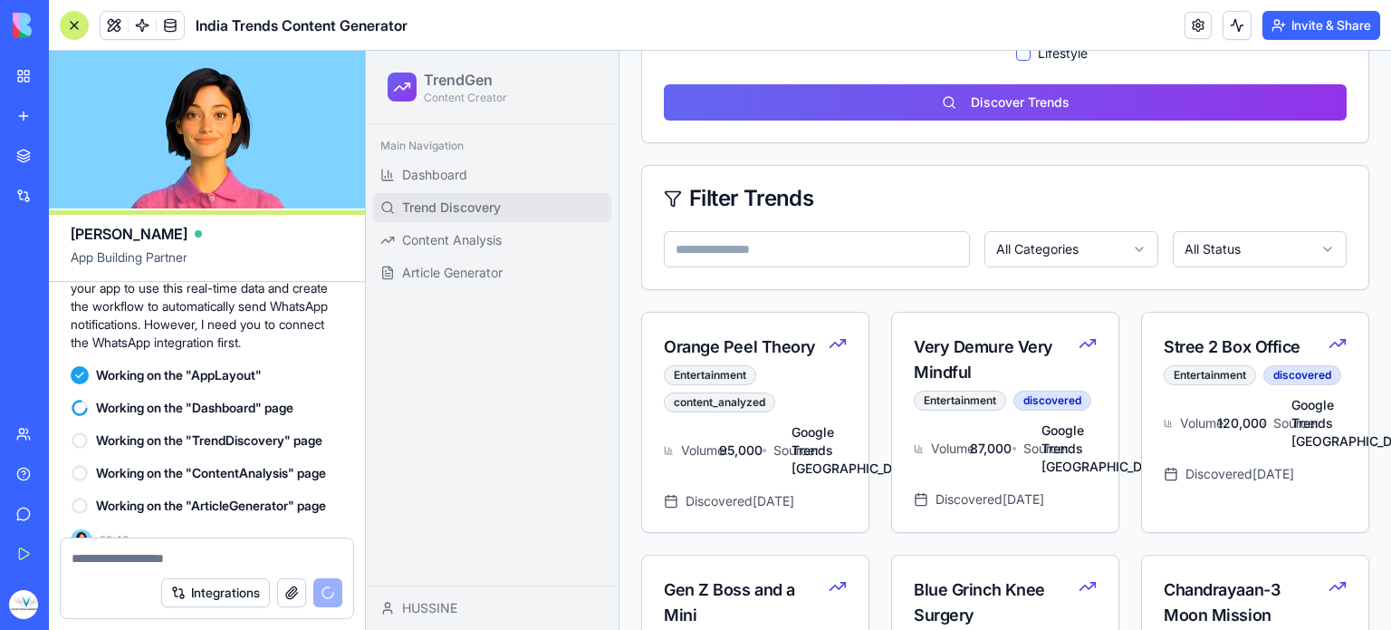
scroll to position [2388, 0]
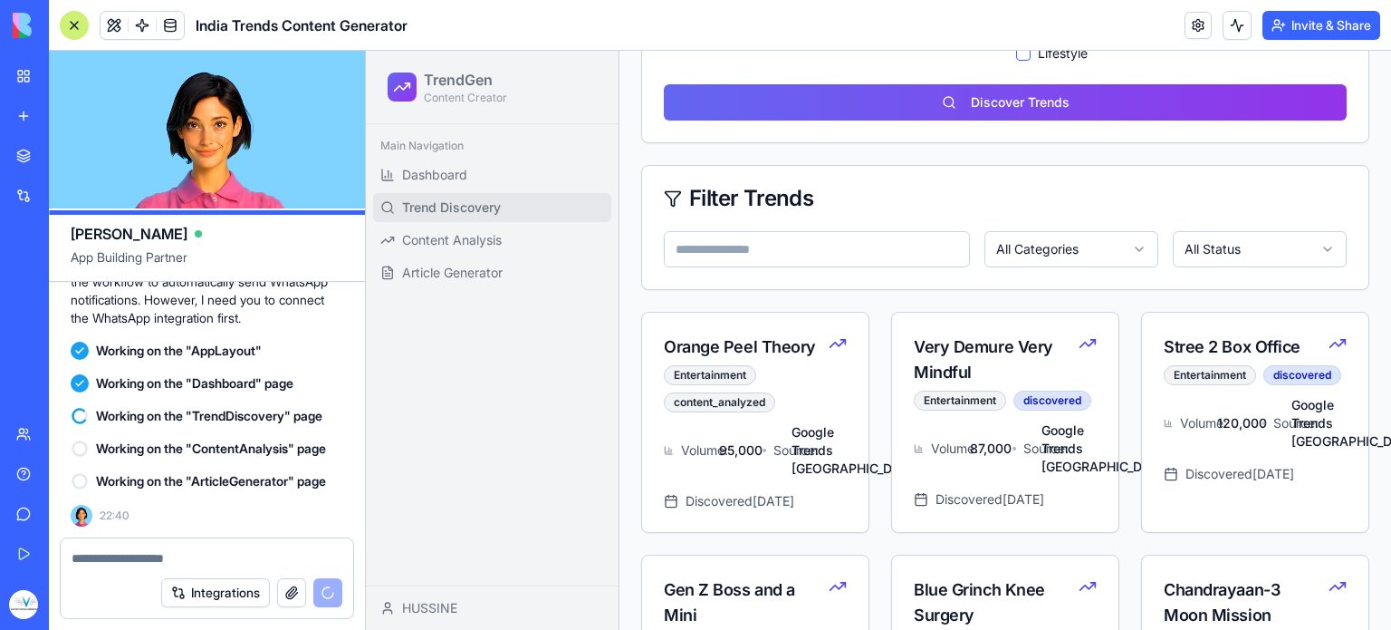
click at [335, 603] on div "Integrations" at bounding box center [251, 592] width 181 height 29
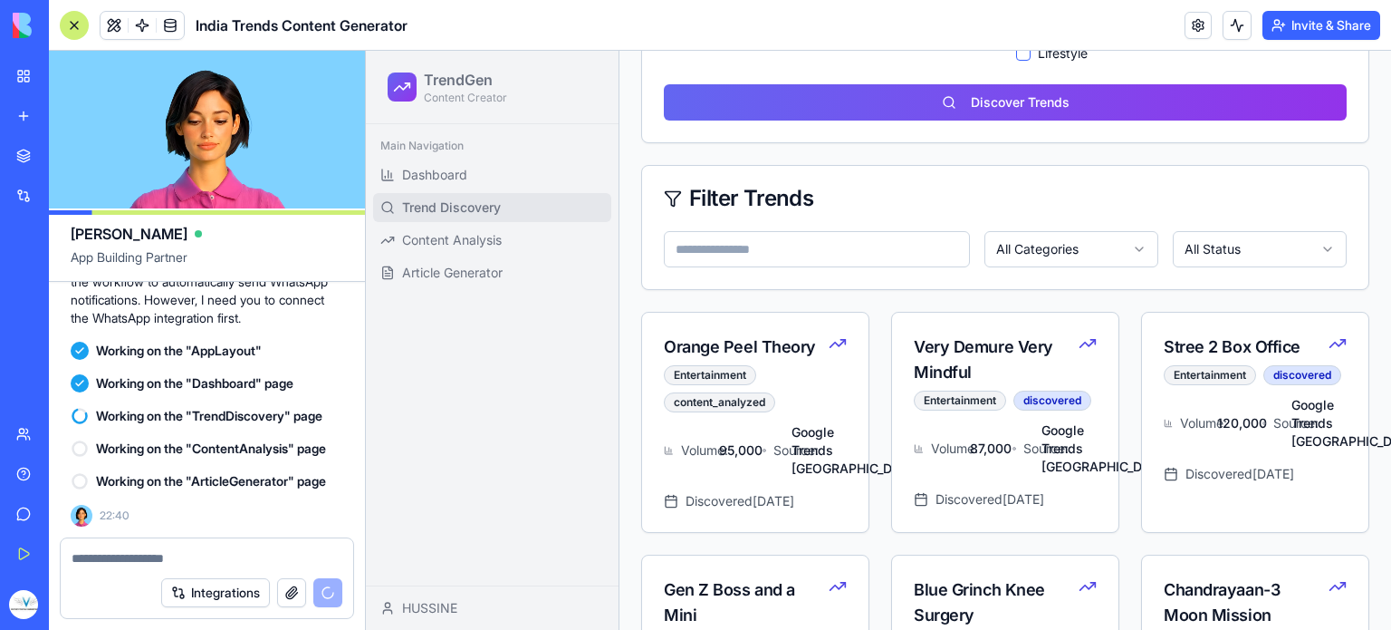
paste textarea "**********"
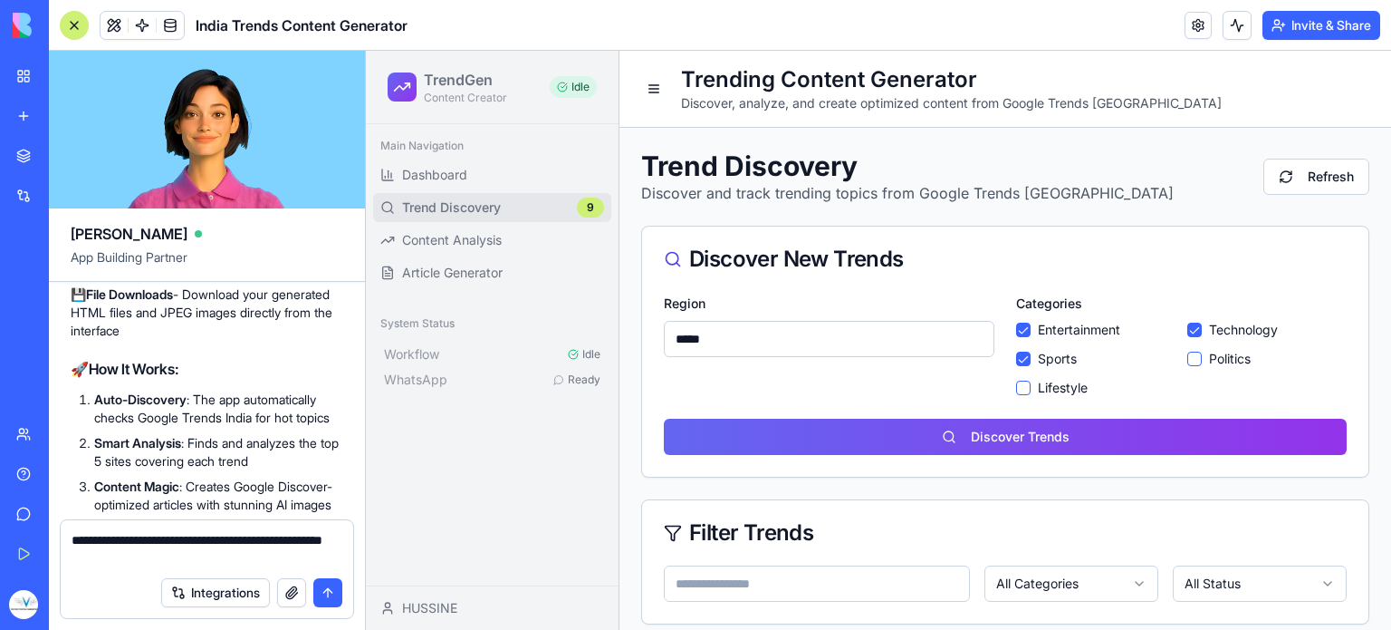
scroll to position [2998, 0]
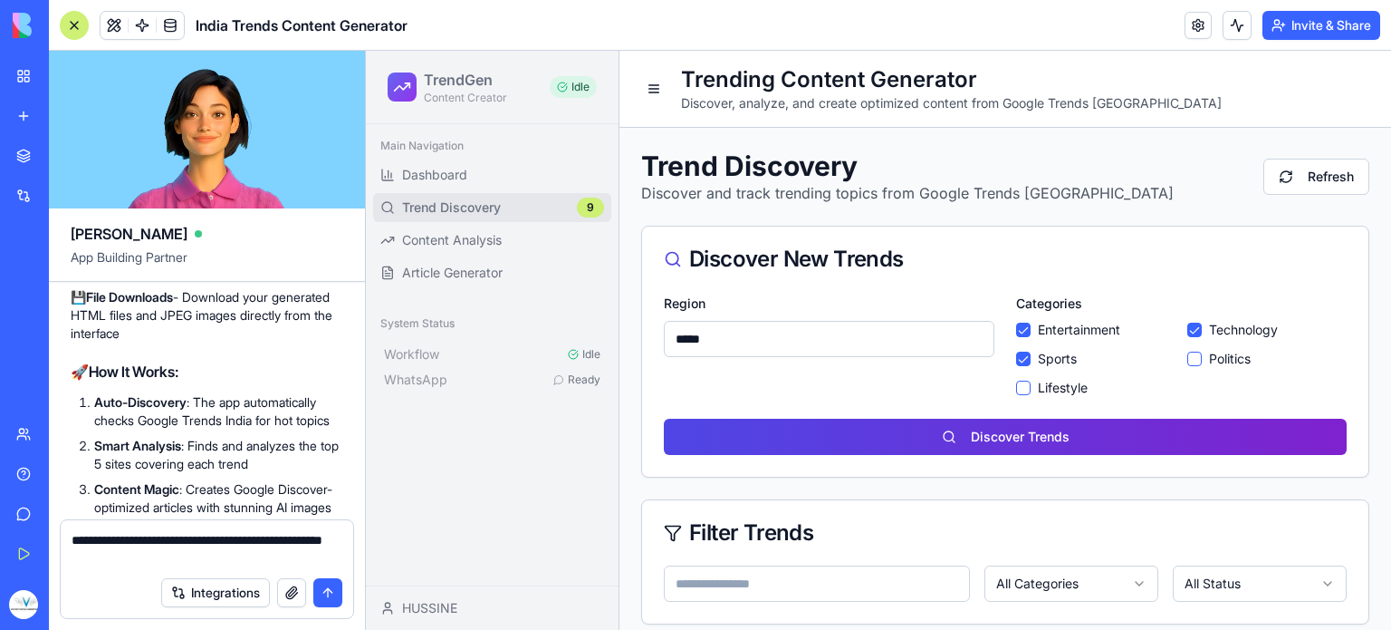
click at [873, 438] on button "Discover Trends" at bounding box center [1005, 437] width 683 height 36
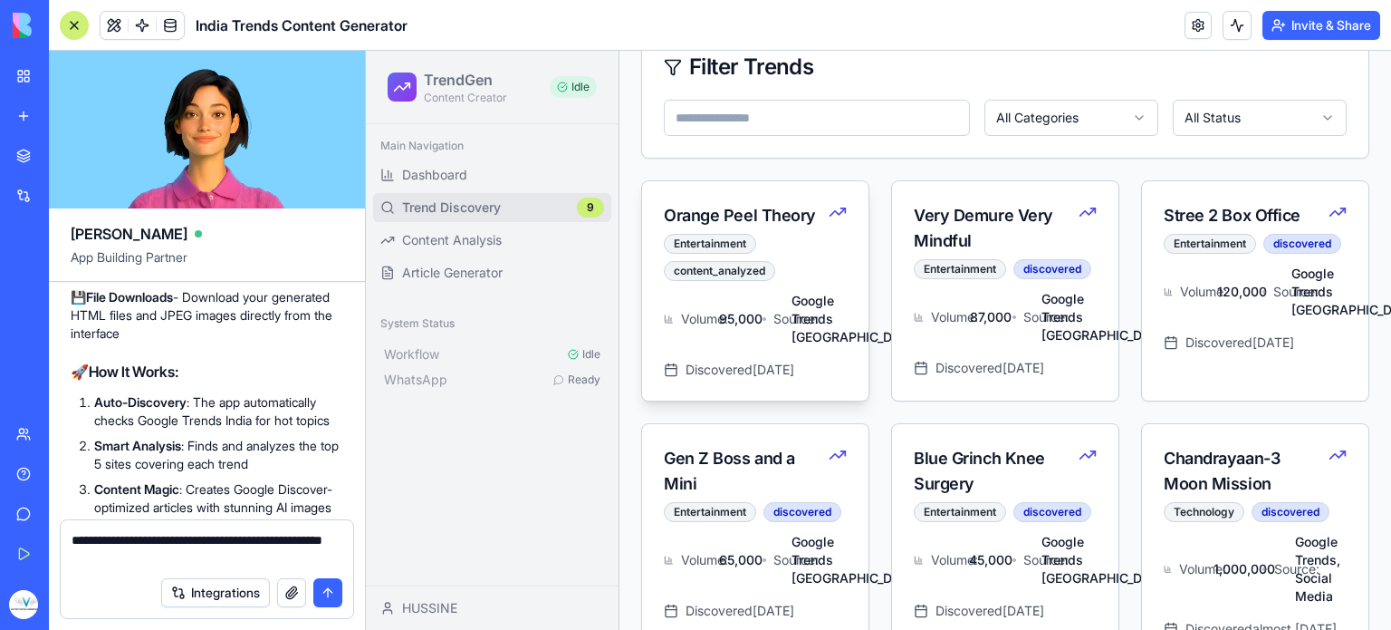
scroll to position [470, 0]
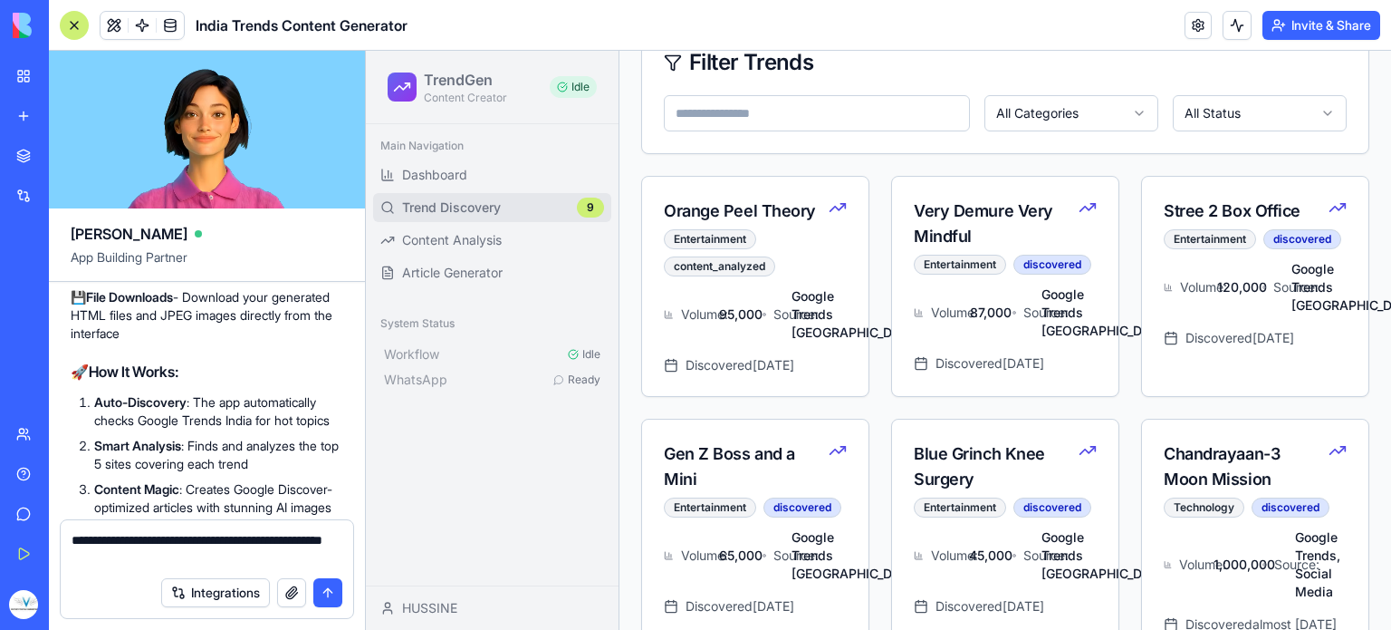
click at [222, 562] on textarea "**********" at bounding box center [208, 549] width 272 height 36
type textarea "**********"
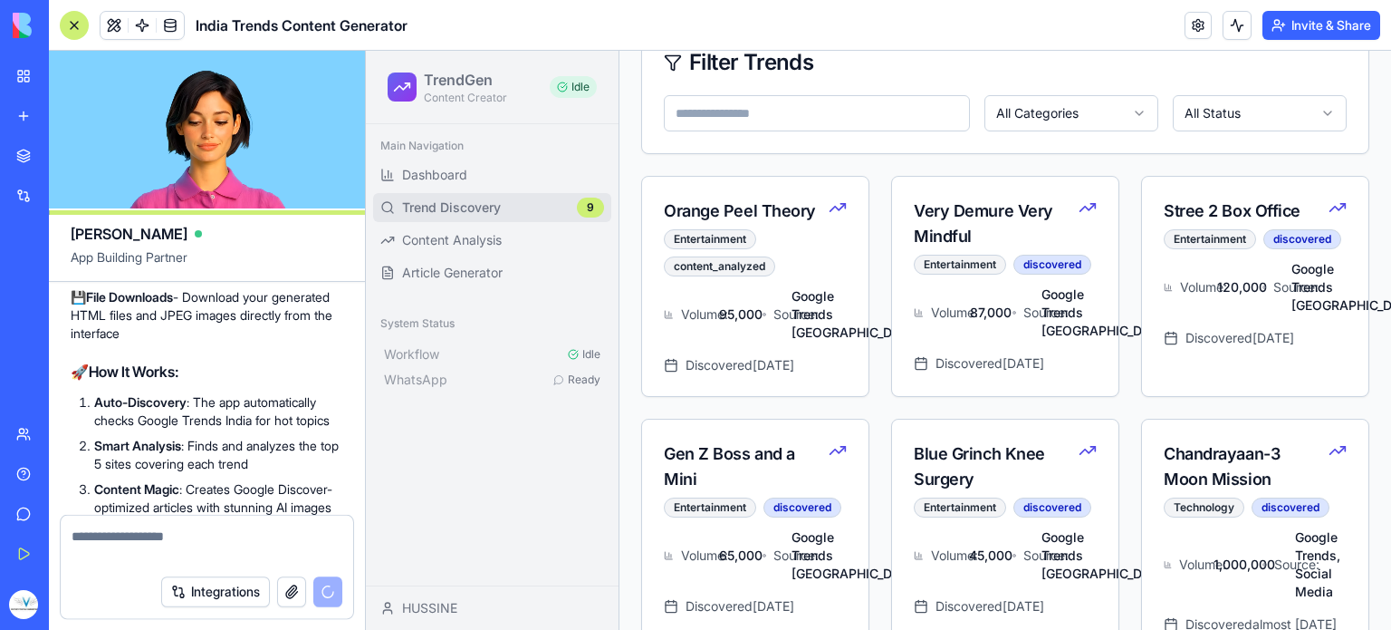
scroll to position [3457, 0]
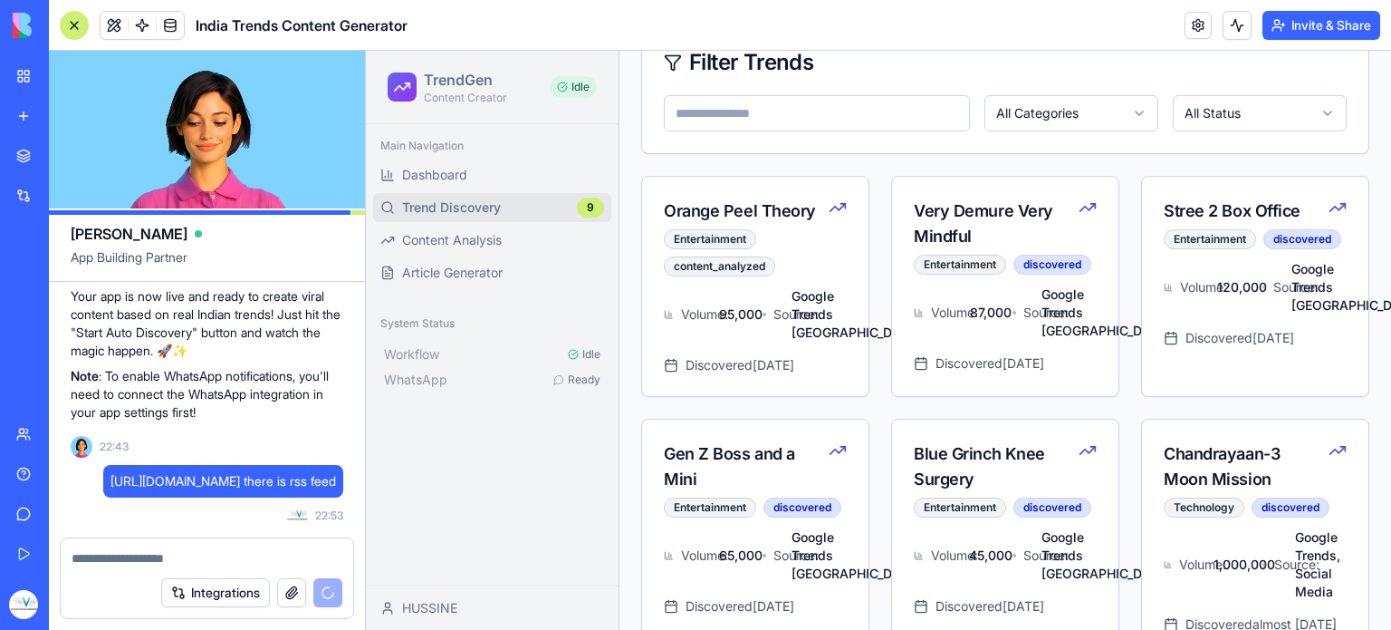
click at [496, 432] on div "Main Navigation Dashboard Trend Discovery 9 Content Analysis Article Generator …" at bounding box center [492, 354] width 253 height 461
click at [433, 353] on span "Workflow" at bounding box center [411, 354] width 55 height 18
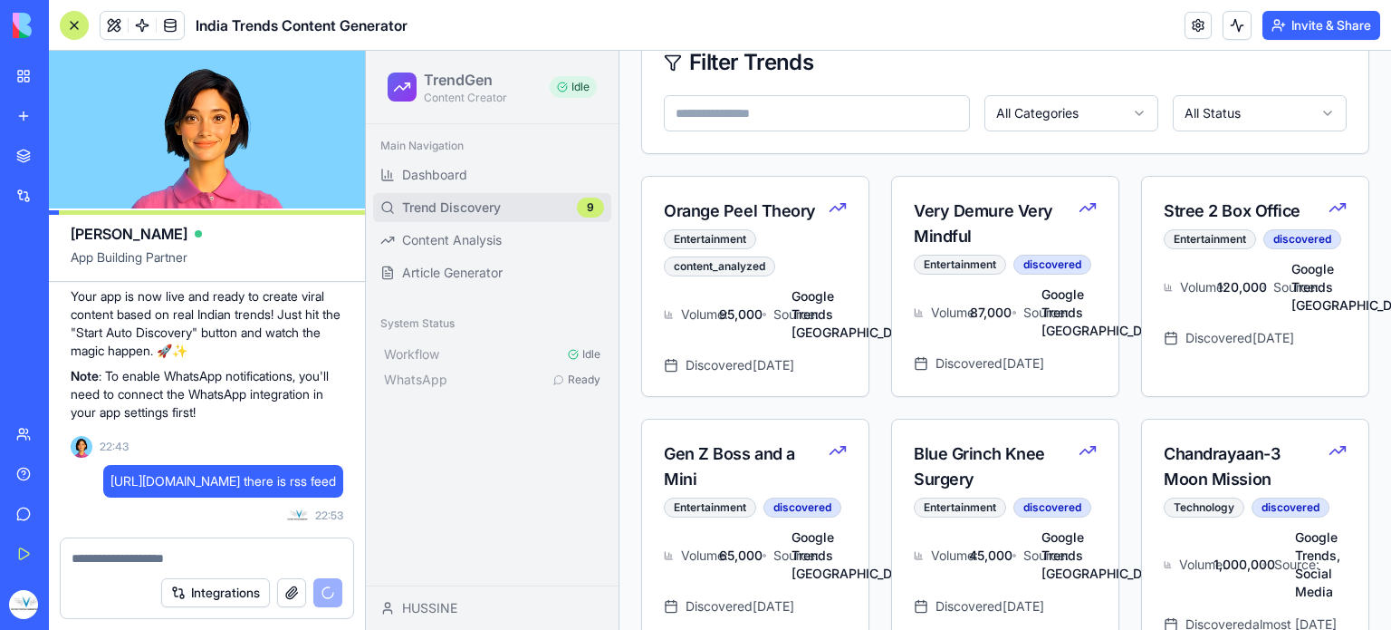
click at [435, 376] on span "WhatsApp" at bounding box center [415, 380] width 63 height 18
click at [488, 201] on span "Trend Discovery" at bounding box center [451, 207] width 99 height 18
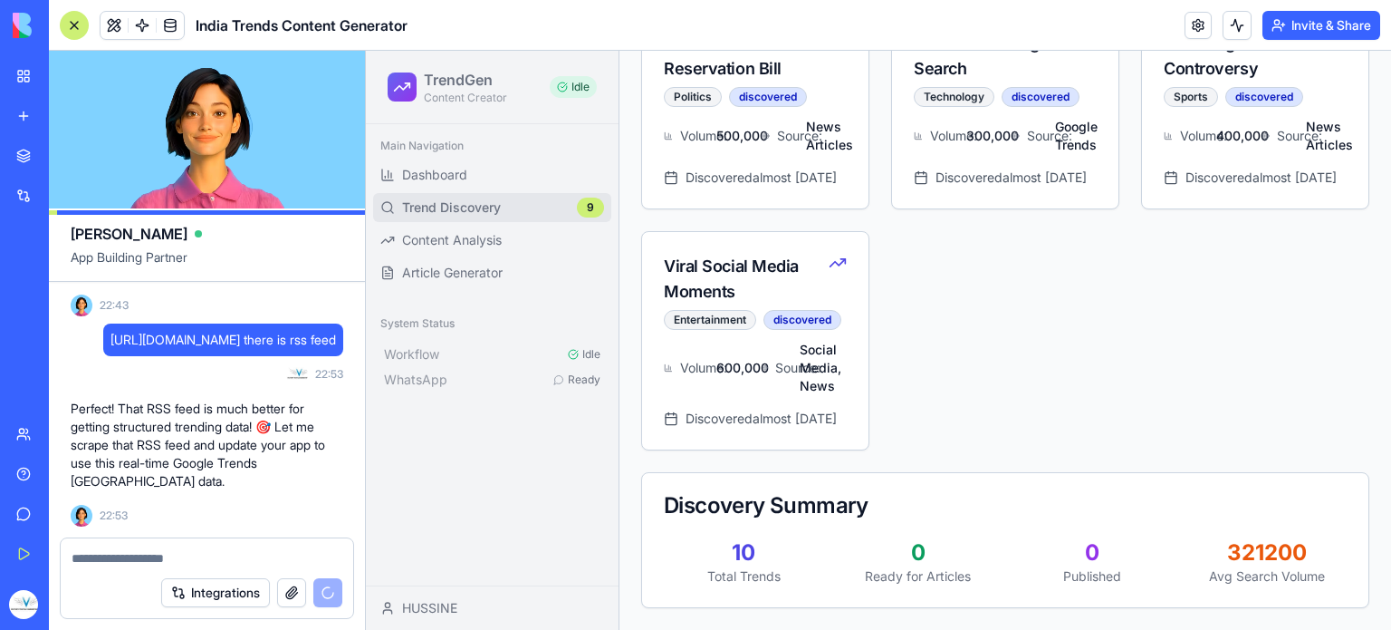
scroll to position [1268, 0]
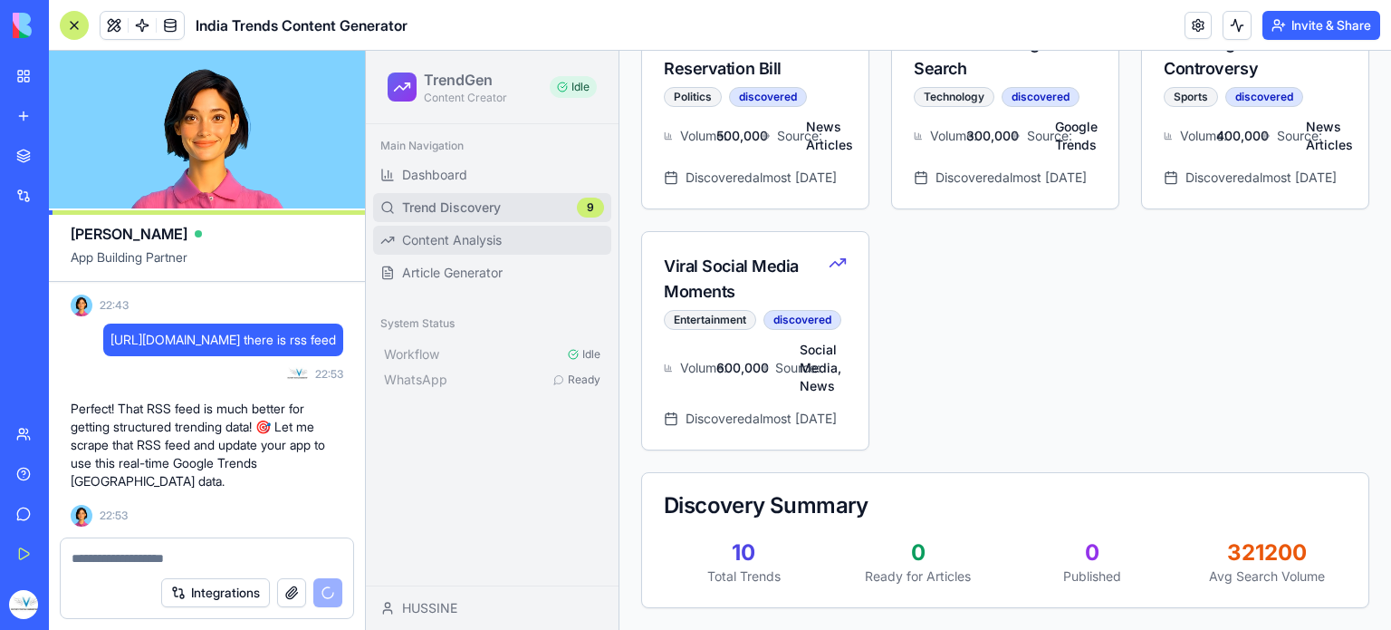
click at [489, 245] on span "Content Analysis" at bounding box center [452, 240] width 100 height 18
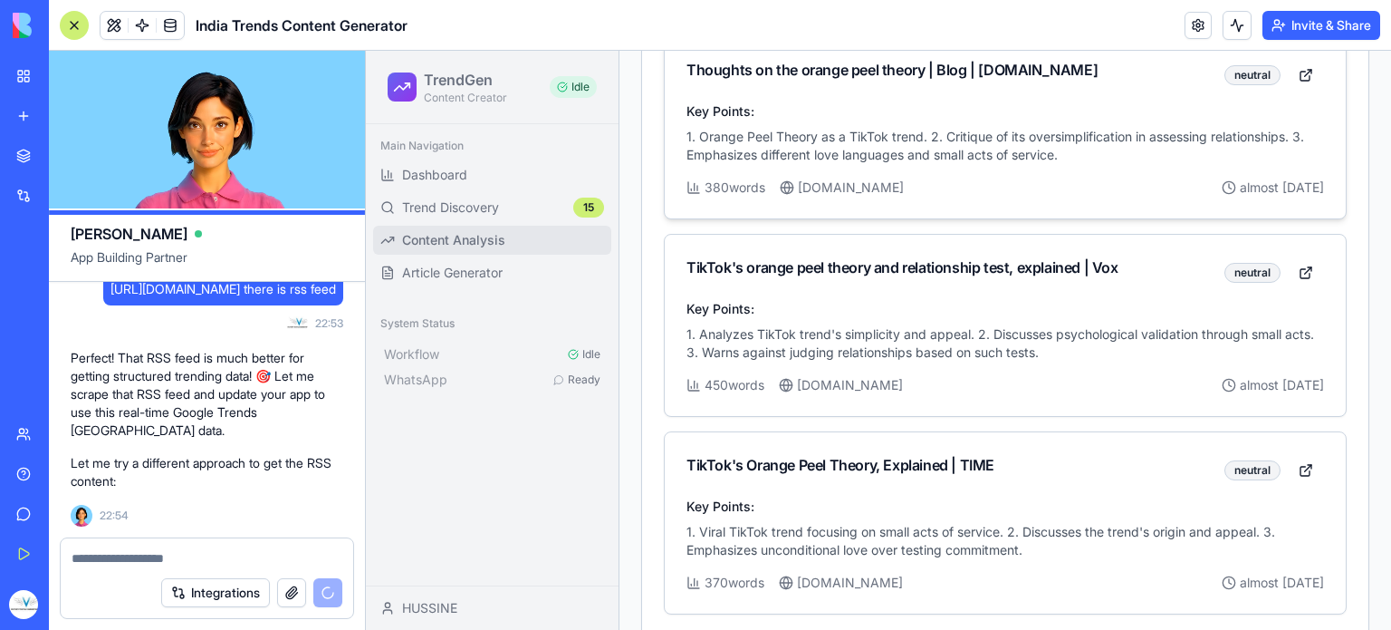
scroll to position [1976, 0]
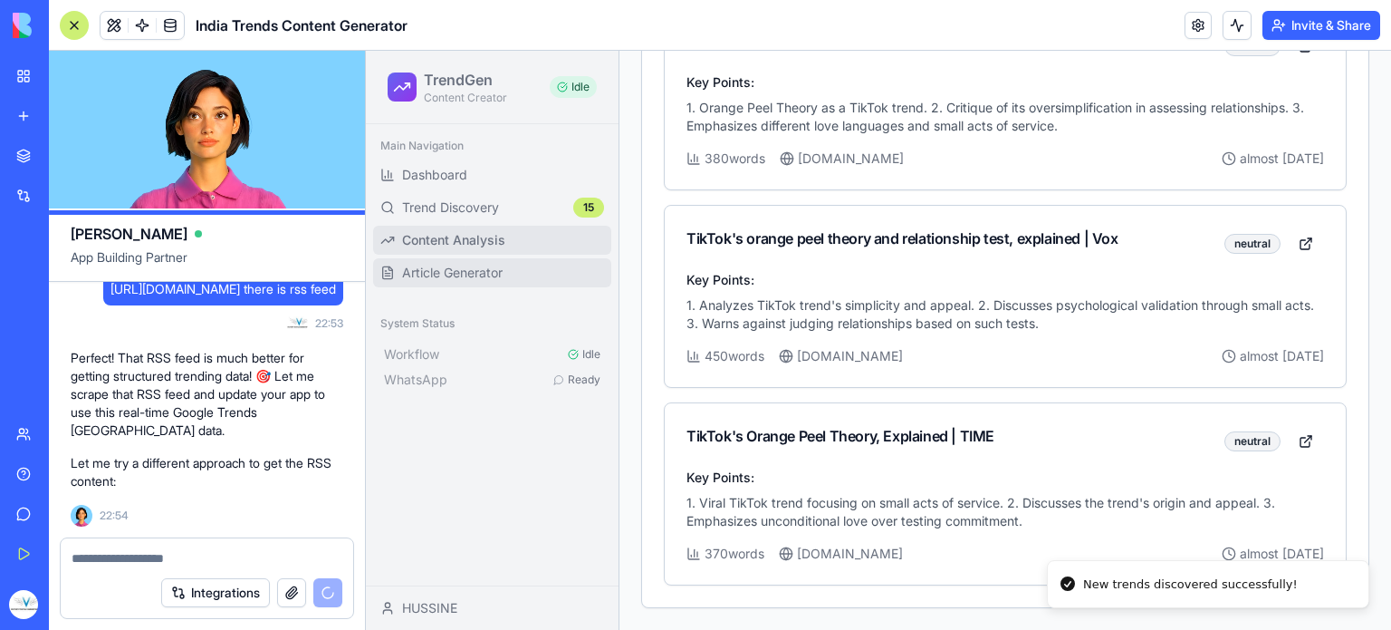
click at [508, 274] on link "Article Generator" at bounding box center [492, 272] width 238 height 29
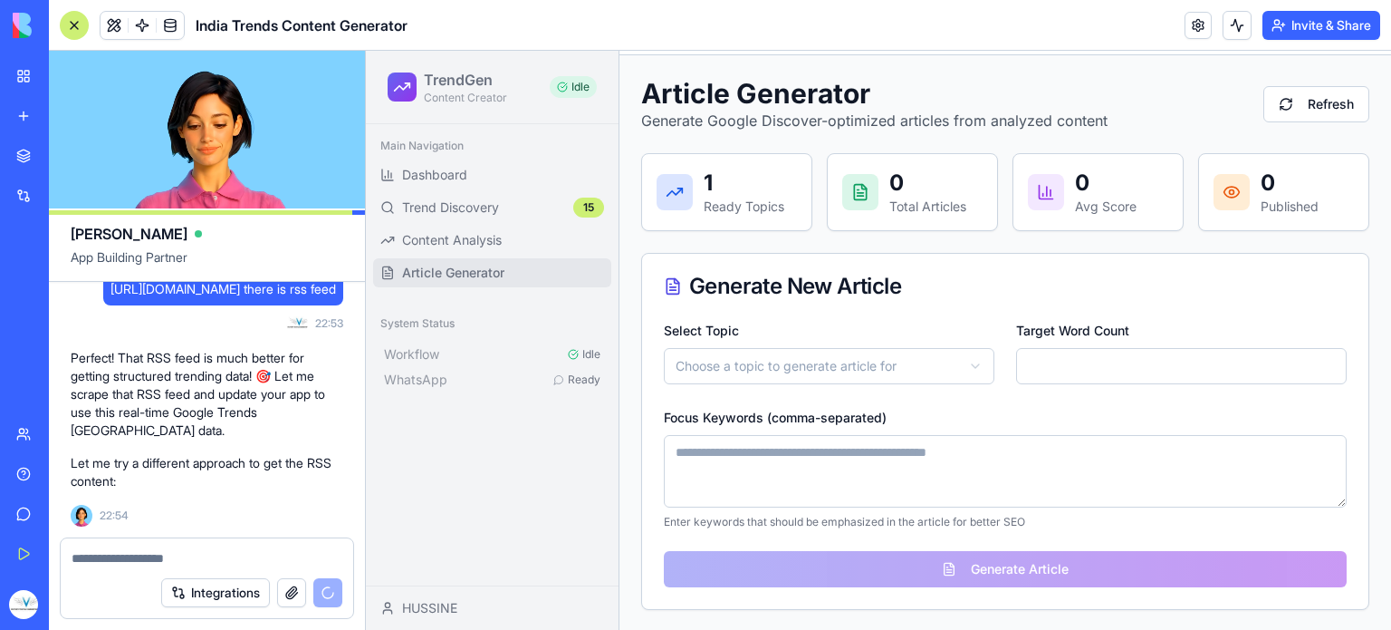
scroll to position [72, 0]
click at [911, 369] on html "**********" at bounding box center [878, 523] width 1025 height 1088
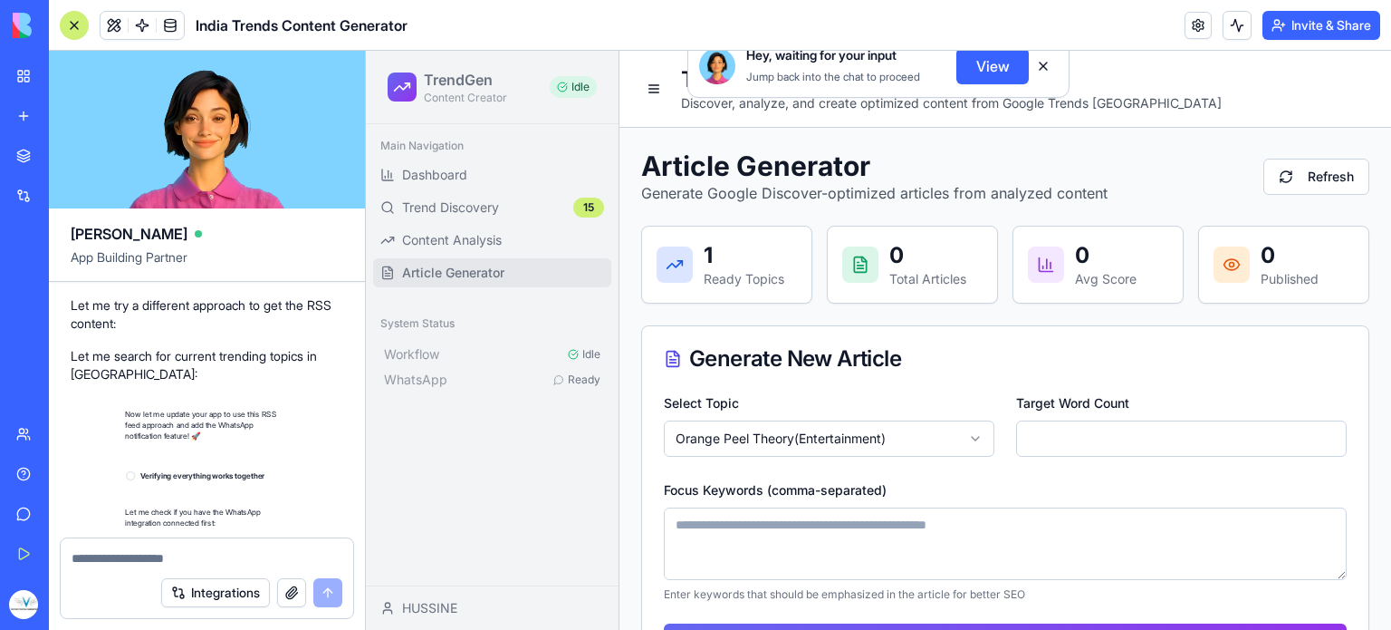
scroll to position [4548, 0]
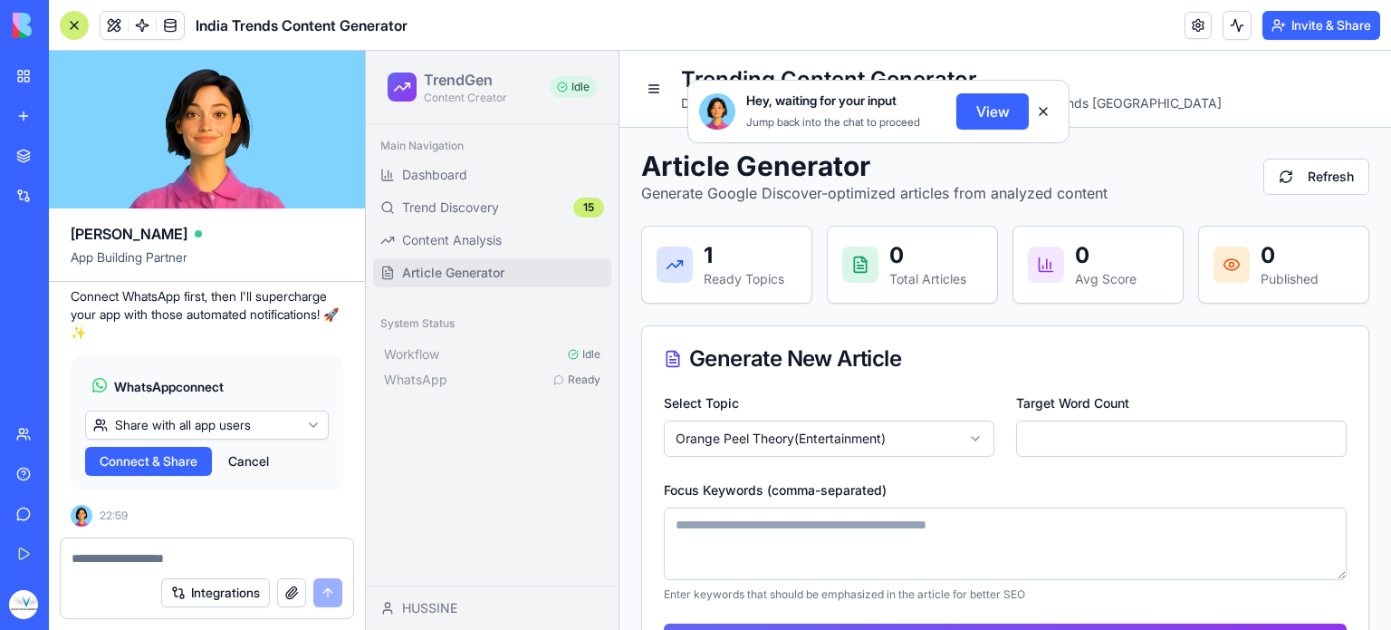
click at [185, 459] on span "Connect & Share" at bounding box center [149, 461] width 98 height 18
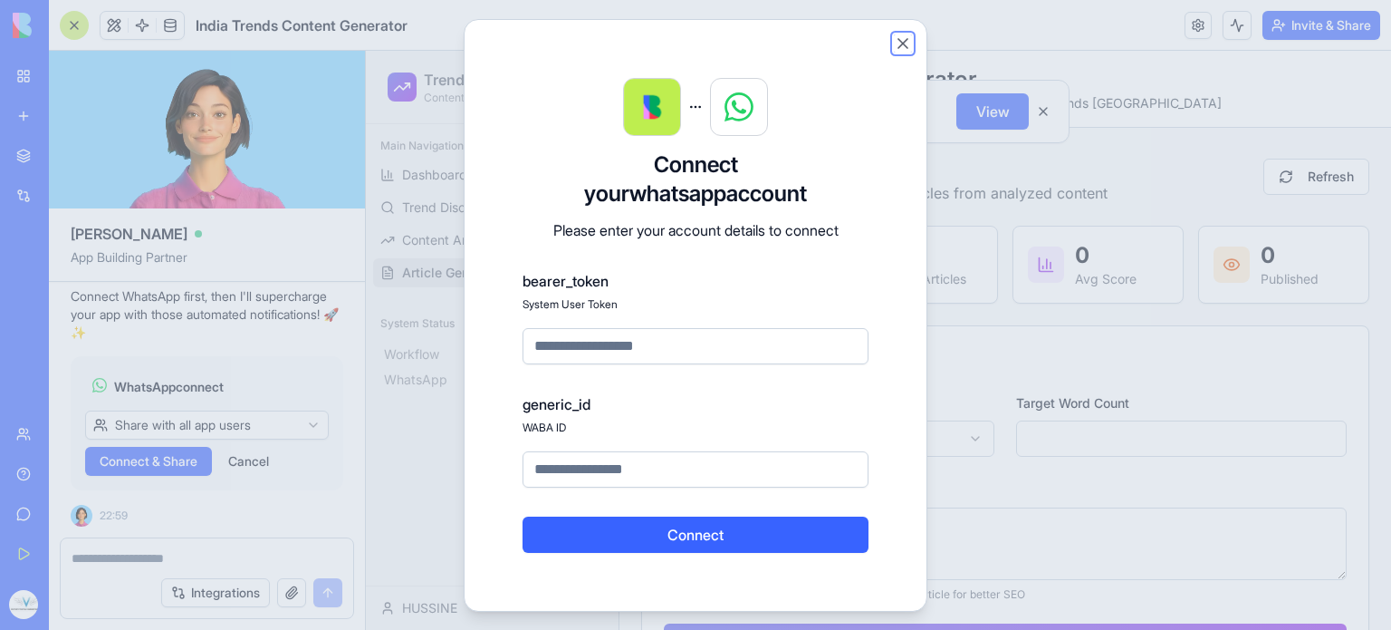
click at [900, 47] on button "Close" at bounding box center [903, 43] width 18 height 18
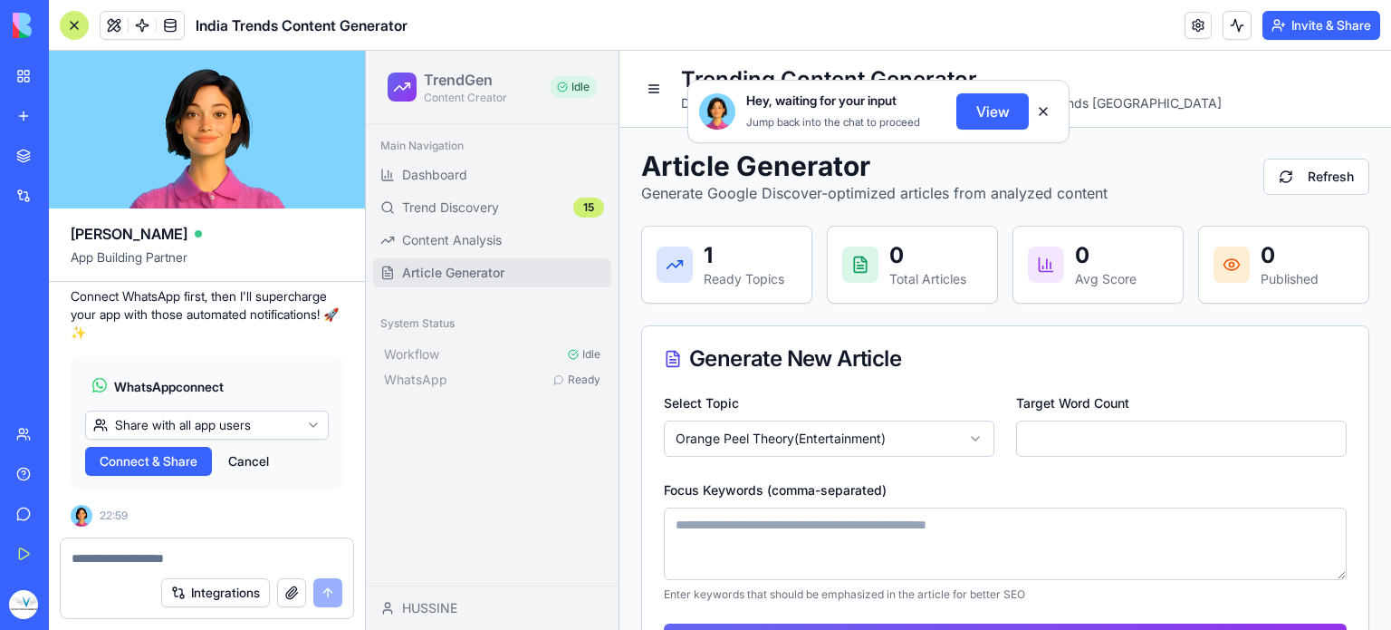
click at [252, 465] on button "Cancel" at bounding box center [248, 461] width 59 height 29
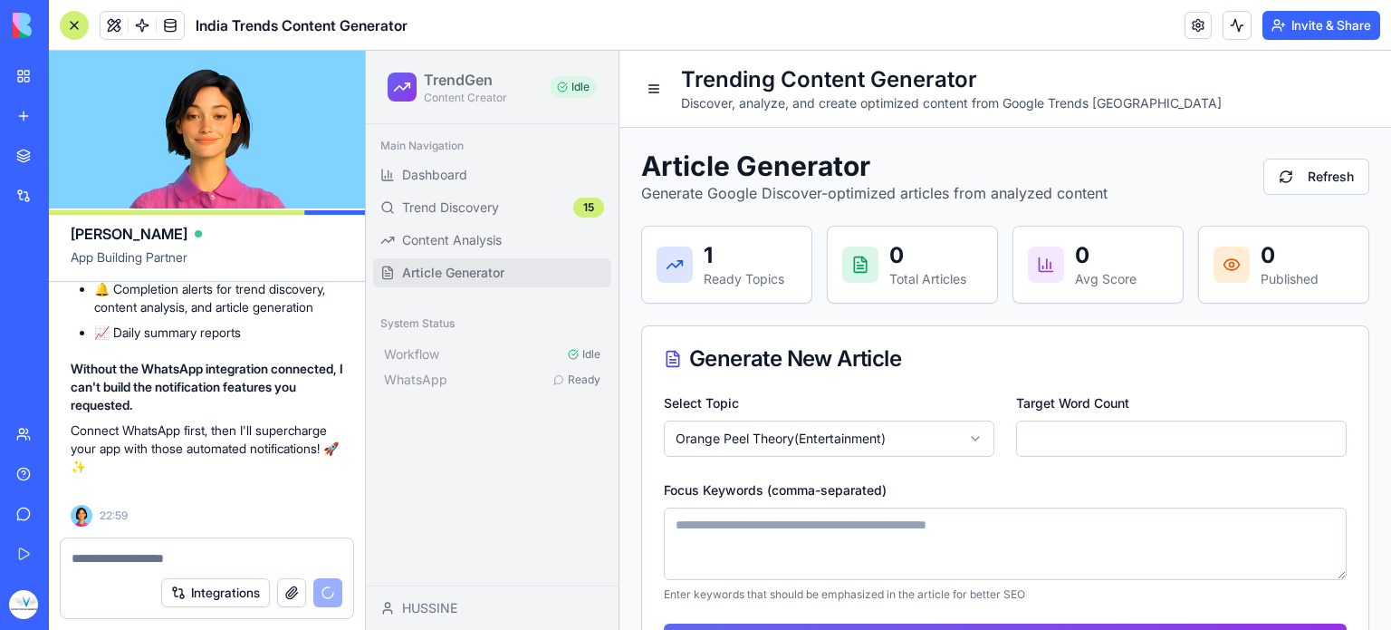
scroll to position [4413, 0]
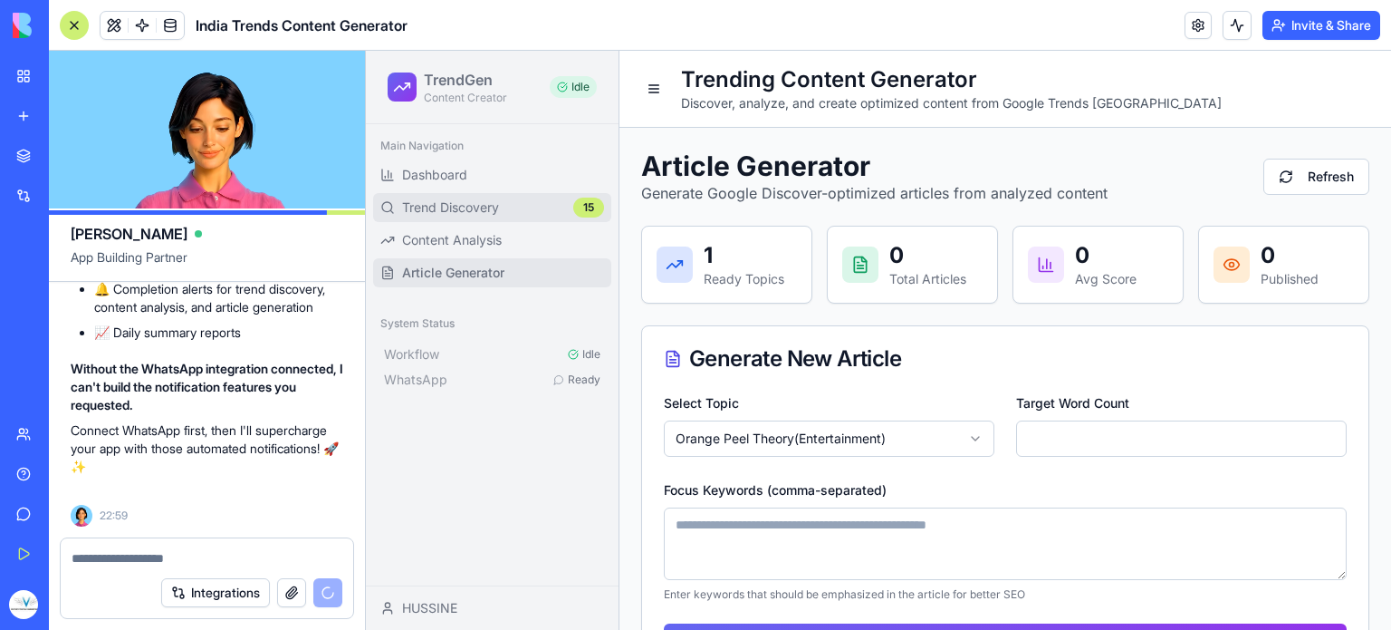
click at [460, 213] on span "Trend Discovery" at bounding box center [450, 207] width 97 height 18
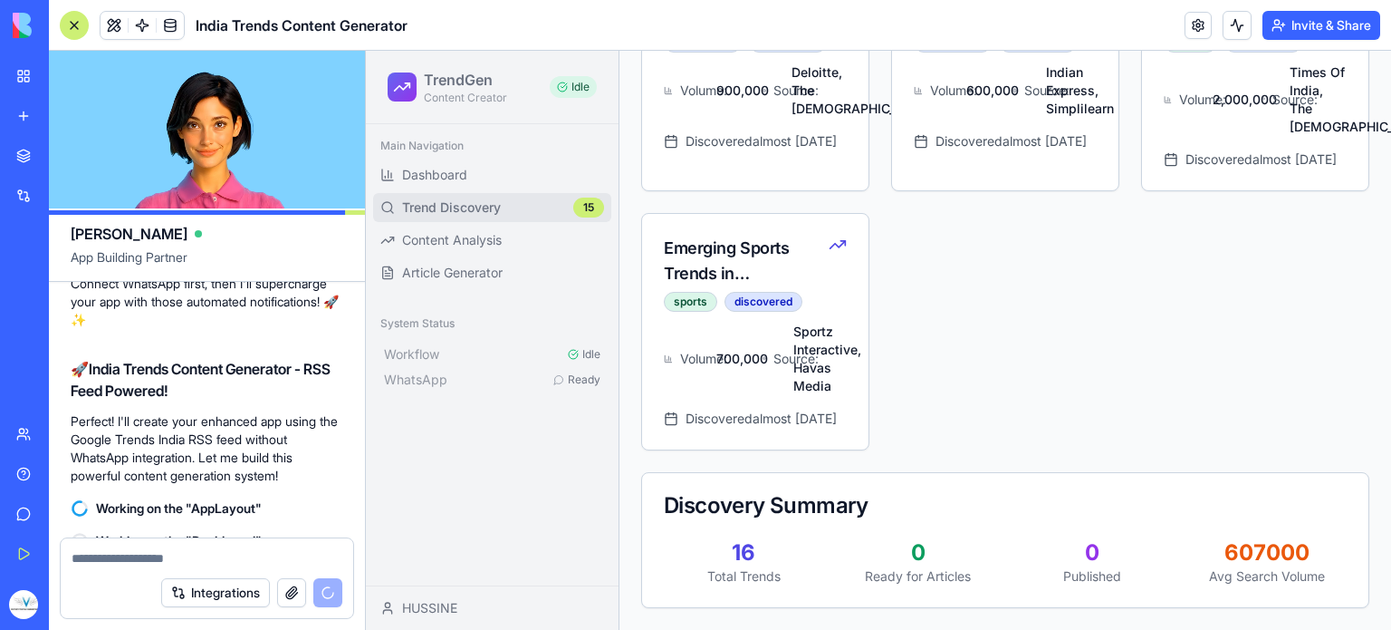
scroll to position [4718, 0]
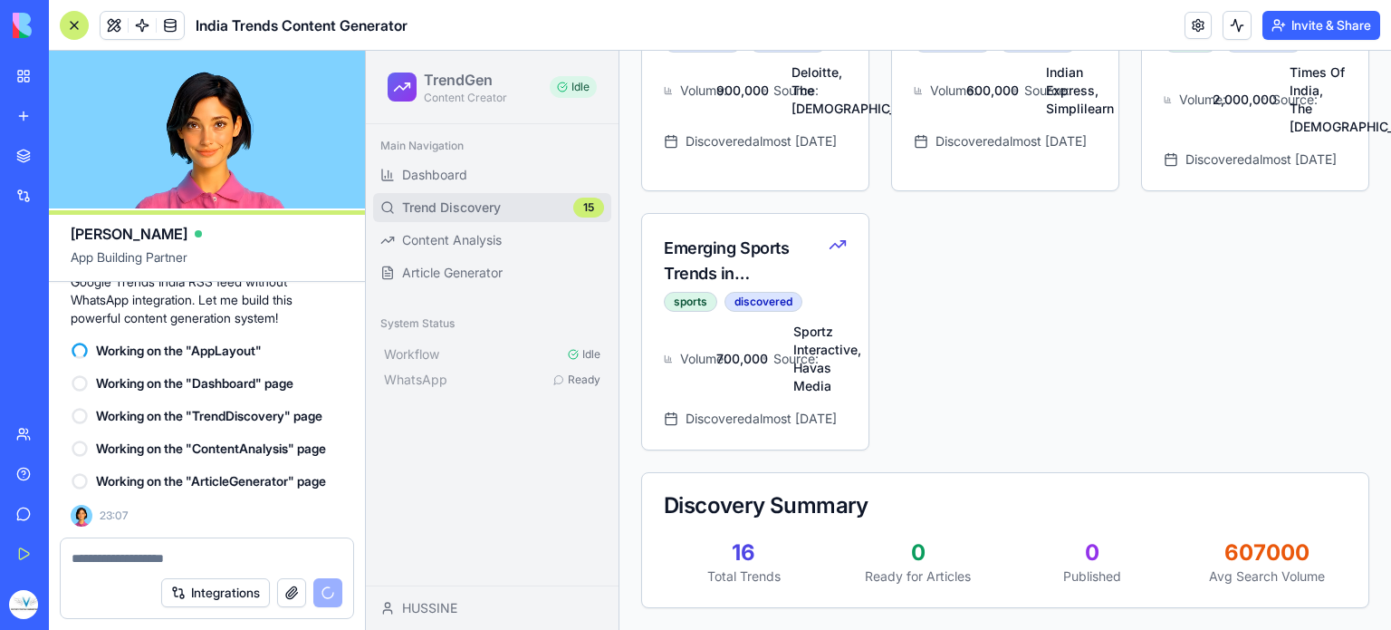
click at [130, 560] on textarea at bounding box center [208, 558] width 272 height 18
